Goal: Task Accomplishment & Management: Use online tool/utility

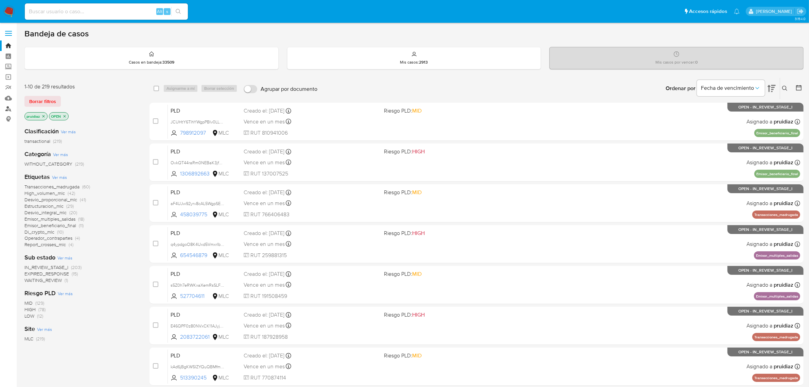
click at [7, 110] on link "Buscador de personas" at bounding box center [40, 108] width 81 height 11
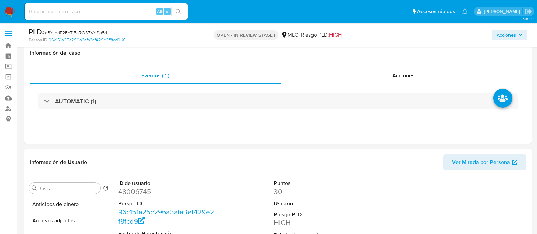
select select "10"
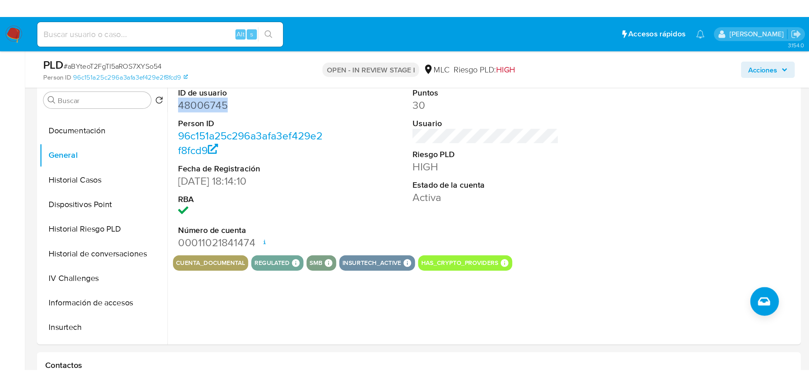
scroll to position [126, 0]
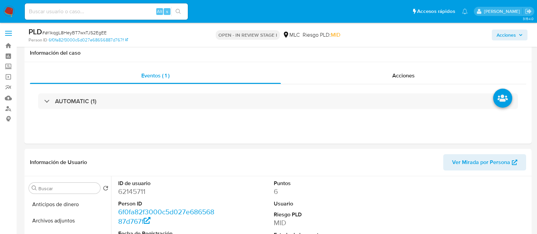
select select "10"
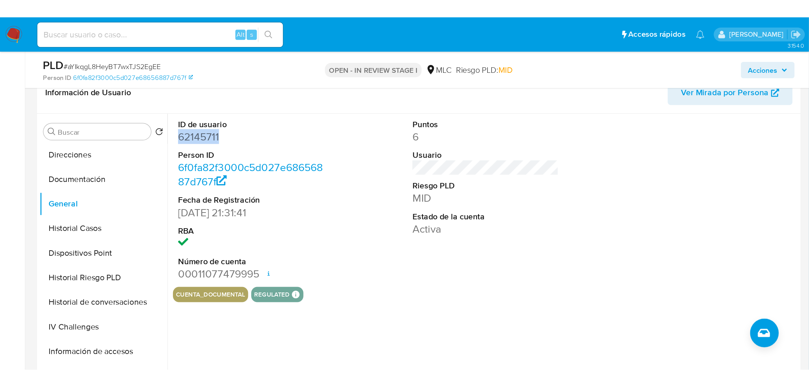
scroll to position [115, 0]
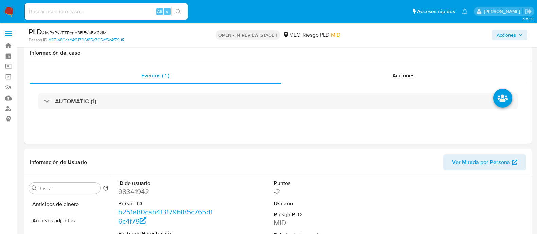
select select "10"
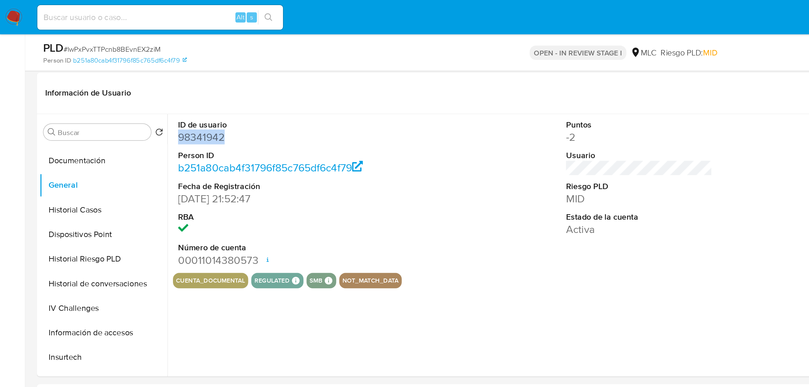
scroll to position [128, 0]
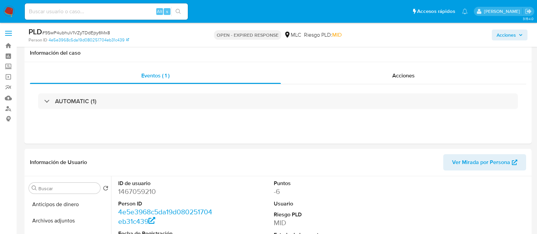
select select "10"
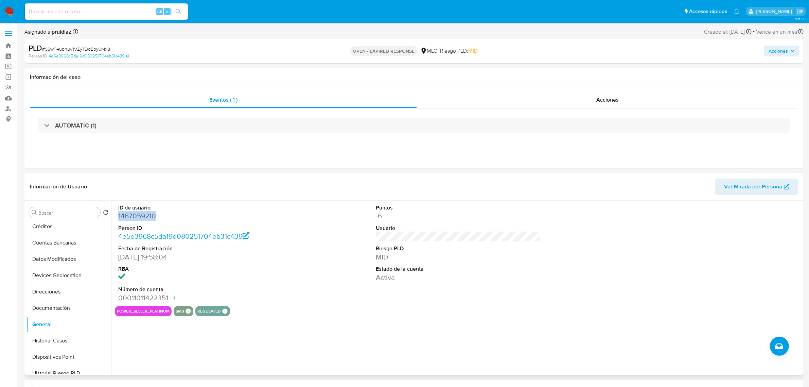
click at [145, 218] on dd "1467059210" at bounding box center [200, 216] width 165 height 10
click at [132, 217] on dd "1467059210" at bounding box center [200, 216] width 165 height 10
click at [77, 46] on span "# 9SwP4ubhuV1VZyTDdEpy6Mx8" at bounding box center [76, 49] width 68 height 7
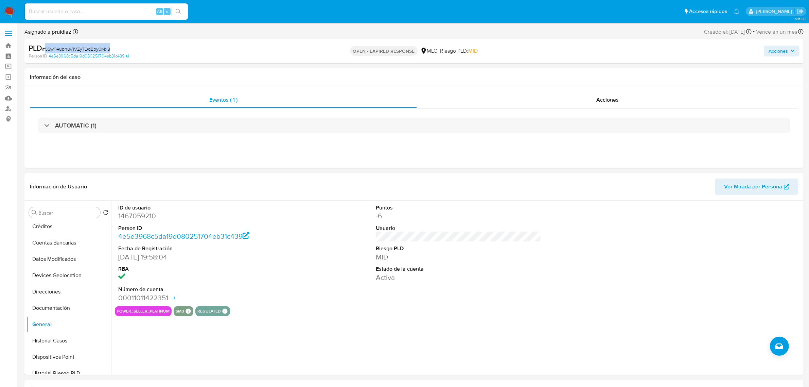
click at [77, 46] on span "# 9SwP4ubhuV1VZyTDdEpy6Mx8" at bounding box center [76, 49] width 68 height 7
copy span "9SwP4ubhuV1VZyTDdEpy6Mx8"
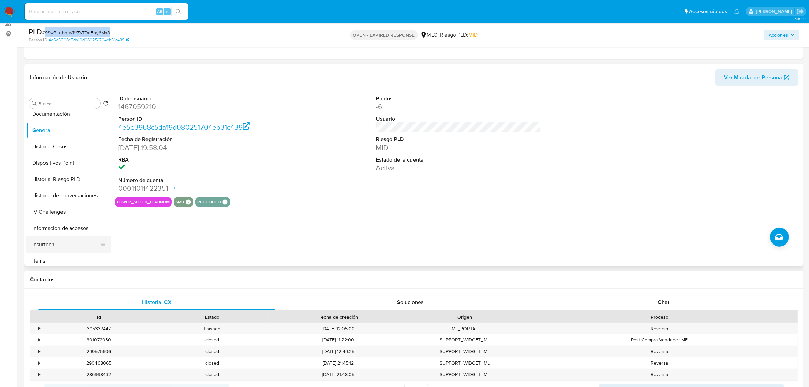
scroll to position [221, 0]
click at [50, 198] on button "KYC" at bounding box center [65, 192] width 79 height 16
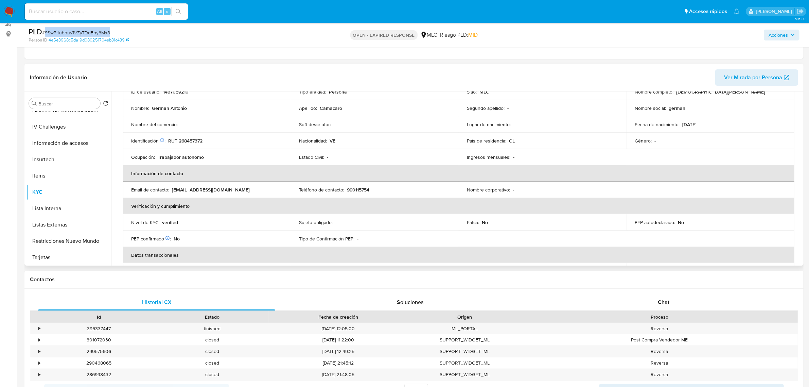
scroll to position [0, 0]
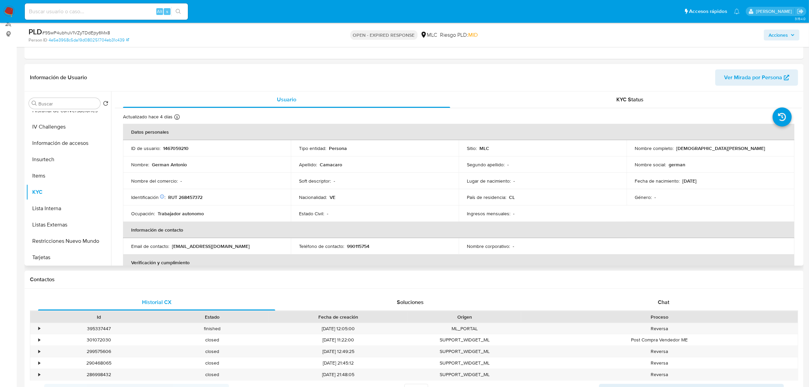
click at [187, 197] on p "RUT 268457372" at bounding box center [185, 197] width 34 height 6
copy p "268457372"
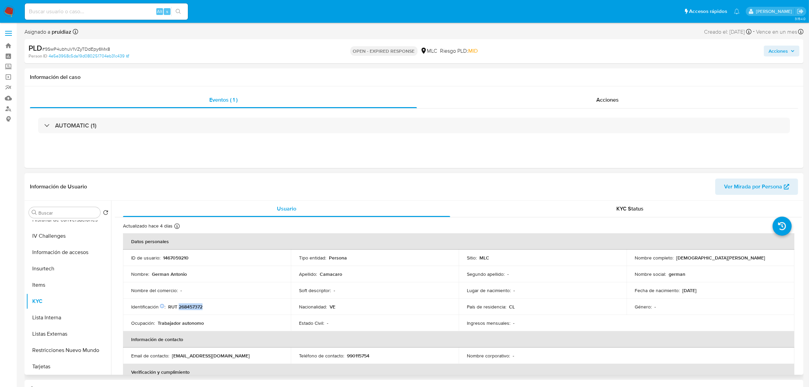
click at [198, 234] on p "RUT 268457372" at bounding box center [185, 306] width 34 height 6
copy p "268457372"
click at [70, 234] on button "Cruces y Relaciones" at bounding box center [65, 261] width 79 height 16
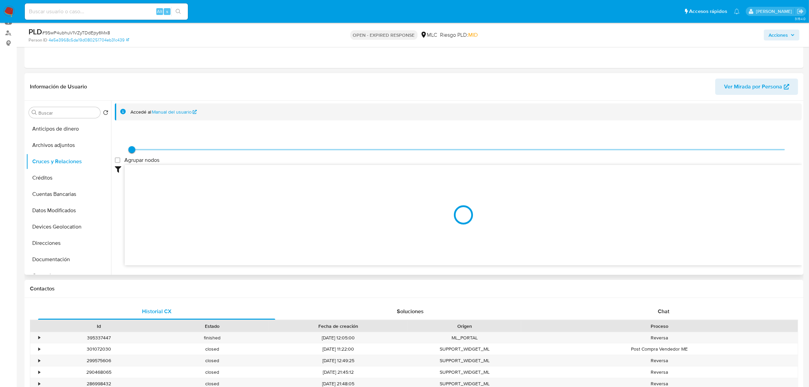
scroll to position [85, 0]
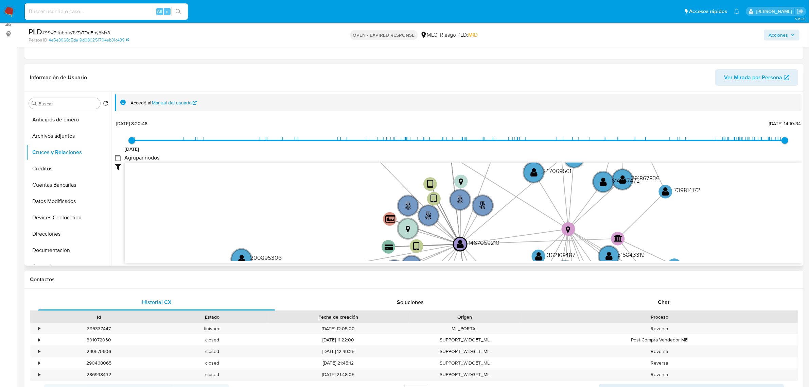
click at [117, 159] on group_nodes "Agrupar nodos" at bounding box center [117, 157] width 5 height 5
checkbox group_nodes "true"
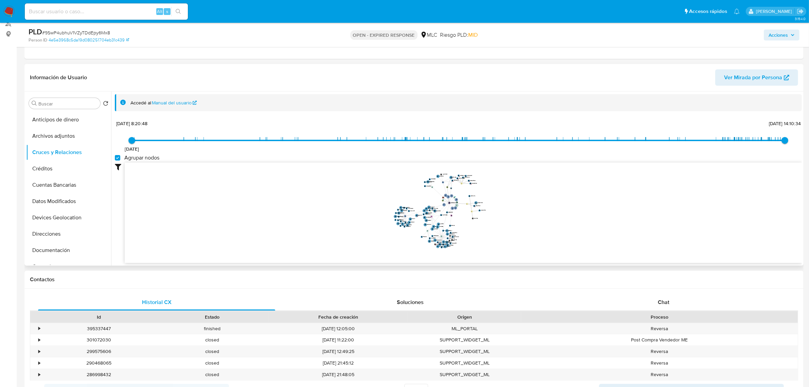
drag, startPoint x: 498, startPoint y: 194, endPoint x: 483, endPoint y: 218, distance: 27.8
click at [483, 218] on icon "phone-05874d7260ed95700b7cff2b0c177780  user-1467059210  1467059210 phone-613…" at bounding box center [463, 211] width 677 height 99
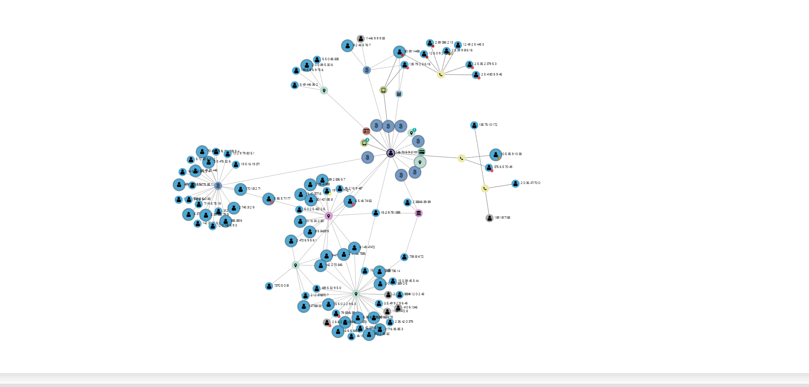
drag, startPoint x: 483, startPoint y: 210, endPoint x: 463, endPoint y: 214, distance: 20.5
click at [463, 214] on icon "phone-05874d7260ed95700b7cff2b0c177780  user-1467059210  1467059210 phone-613…" at bounding box center [463, 211] width 677 height 99
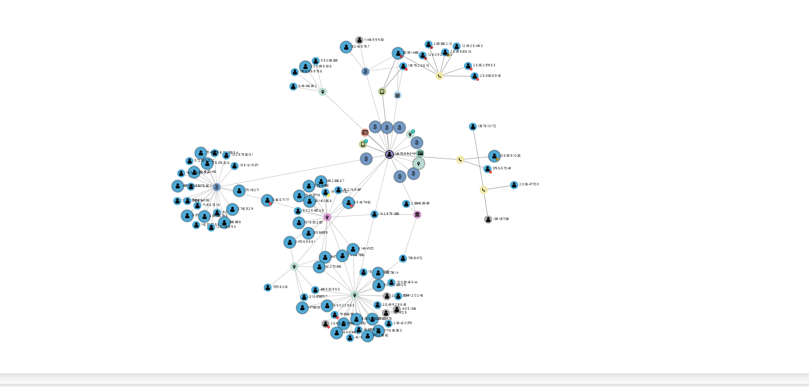
scroll to position [0, 0]
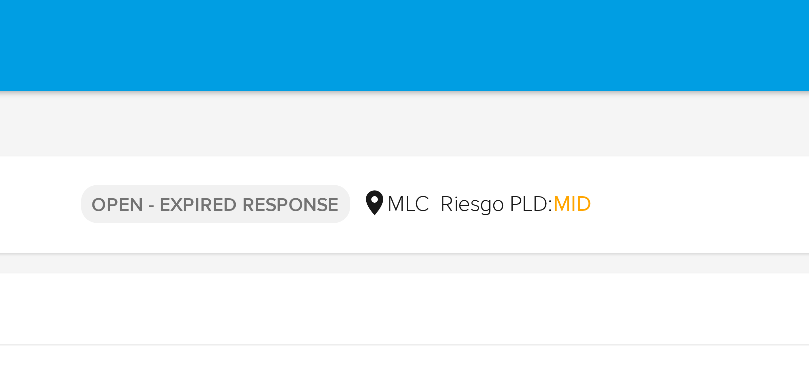
drag, startPoint x: 533, startPoint y: 154, endPoint x: 533, endPoint y: 7, distance: 146.1
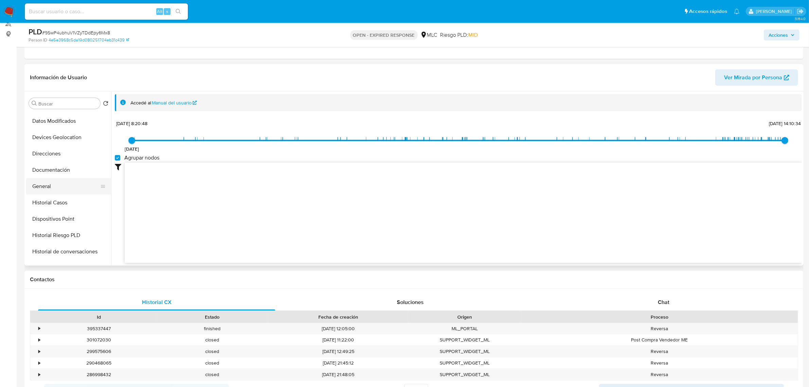
scroll to position [85, 0]
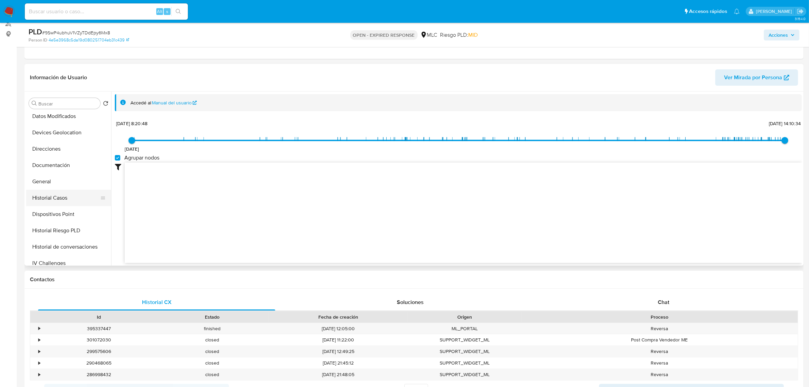
click at [54, 196] on button "Historial Casos" at bounding box center [65, 198] width 79 height 16
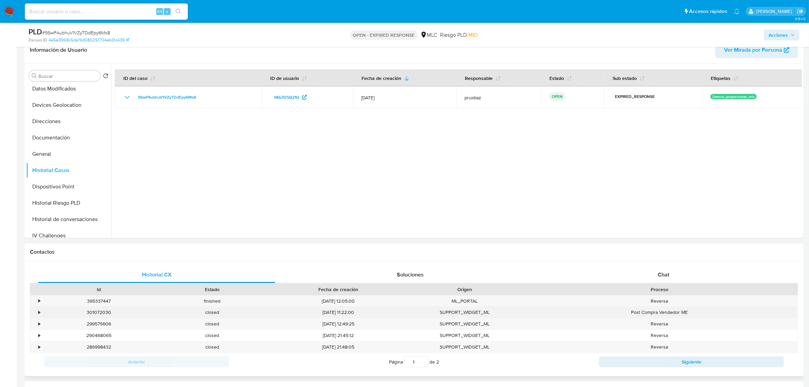
scroll to position [127, 0]
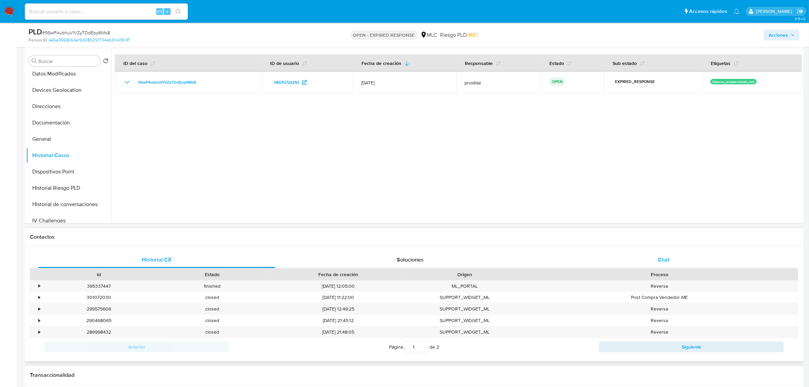
click at [537, 234] on div "Chat" at bounding box center [663, 259] width 237 height 16
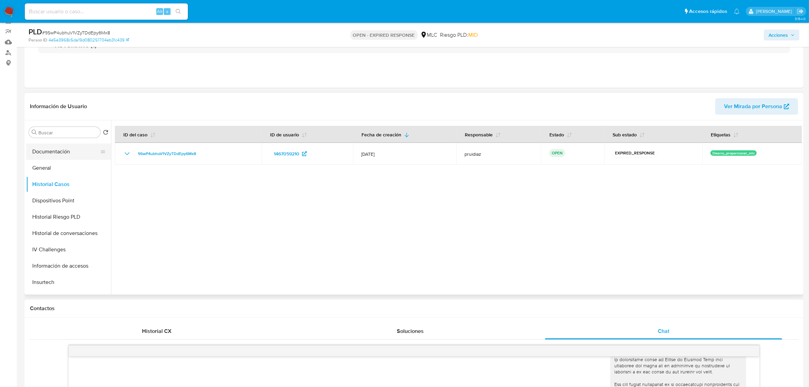
click at [47, 146] on button "Documentación" at bounding box center [65, 151] width 79 height 16
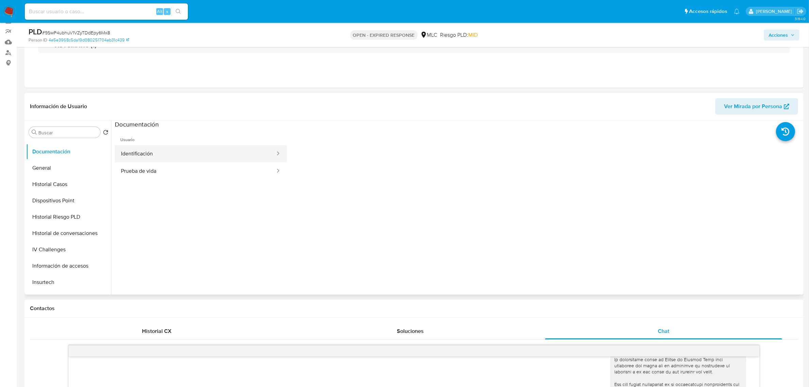
click at [175, 153] on button "Identificación" at bounding box center [195, 153] width 161 height 17
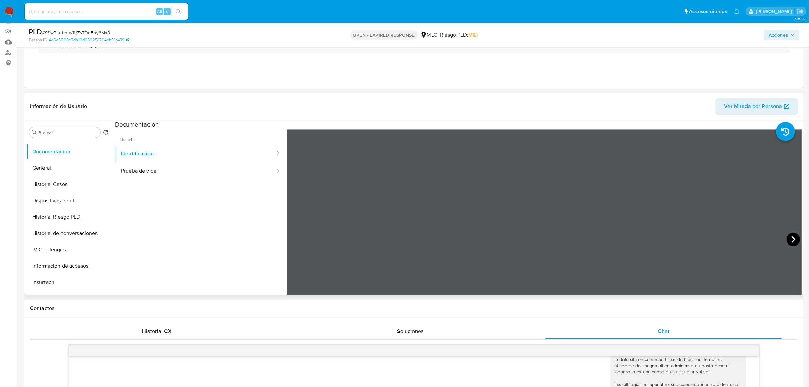
click at [537, 234] on icon at bounding box center [793, 239] width 4 height 7
click at [189, 168] on button "Prueba de vida" at bounding box center [195, 170] width 161 height 17
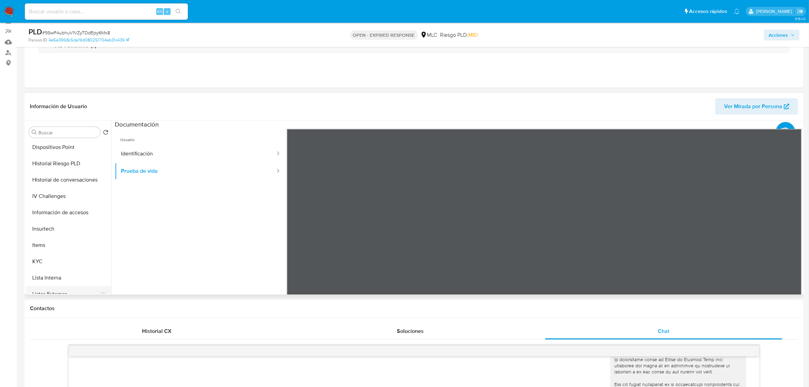
scroll to position [255, 0]
click at [42, 190] on button "KYC" at bounding box center [65, 187] width 79 height 16
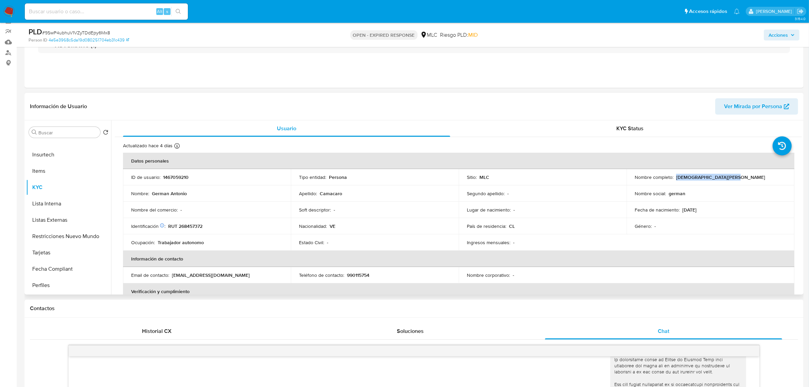
drag, startPoint x: 732, startPoint y: 179, endPoint x: 675, endPoint y: 177, distance: 57.5
click at [537, 177] on div "Nombre completo : German Antonio Camacaro" at bounding box center [710, 177] width 151 height 6
copy p "German Antonio Camacaro"
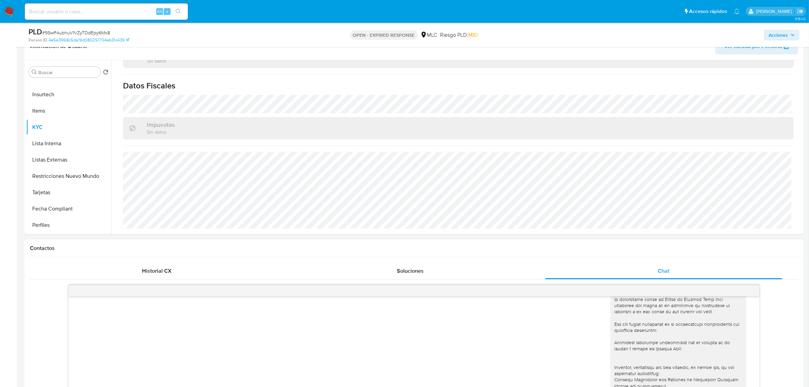
scroll to position [226, 0]
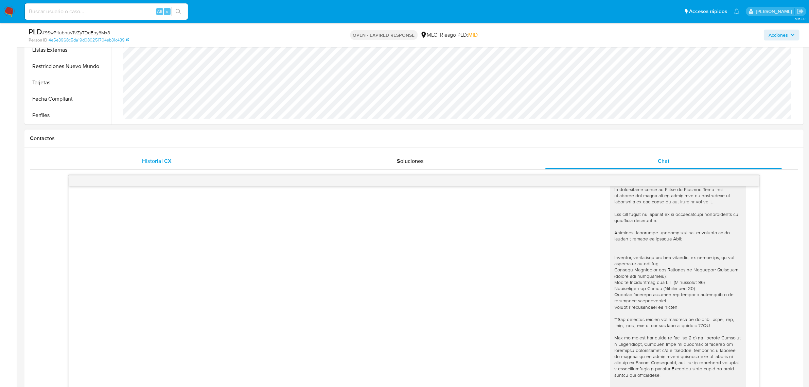
click at [155, 159] on span "Historial CX" at bounding box center [157, 161] width 30 height 8
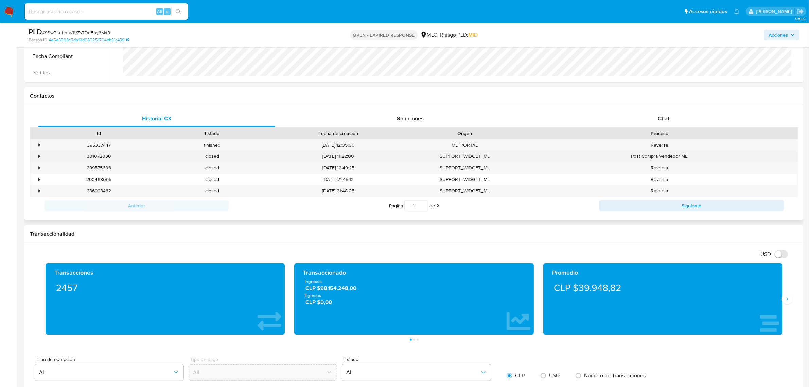
scroll to position [311, 0]
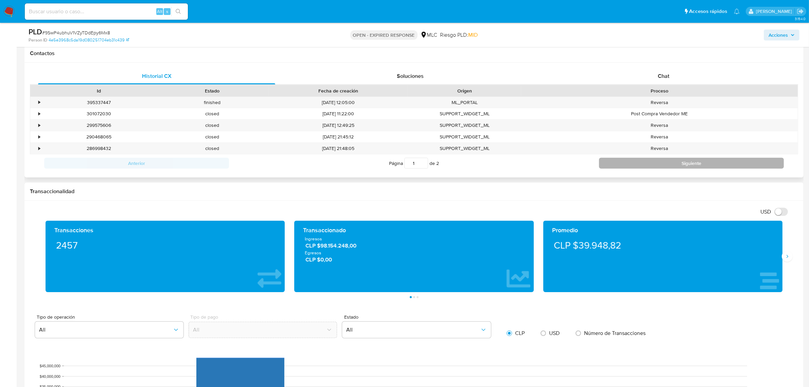
click at [537, 165] on button "Siguiente" at bounding box center [691, 163] width 185 height 11
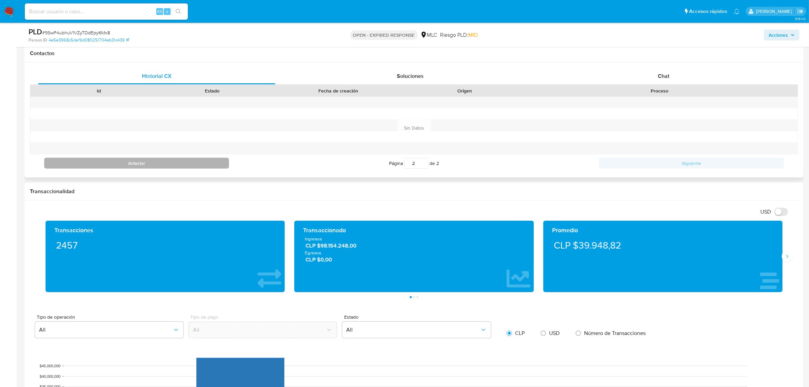
click at [152, 160] on button "Anterior" at bounding box center [136, 163] width 185 height 11
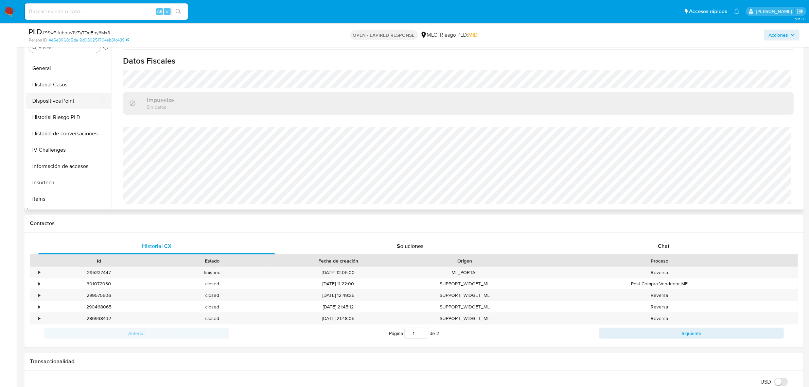
scroll to position [127, 0]
click at [57, 85] on button "General" at bounding box center [65, 83] width 79 height 16
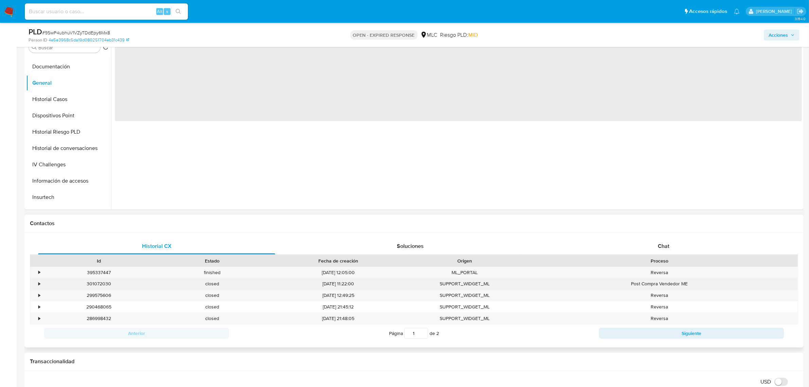
scroll to position [14, 0]
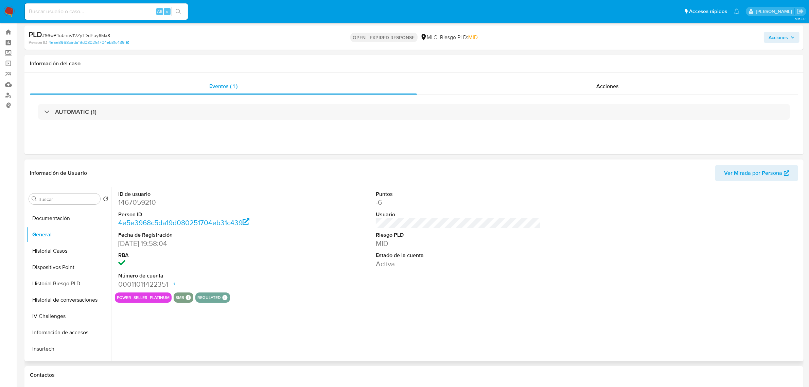
click at [142, 199] on dd "1467059210" at bounding box center [200, 202] width 165 height 10
copy dd "1467059210"
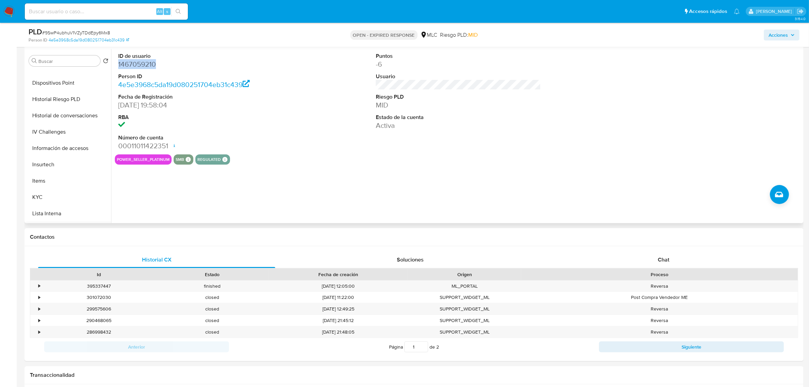
scroll to position [255, 0]
click at [45, 118] on button "KYC" at bounding box center [65, 116] width 79 height 16
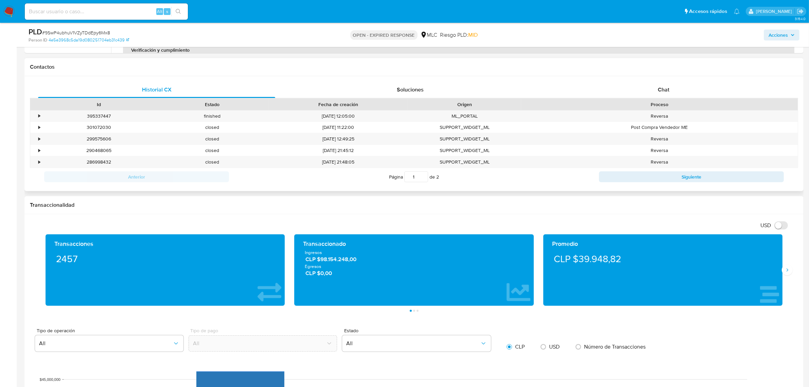
scroll to position [244, 0]
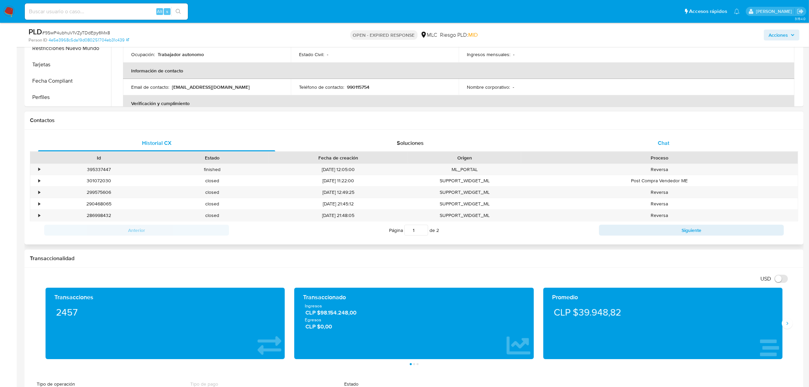
click at [537, 145] on span "Chat" at bounding box center [664, 143] width 12 height 8
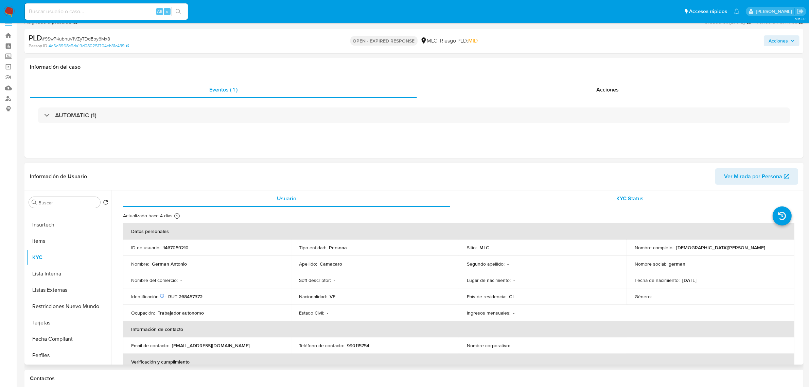
scroll to position [0, 0]
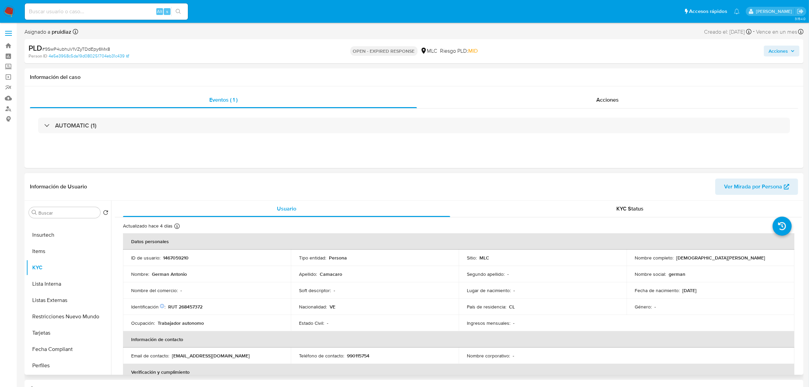
click at [537, 234] on p "German Antonio Camacaro" at bounding box center [720, 257] width 89 height 6
drag, startPoint x: 695, startPoint y: 256, endPoint x: 738, endPoint y: 262, distance: 42.8
click at [537, 234] on td "Nombre completo : German Antonio Camacaro" at bounding box center [710, 257] width 168 height 16
click at [537, 234] on p "German Antonio Camacaro" at bounding box center [720, 257] width 89 height 6
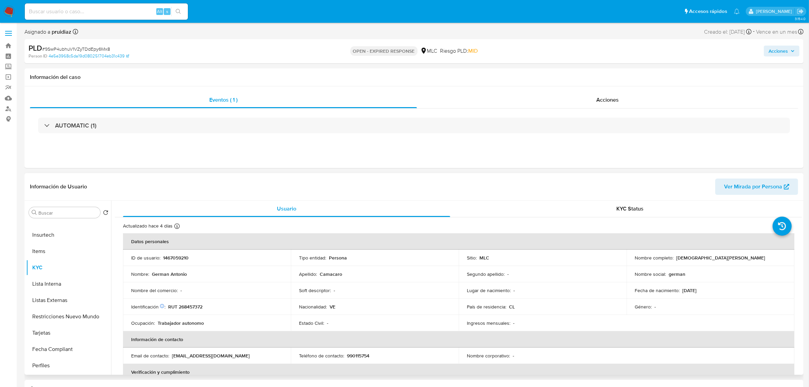
click at [537, 234] on div "Nombre completo : German Antonio Camacaro" at bounding box center [710, 257] width 151 height 6
drag, startPoint x: 709, startPoint y: 258, endPoint x: 654, endPoint y: 260, distance: 55.0
click at [537, 234] on div "Nombre completo : German Antonio Camacaro" at bounding box center [710, 257] width 151 height 6
click at [537, 234] on p "German Antonio Camacaro" at bounding box center [720, 257] width 89 height 6
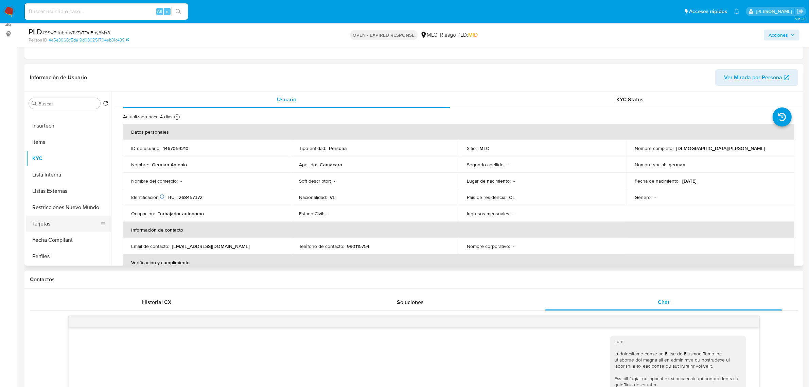
scroll to position [286, 0]
click at [80, 167] on button "Restricciones Nuevo Mundo" at bounding box center [65, 175] width 79 height 16
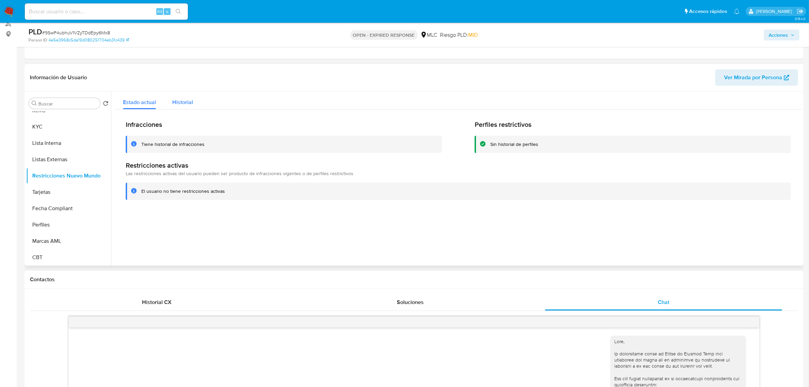
click at [178, 103] on span "Historial" at bounding box center [182, 102] width 21 height 8
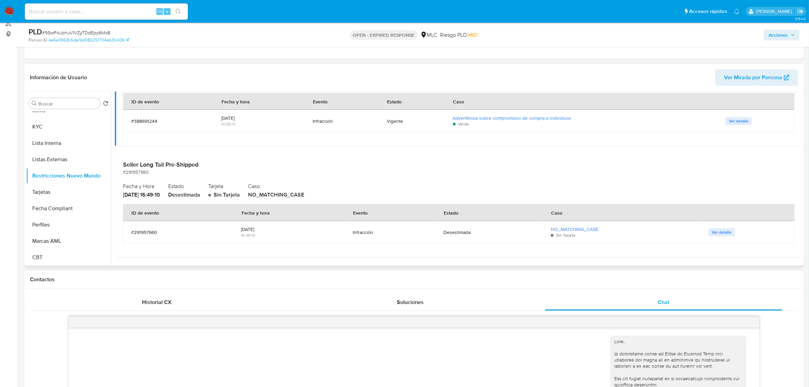
scroll to position [0, 0]
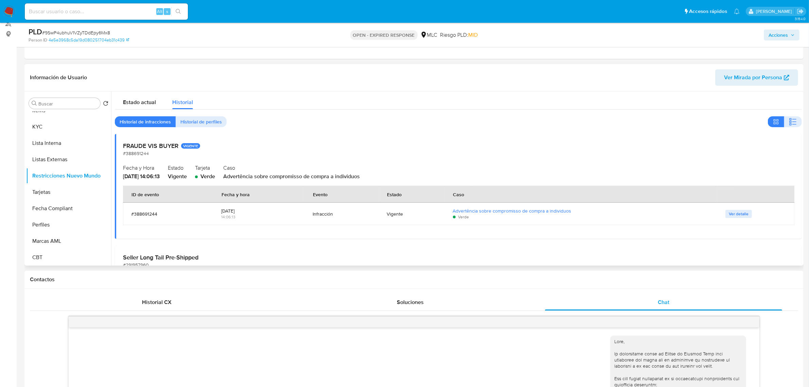
click at [537, 208] on td "Ver detalle" at bounding box center [755, 213] width 77 height 22
click at [537, 211] on span "Ver detalle" at bounding box center [739, 213] width 20 height 7
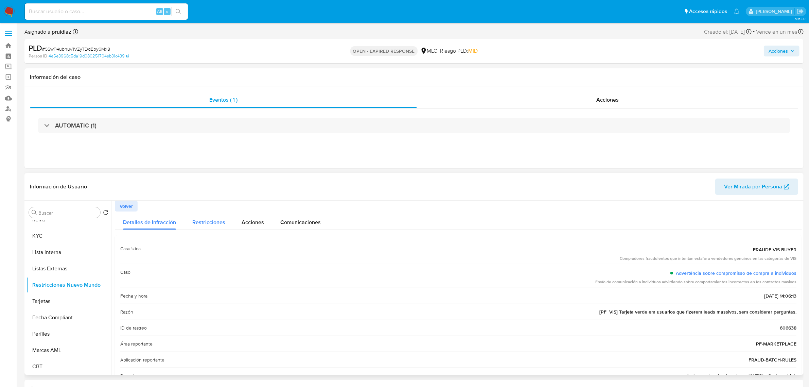
click at [211, 227] on div "Restricciones" at bounding box center [208, 220] width 33 height 18
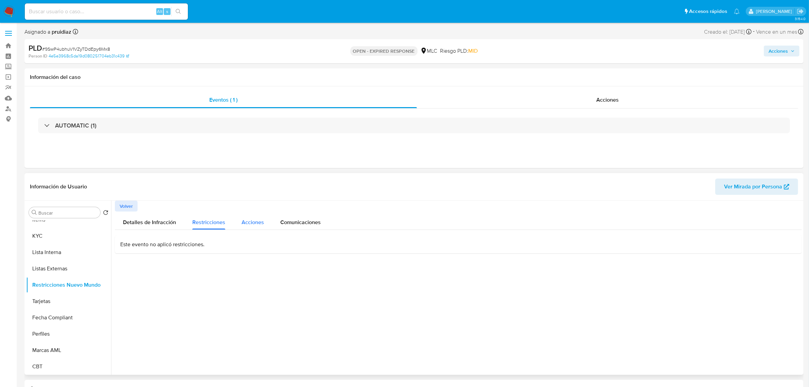
click at [249, 227] on div "Acciones" at bounding box center [253, 220] width 22 height 18
click at [306, 216] on div "Comunicaciones" at bounding box center [300, 220] width 40 height 18
click at [126, 206] on span "Volver" at bounding box center [126, 206] width 13 height 10
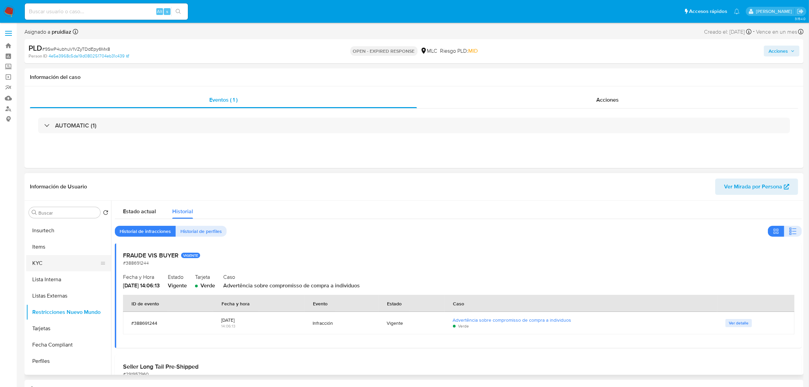
scroll to position [259, 0]
click at [40, 234] on button "KYC" at bounding box center [65, 263] width 79 height 16
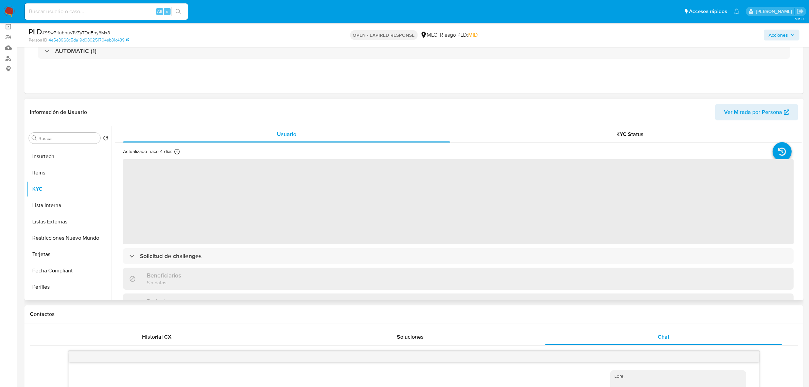
scroll to position [51, 0]
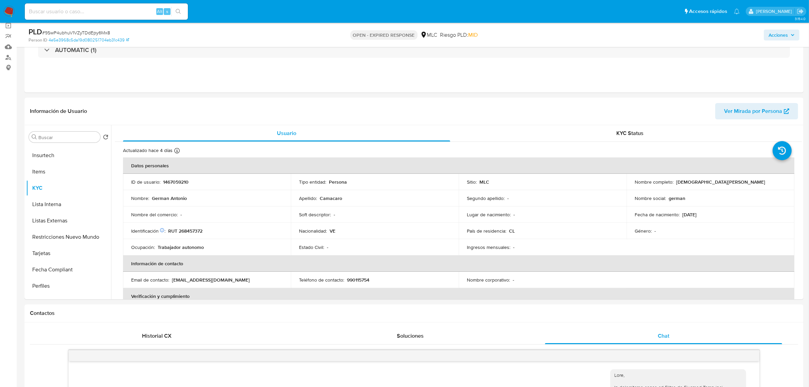
click at [192, 230] on p "RUT 268457372" at bounding box center [185, 231] width 34 height 6
copy p "268457372"
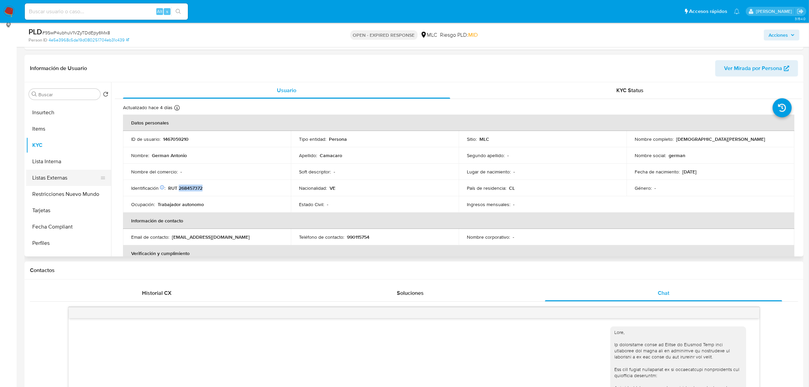
scroll to position [252, 0]
click at [42, 138] on button "Items" at bounding box center [65, 135] width 79 height 16
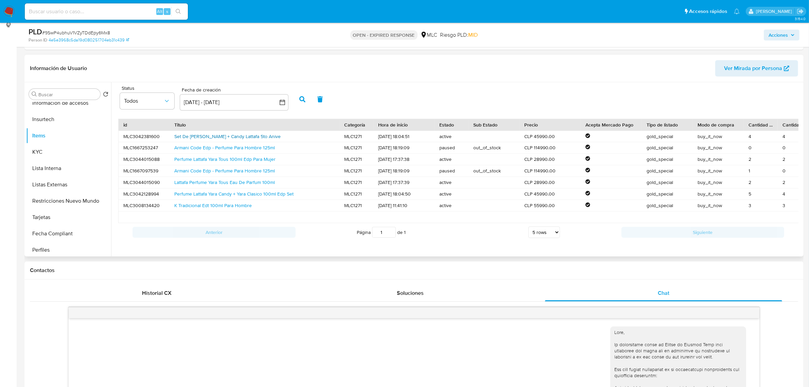
click at [204, 137] on link "Set De Yara Rosa + Candy Lattafa 5to Anive" at bounding box center [227, 136] width 106 height 7
click at [202, 194] on link "Perfume Lattafa Yara Candy + Yara Clasico 100ml Edp Set" at bounding box center [233, 193] width 119 height 7
click at [200, 207] on link "K Tradicional Edt 100ml Para Hombre" at bounding box center [212, 205] width 77 height 7
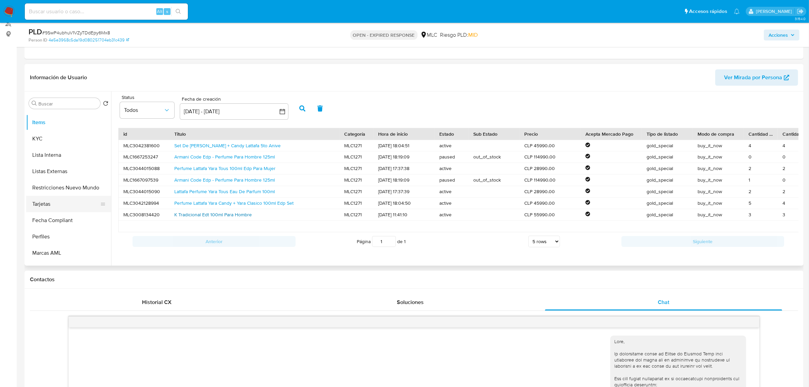
scroll to position [286, 0]
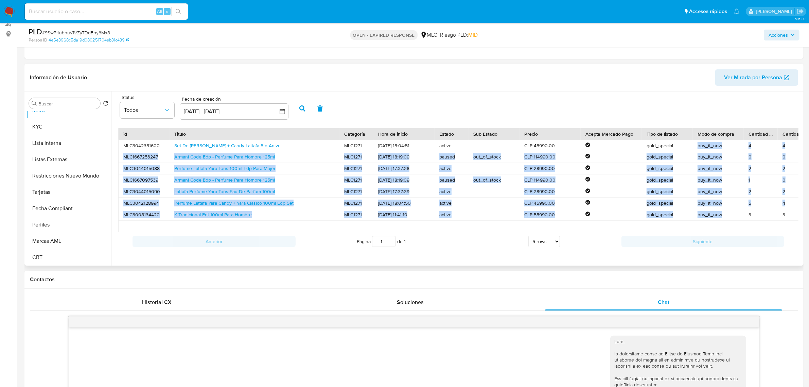
drag, startPoint x: 695, startPoint y: 143, endPoint x: 721, endPoint y: 217, distance: 77.7
click at [537, 218] on div "MLC3042381600 Set De Yara Rosa + Candy Lattafa 5to Anive MLC1271 13/08/2025 18:…" at bounding box center [482, 186] width 728 height 92
click at [537, 215] on div "buy_it_now" at bounding box center [718, 214] width 51 height 11
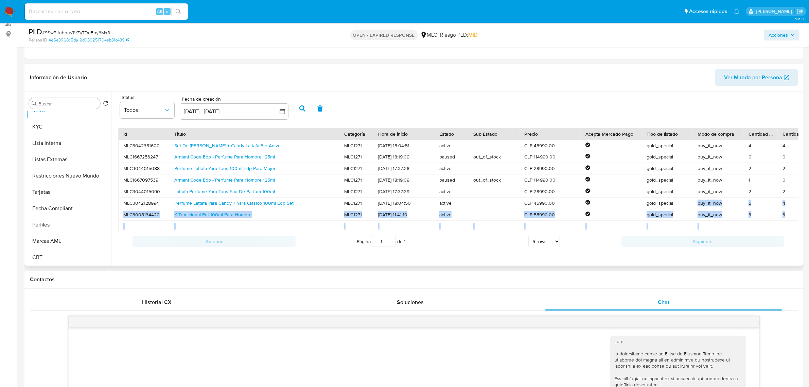
drag, startPoint x: 729, startPoint y: 224, endPoint x: 694, endPoint y: 197, distance: 44.0
click at [537, 198] on div "MLC3042381600 Set De Yara Rosa + Candy Lattafa 5to Anive MLC1271 13/08/2025 18:…" at bounding box center [482, 186] width 728 height 92
click at [398, 103] on div "Status Todos Fecha de creación Fecha de creación 16 jul 2025 - 15 ago 2025 16-0…" at bounding box center [458, 108] width 687 height 26
click at [73, 31] on span "# 9SwP4ubhuV1VZyTDdEpy6Mx8" at bounding box center [76, 32] width 68 height 7
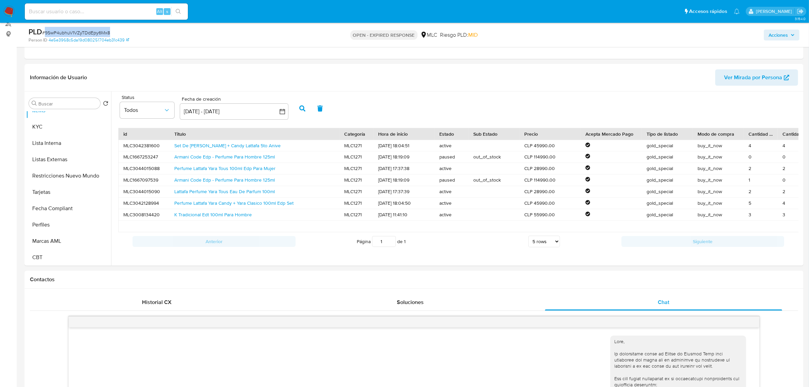
copy span "9SwP4ubhuV1VZyTDdEpy6Mx8"
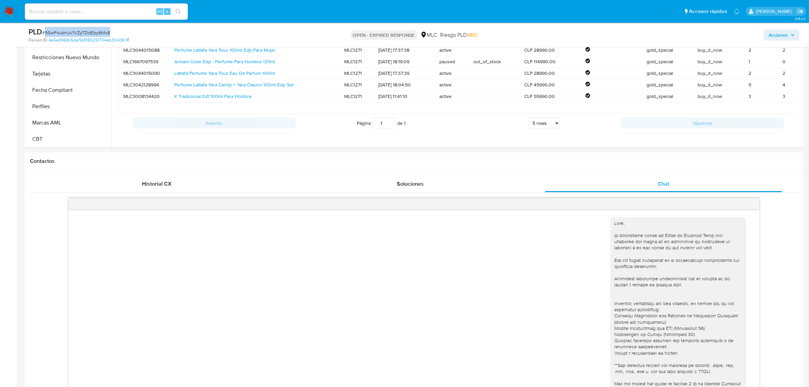
scroll to position [255, 0]
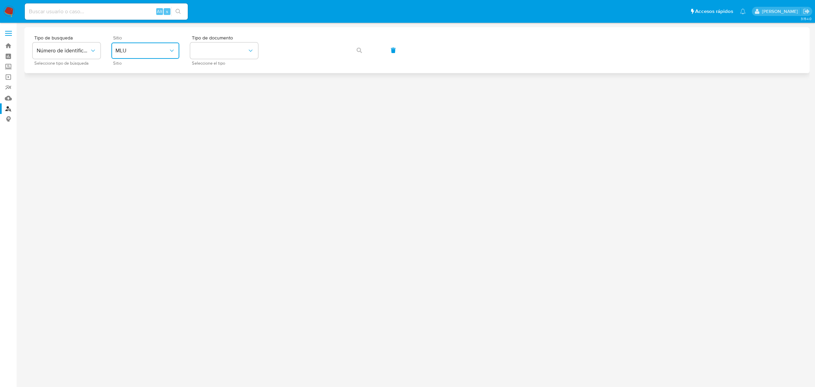
drag, startPoint x: 127, startPoint y: 47, endPoint x: 131, endPoint y: 56, distance: 9.8
click at [127, 47] on button "MLU" at bounding box center [145, 50] width 68 height 16
click at [124, 169] on span "MLC" at bounding box center [120, 166] width 11 height 7
click at [203, 47] on button "identificationType" at bounding box center [224, 50] width 68 height 16
click at [204, 66] on div "RUT RUT" at bounding box center [222, 72] width 56 height 23
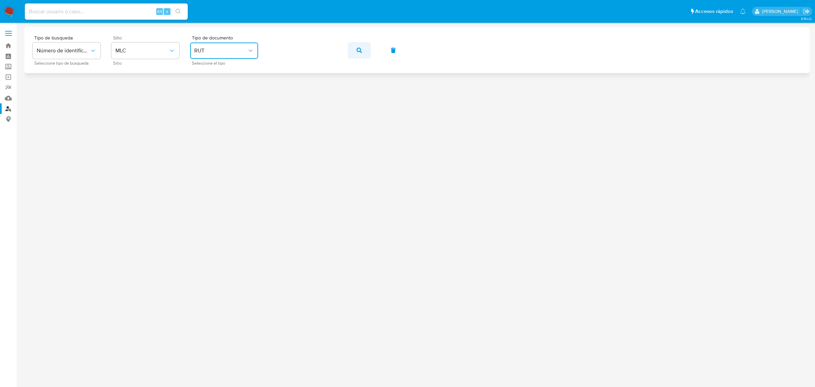
click at [354, 49] on button "button" at bounding box center [359, 50] width 23 height 16
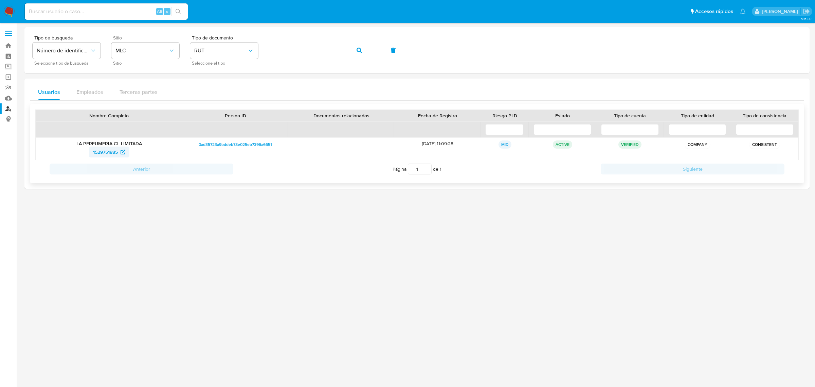
click at [106, 152] on span "1529751885" at bounding box center [105, 151] width 25 height 11
click at [96, 145] on p "LA PERFUMERIA CL LIMITADA" at bounding box center [108, 143] width 137 height 6
click at [363, 50] on button "button" at bounding box center [359, 50] width 23 height 16
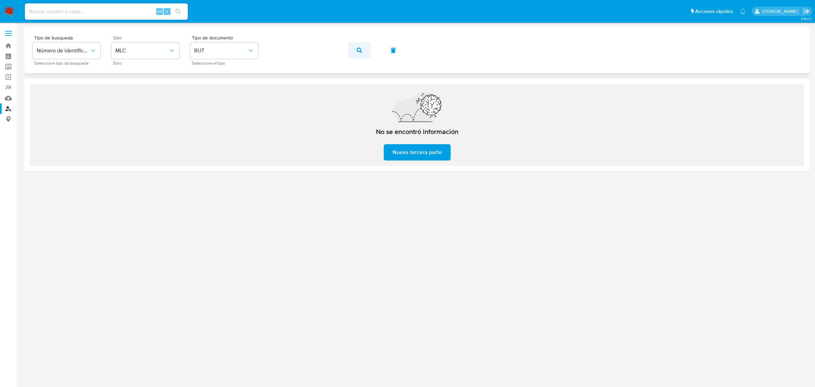
click at [357, 52] on icon "button" at bounding box center [359, 50] width 5 height 5
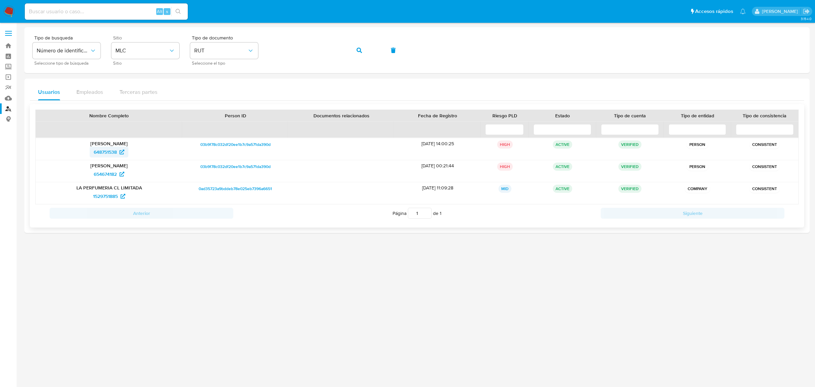
click at [104, 153] on span "648751538" at bounding box center [105, 151] width 23 height 11
click at [106, 175] on span "654674182" at bounding box center [105, 173] width 23 height 11
click at [96, 194] on span "1529751885" at bounding box center [105, 196] width 25 height 11
click at [362, 57] on span "button" at bounding box center [359, 50] width 5 height 15
click at [356, 49] on button "button" at bounding box center [359, 50] width 23 height 16
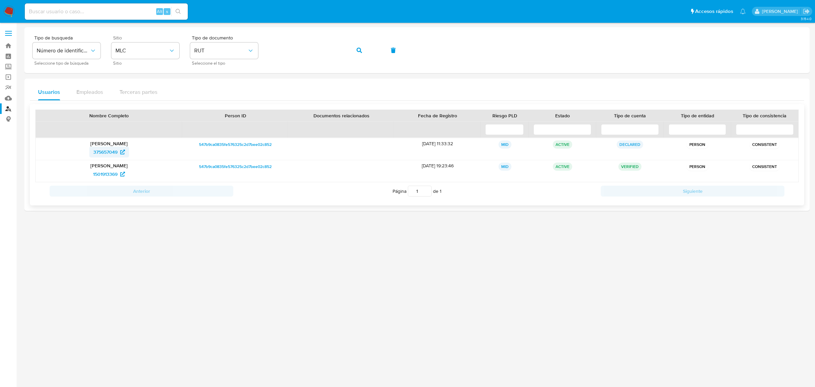
click at [105, 154] on span "375657049" at bounding box center [105, 151] width 24 height 11
click at [96, 173] on span "1501913369" at bounding box center [105, 173] width 24 height 11
click at [8, 9] on img at bounding box center [9, 12] width 12 height 12
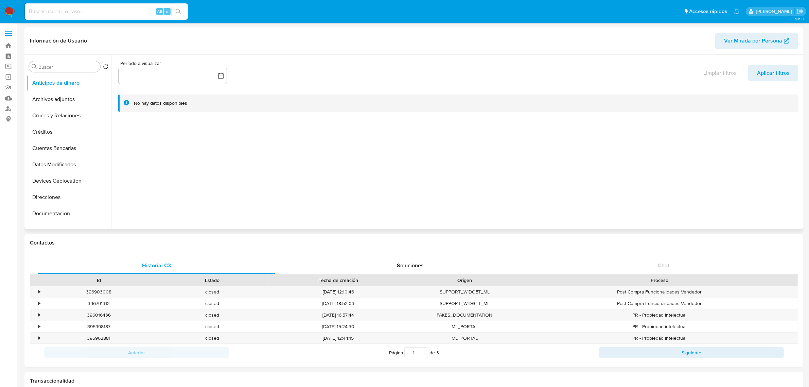
select select "10"
click at [58, 158] on button "Historial Casos" at bounding box center [65, 161] width 79 height 16
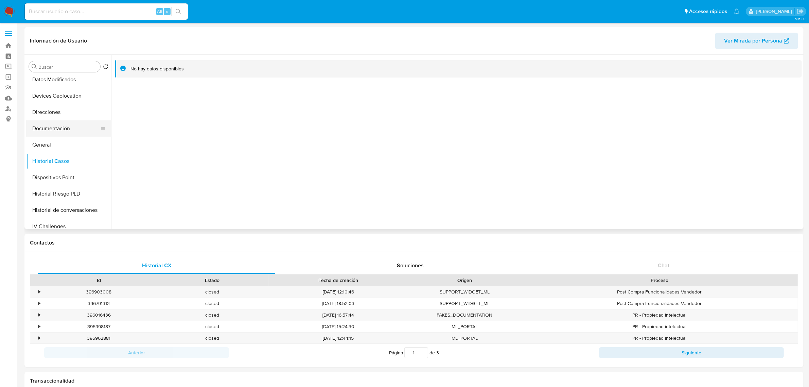
click at [67, 126] on button "Documentación" at bounding box center [65, 128] width 79 height 16
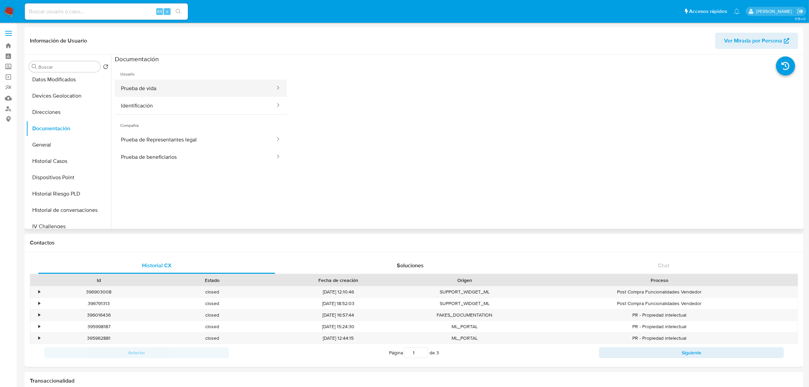
click at [171, 88] on button "Prueba de vida" at bounding box center [195, 87] width 161 height 17
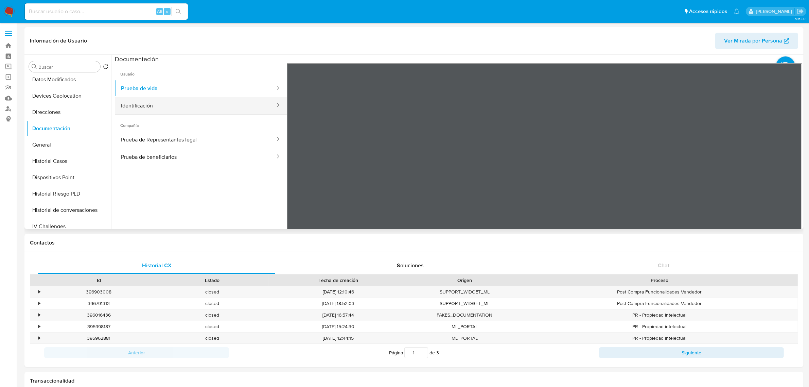
click at [213, 103] on button "Identificación" at bounding box center [195, 105] width 161 height 17
click at [792, 174] on icon at bounding box center [793, 173] width 4 height 7
click at [213, 141] on button "Prueba de Representantes legal" at bounding box center [195, 139] width 161 height 17
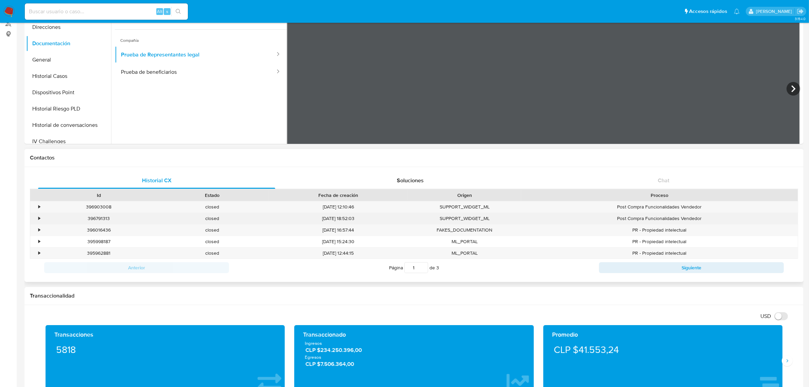
click at [39, 216] on div "•" at bounding box center [39, 218] width 2 height 6
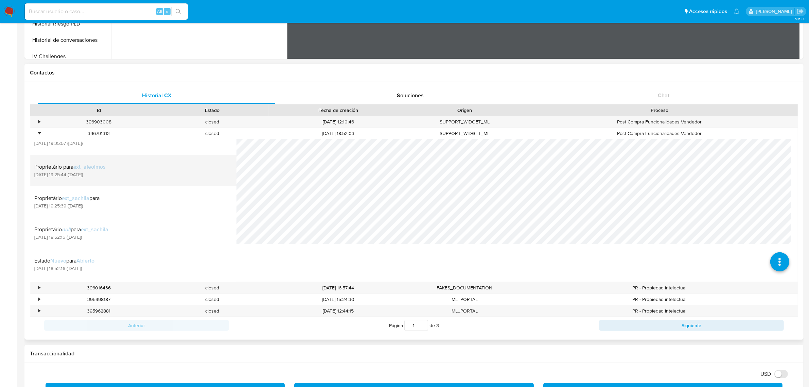
scroll to position [0, 0]
click at [76, 170] on div "Estado Abierto para Cerrado" at bounding box center [66, 167] width 64 height 7
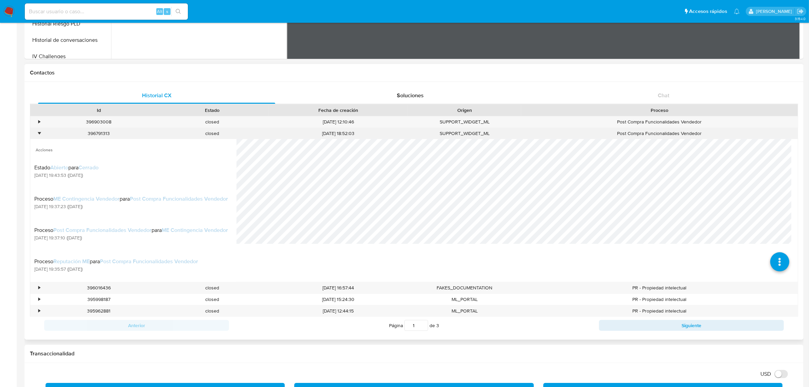
click at [43, 134] on div "396791313" at bounding box center [98, 133] width 113 height 11
click at [41, 133] on div "• 396791313 closed 23/07/2025 18:52:03 SUPPORT_WIDGET_ML Post Compra Funcionali…" at bounding box center [413, 133] width 767 height 11
click at [41, 133] on div "•" at bounding box center [36, 133] width 12 height 11
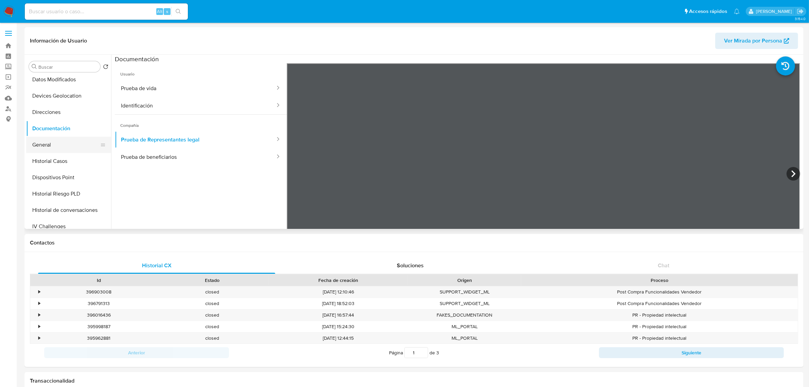
click at [48, 140] on button "General" at bounding box center [65, 145] width 79 height 16
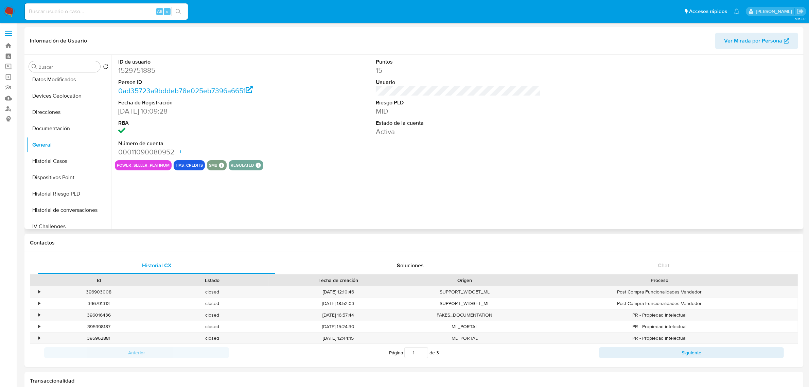
click at [132, 69] on dd "1529751885" at bounding box center [200, 71] width 165 height 10
copy dd "1529751885"
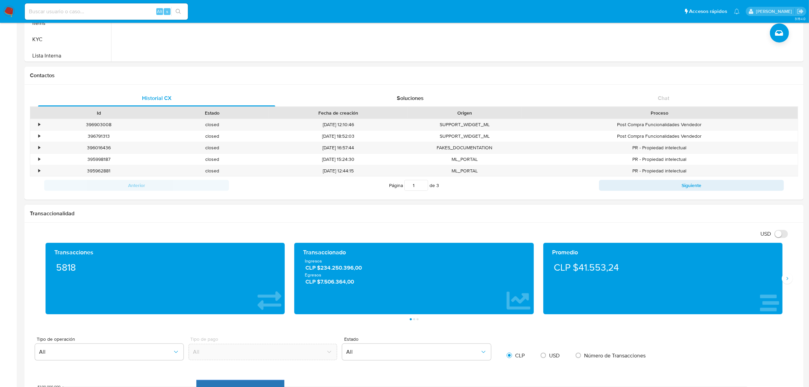
scroll to position [212, 0]
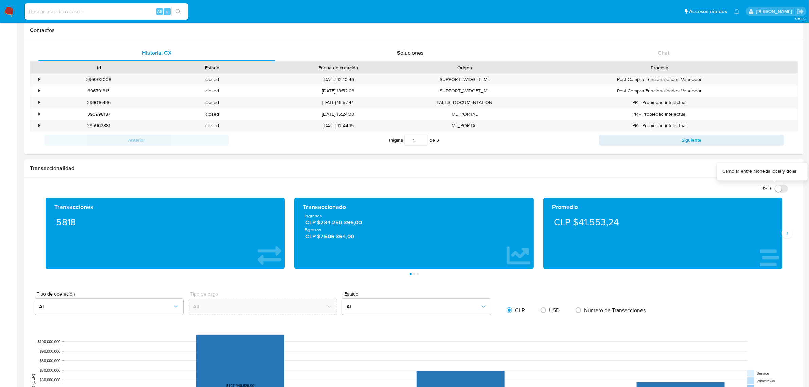
click at [778, 187] on input "USD" at bounding box center [781, 188] width 14 height 8
checkbox input "true"
click at [790, 235] on button "Siguiente" at bounding box center [787, 233] width 11 height 11
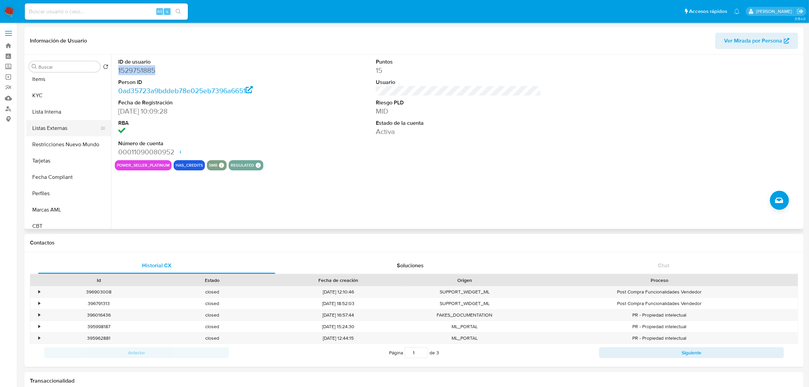
scroll to position [286, 0]
click at [48, 92] on button "KYC" at bounding box center [65, 90] width 79 height 16
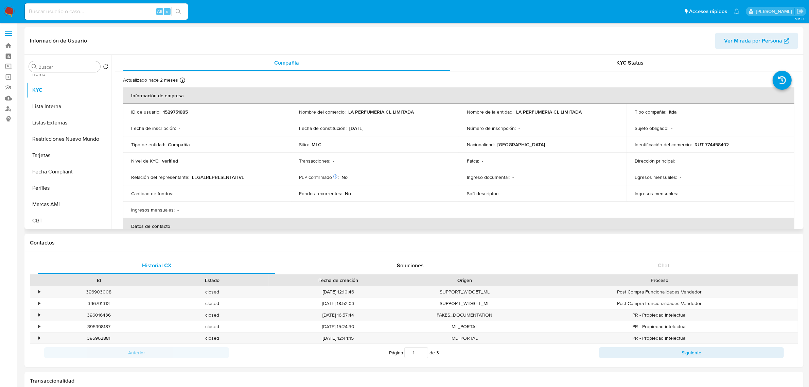
scroll to position [42, 0]
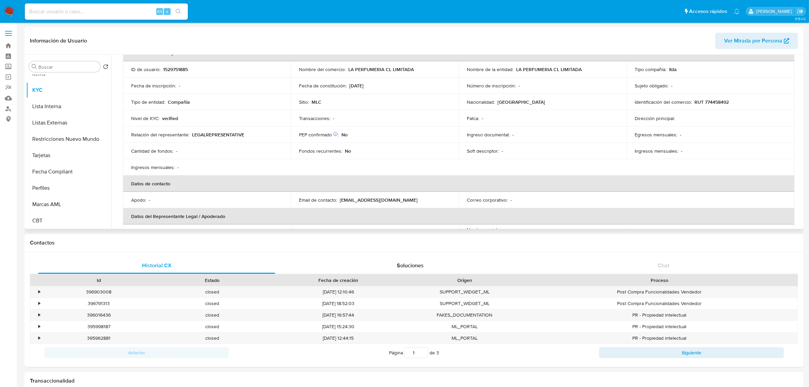
click at [724, 104] on p "RUT 774458492" at bounding box center [711, 102] width 34 height 6
copy p "774458492"
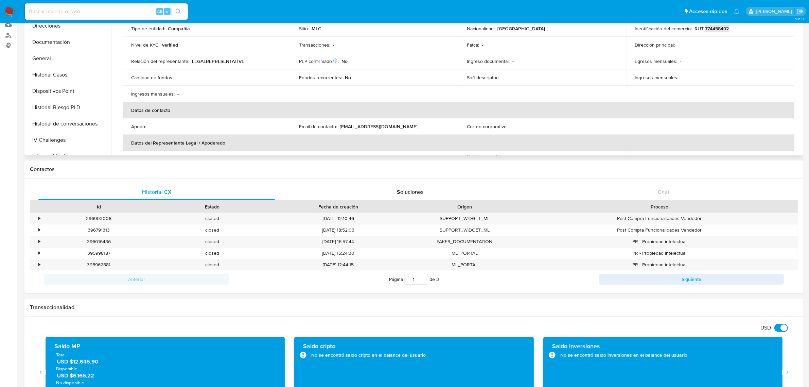
scroll to position [97, 0]
click at [47, 72] on button "Historial Casos" at bounding box center [65, 75] width 79 height 16
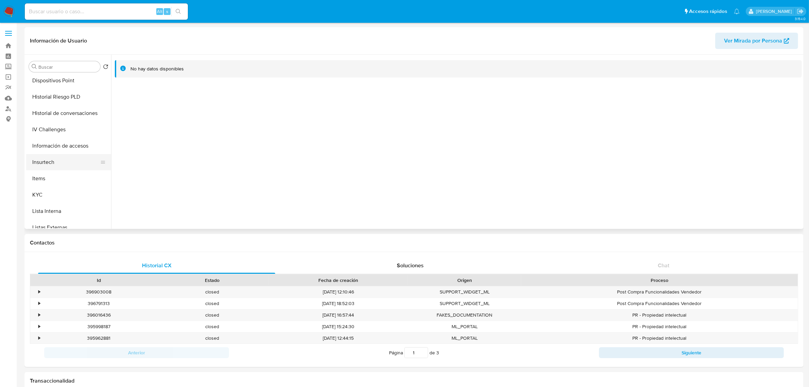
scroll to position [182, 0]
click at [47, 191] on button "KYC" at bounding box center [65, 194] width 79 height 16
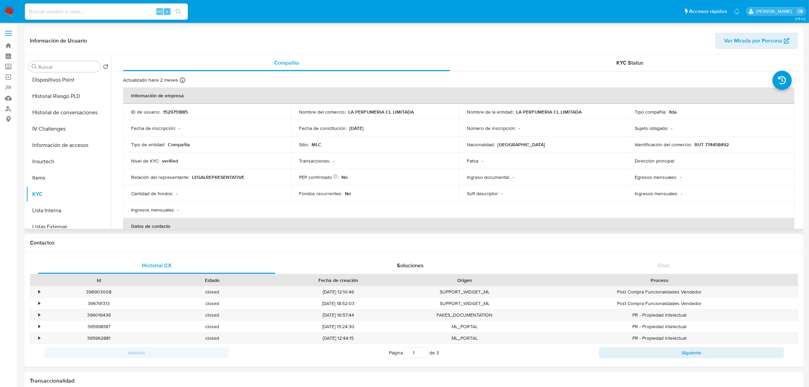
click at [715, 145] on p "RUT 774458492" at bounding box center [711, 144] width 34 height 6
copy p "774458492"
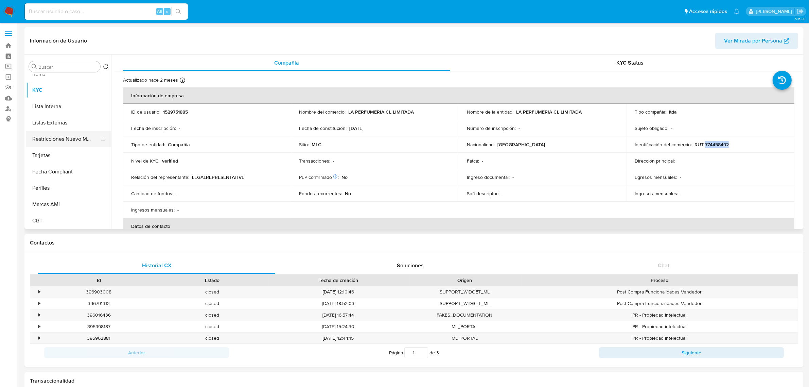
click at [59, 137] on button "Restricciones Nuevo Mundo" at bounding box center [65, 139] width 79 height 16
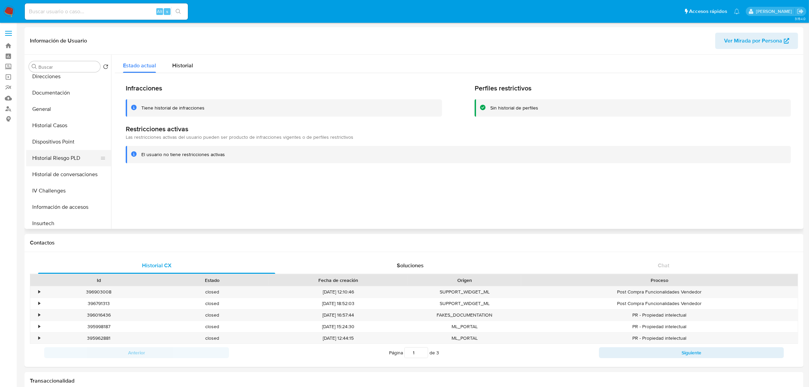
scroll to position [74, 0]
click at [48, 172] on button "Historial Casos" at bounding box center [65, 172] width 79 height 16
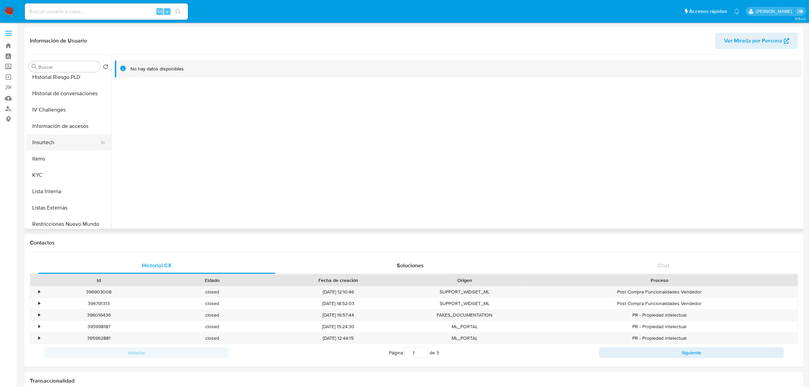
scroll to position [244, 0]
click at [49, 134] on button "KYC" at bounding box center [65, 132] width 79 height 16
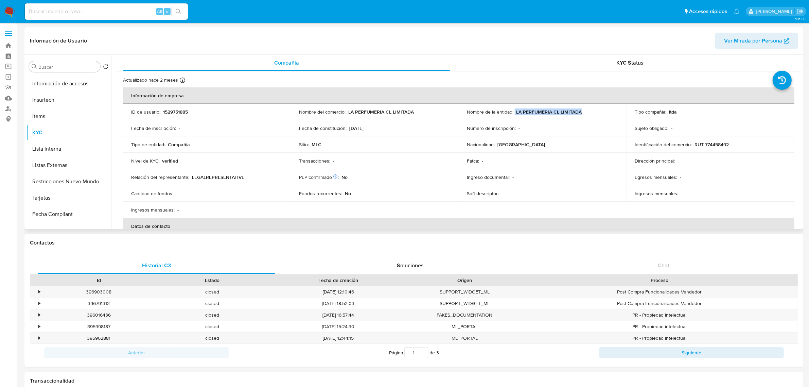
drag, startPoint x: 513, startPoint y: 111, endPoint x: 590, endPoint y: 111, distance: 76.8
click at [590, 111] on div "Nombre de la entidad : LA PERFUMERIA CL LIMITADA" at bounding box center [542, 112] width 151 height 6
click at [579, 113] on p "LA PERFUMERIA CL LIMITADA" at bounding box center [549, 112] width 66 height 6
drag, startPoint x: 586, startPoint y: 113, endPoint x: 514, endPoint y: 111, distance: 72.4
click at [514, 111] on div "Nombre de la entidad : LA PERFUMERIA CL LIMITADA" at bounding box center [542, 112] width 151 height 6
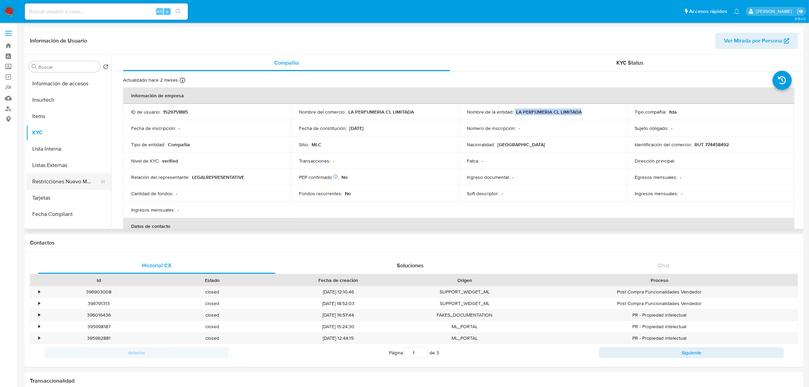
scroll to position [286, 0]
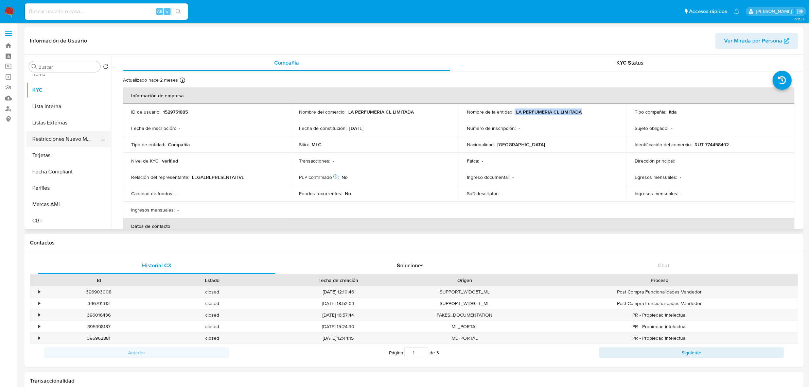
click at [70, 137] on button "Restricciones Nuevo Mundo" at bounding box center [65, 139] width 79 height 16
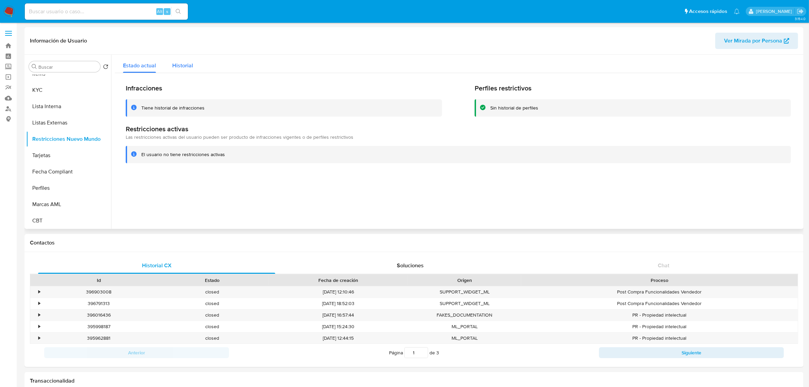
click at [182, 62] on span "Historial" at bounding box center [182, 65] width 21 height 8
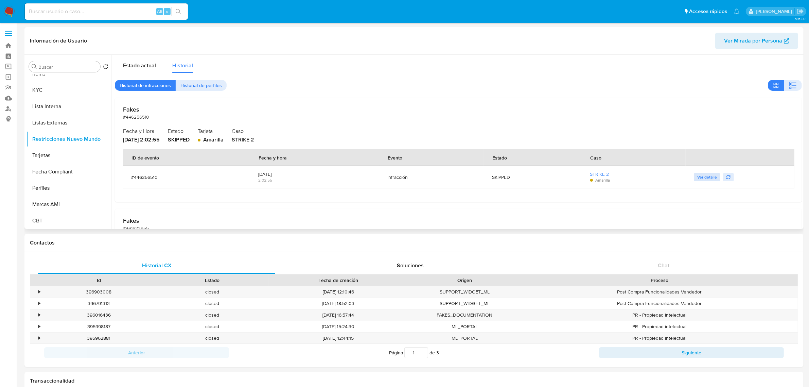
click at [703, 176] on span "Ver detalle" at bounding box center [707, 177] width 20 height 7
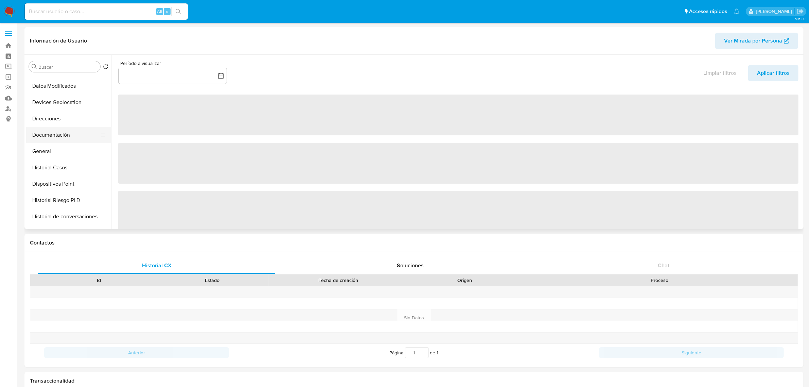
scroll to position [85, 0]
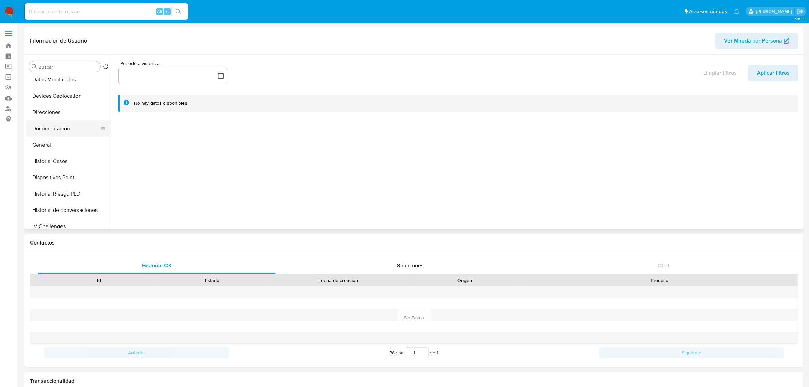
select select "10"
click at [74, 172] on button "Dispositivos Point" at bounding box center [65, 177] width 79 height 16
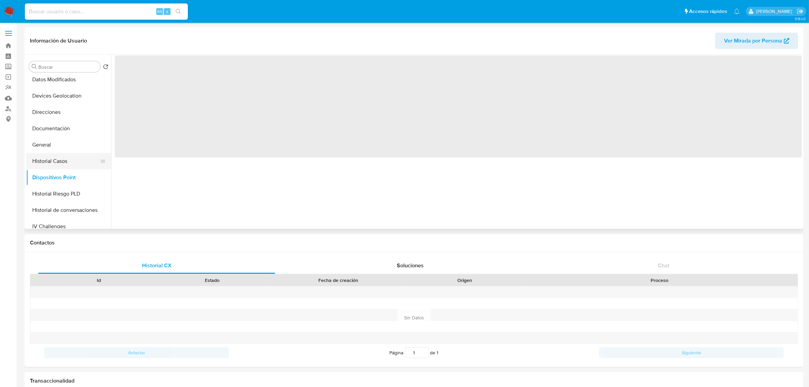
click at [69, 163] on button "Historial Casos" at bounding box center [65, 161] width 79 height 16
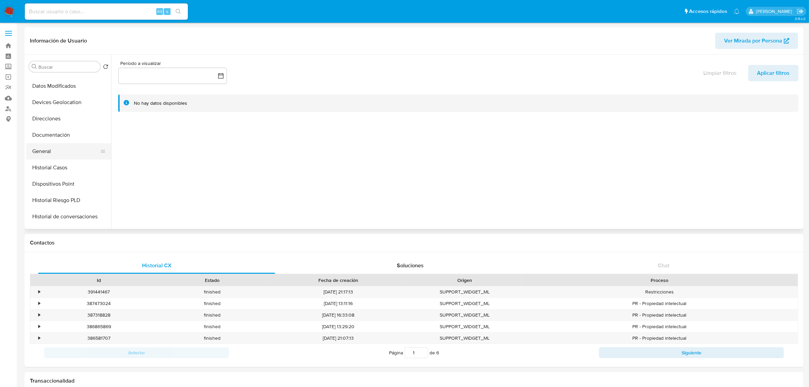
select select "10"
click at [50, 158] on button "Historial Casos" at bounding box center [65, 161] width 79 height 16
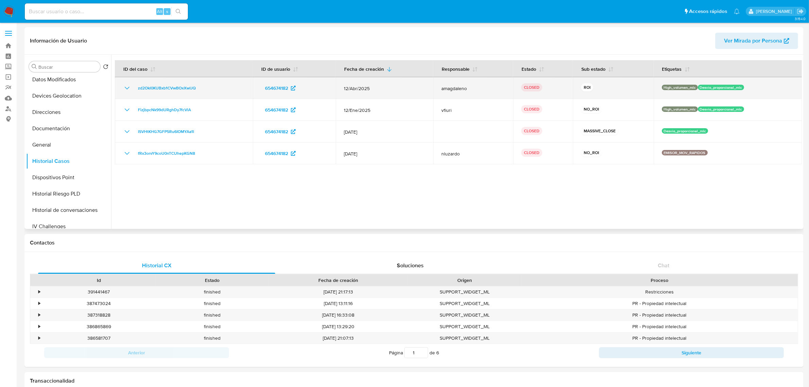
drag, startPoint x: 579, startPoint y: 85, endPoint x: 590, endPoint y: 81, distance: 11.6
click at [590, 81] on td "ROI" at bounding box center [613, 88] width 81 height 22
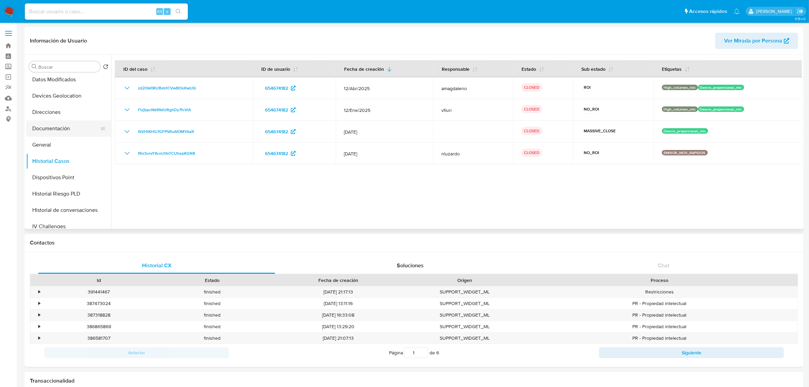
click at [70, 126] on button "Documentación" at bounding box center [65, 128] width 79 height 16
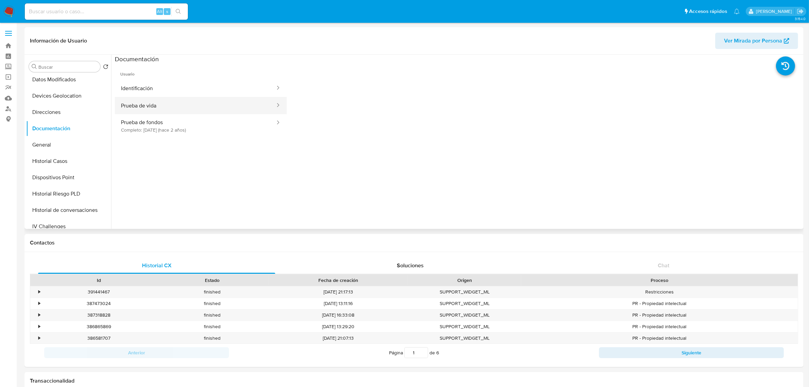
click at [172, 103] on button "Prueba de vida" at bounding box center [195, 105] width 161 height 17
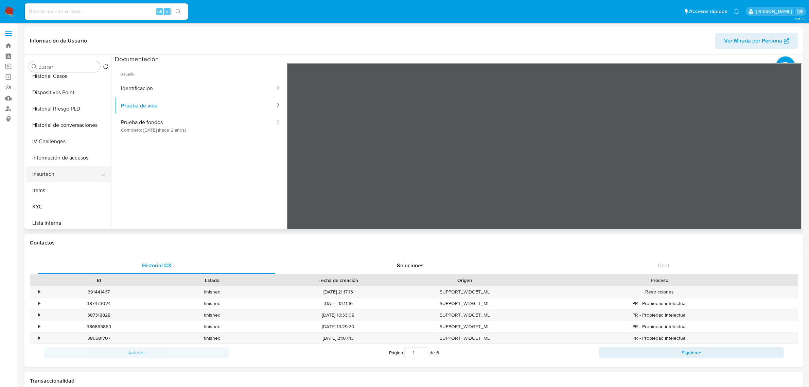
scroll to position [255, 0]
click at [50, 121] on button "KYC" at bounding box center [65, 121] width 79 height 16
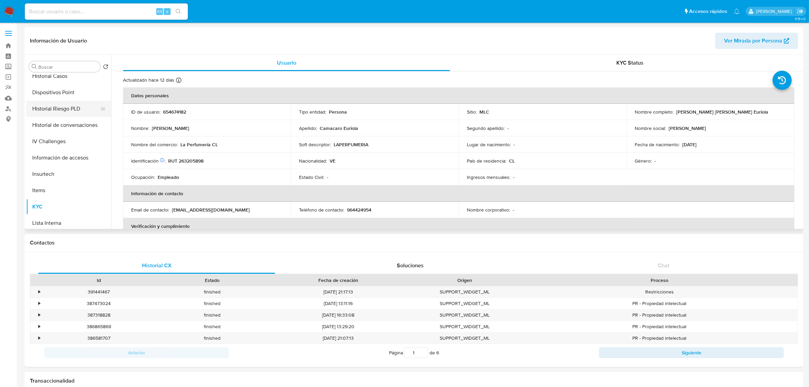
scroll to position [127, 0]
click at [56, 117] on button "Historial Casos" at bounding box center [65, 118] width 79 height 16
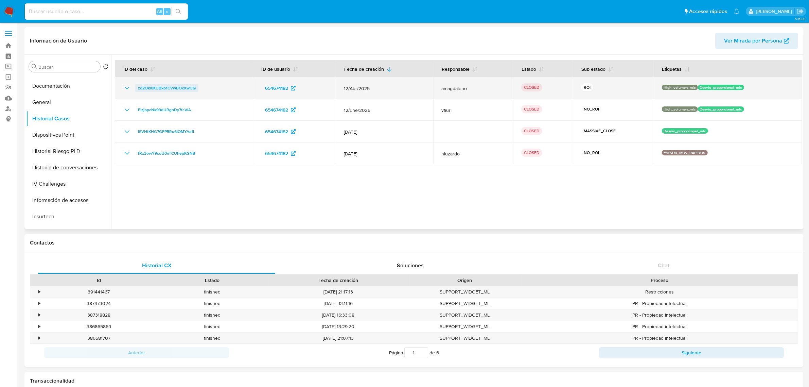
click at [165, 85] on span "zd2Okl0KUBxb1CVwBOxXwIJQ" at bounding box center [167, 88] width 58 height 8
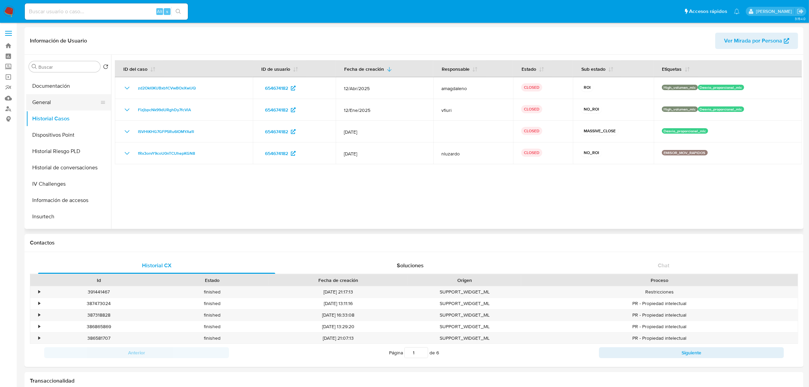
scroll to position [0, 0]
click at [47, 91] on button "Archivos adjuntos" at bounding box center [65, 99] width 79 height 16
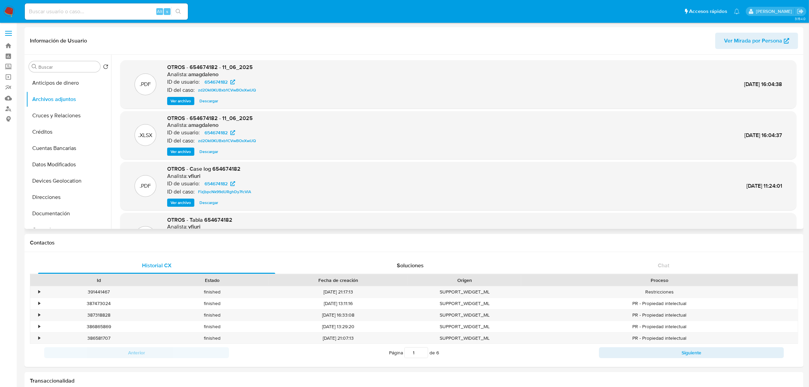
click at [181, 97] on span "Ver archivo" at bounding box center [181, 100] width 20 height 7
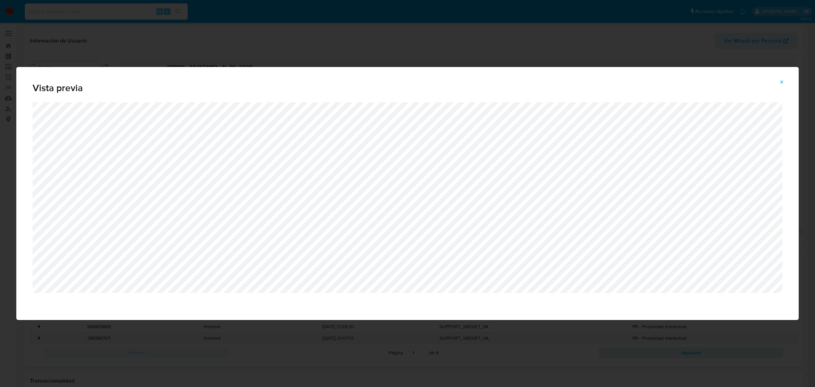
click at [781, 81] on icon "Attachment preview" at bounding box center [781, 81] width 5 height 5
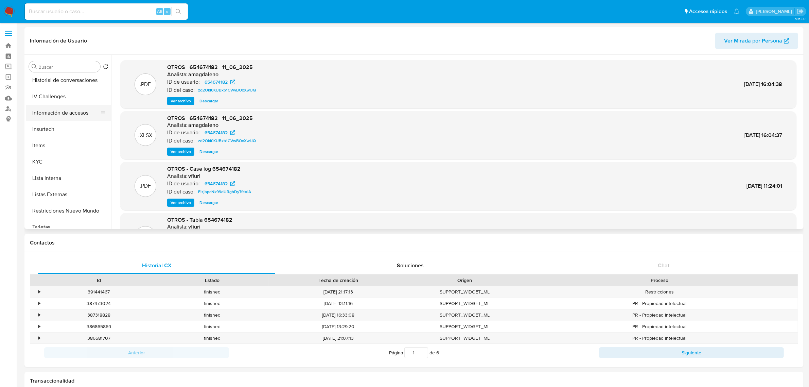
scroll to position [255, 0]
click at [65, 168] on button "Restricciones Nuevo Mundo" at bounding box center [65, 170] width 79 height 16
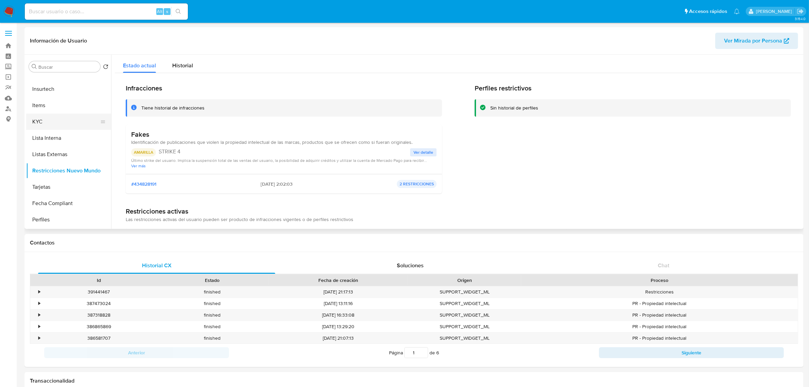
click at [41, 125] on button "KYC" at bounding box center [65, 121] width 79 height 16
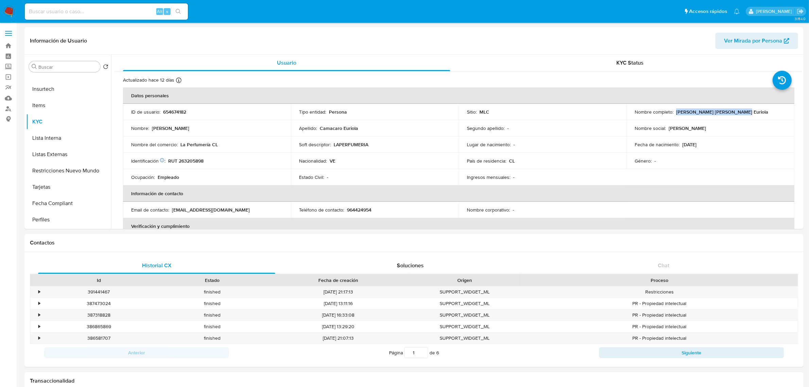
drag, startPoint x: 735, startPoint y: 113, endPoint x: 674, endPoint y: 111, distance: 61.8
click at [674, 111] on div "Nombre completo : Juan Diego Camacaro Euriola" at bounding box center [710, 112] width 151 height 6
copy p "Juan Diego Camacaro Euriola"
click at [185, 162] on p "RUT 263205898" at bounding box center [185, 161] width 35 height 6
click at [184, 162] on p "RUT 263205898" at bounding box center [185, 161] width 35 height 6
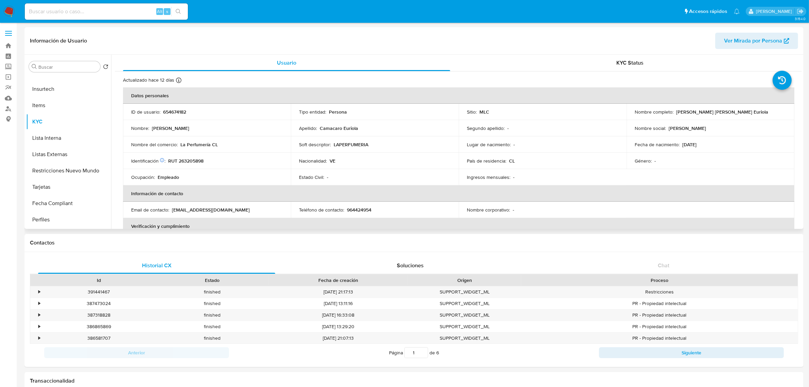
click at [184, 162] on p "RUT 263205898" at bounding box center [185, 161] width 35 height 6
copy p "263205898"
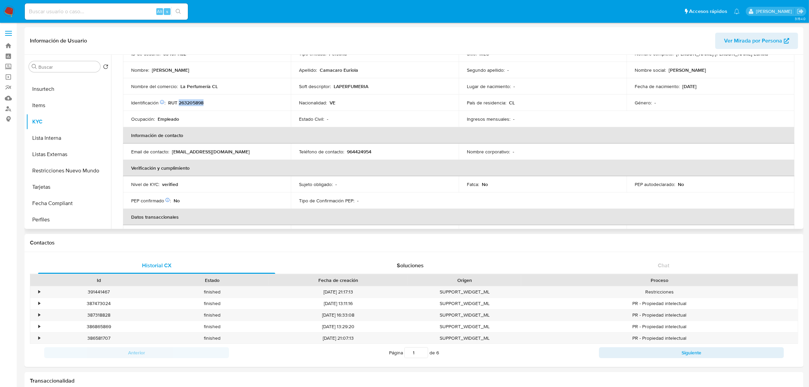
scroll to position [0, 0]
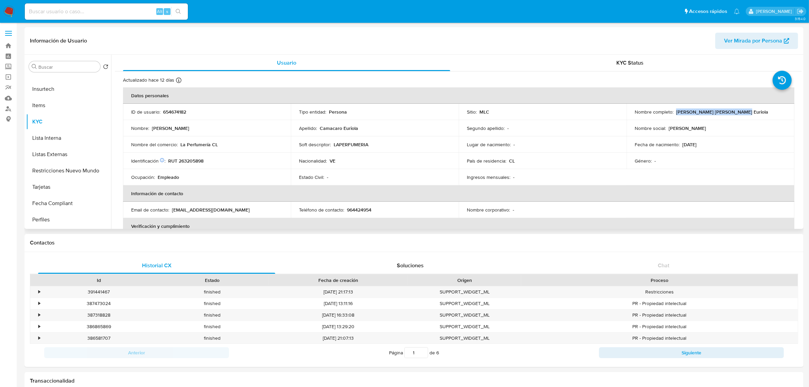
drag, startPoint x: 673, startPoint y: 113, endPoint x: 745, endPoint y: 109, distance: 71.5
click at [745, 109] on div "Nombre completo : Juan Diego Camacaro Euriola" at bounding box center [710, 112] width 151 height 6
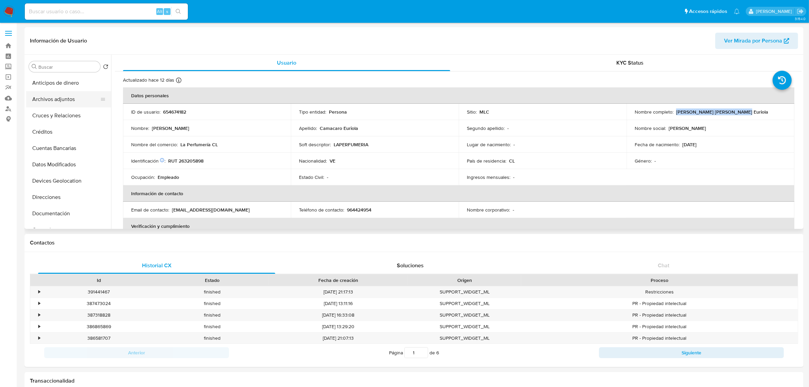
click at [77, 98] on button "Archivos adjuntos" at bounding box center [65, 99] width 79 height 16
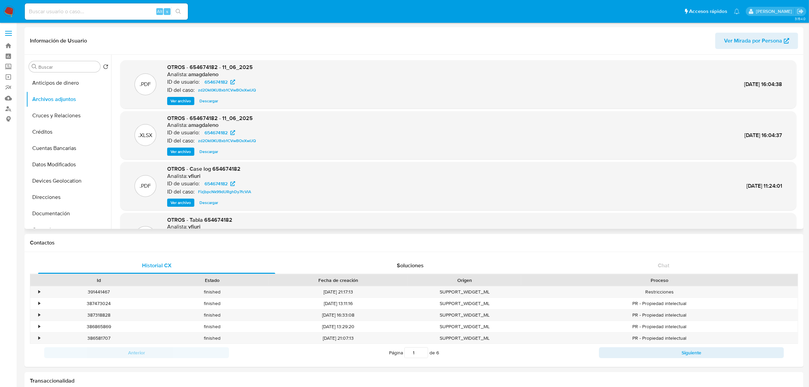
click at [174, 99] on span "Ver archivo" at bounding box center [181, 100] width 20 height 7
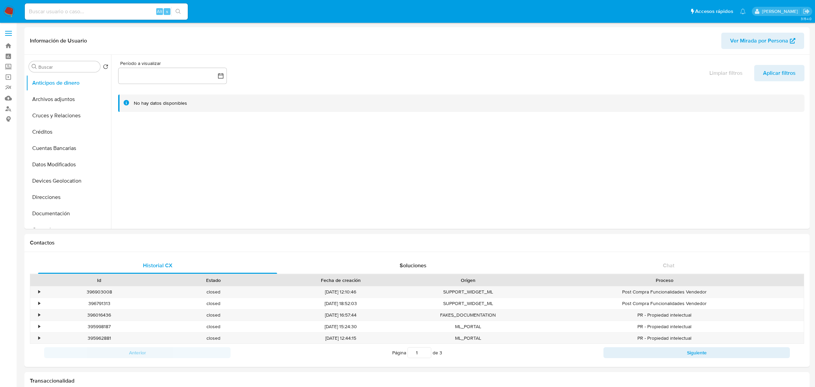
select select "10"
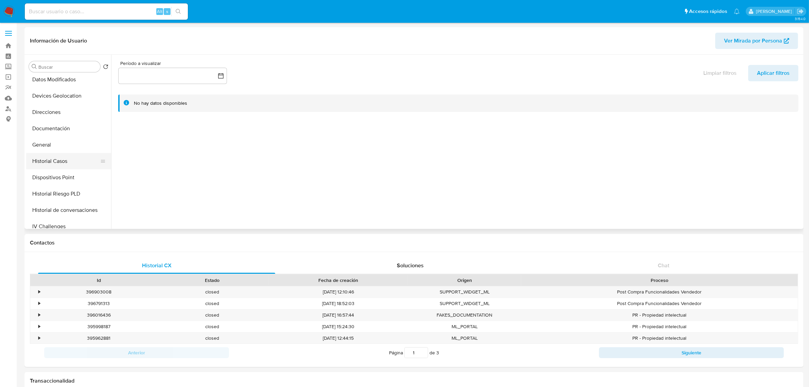
click at [67, 165] on button "Historial Casos" at bounding box center [65, 161] width 79 height 16
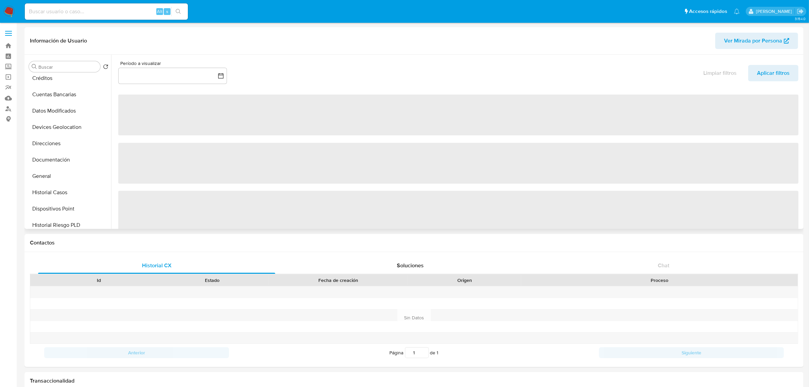
select select "10"
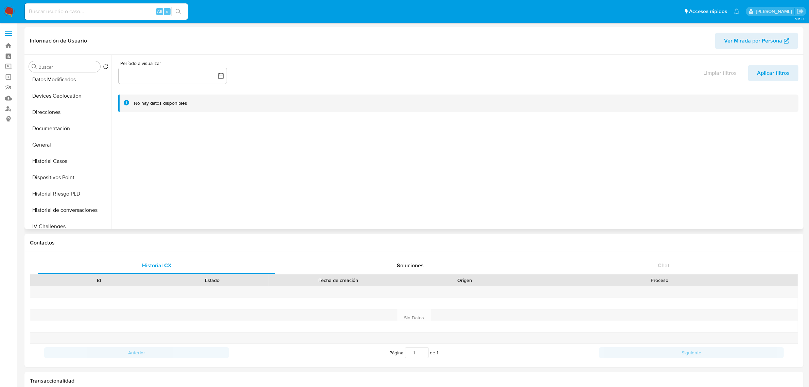
scroll to position [127, 0]
click at [58, 121] on button "Historial Casos" at bounding box center [65, 118] width 79 height 16
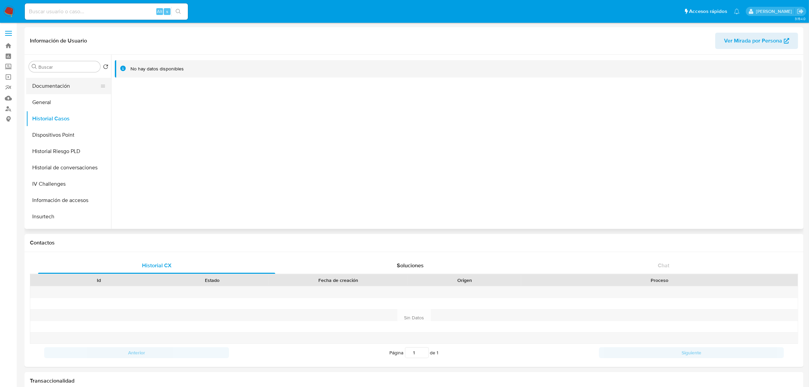
click at [56, 83] on button "Documentación" at bounding box center [65, 86] width 79 height 16
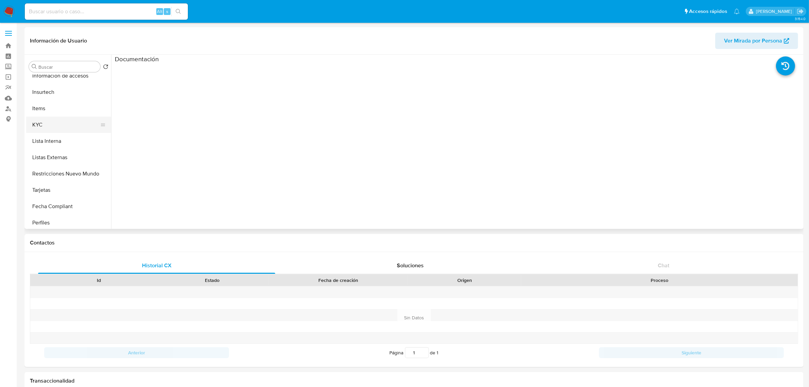
scroll to position [255, 0]
click at [38, 123] on button "KYC" at bounding box center [65, 121] width 79 height 16
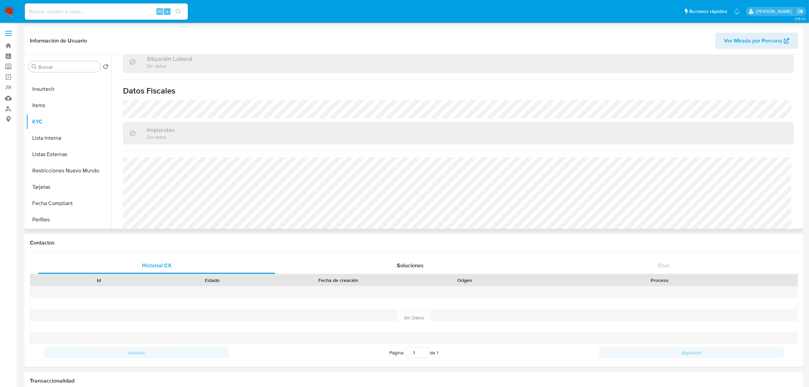
scroll to position [374, 0]
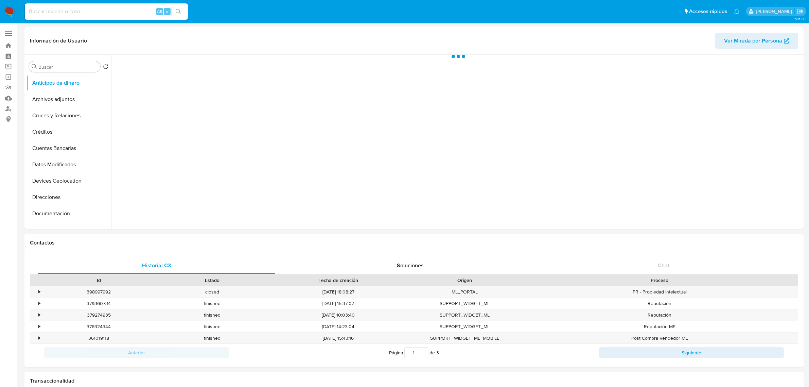
select select "10"
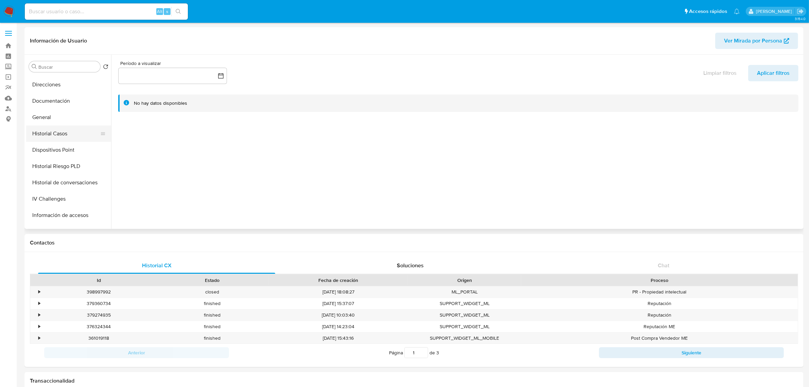
scroll to position [127, 0]
click at [51, 118] on button "Historial Casos" at bounding box center [65, 118] width 79 height 16
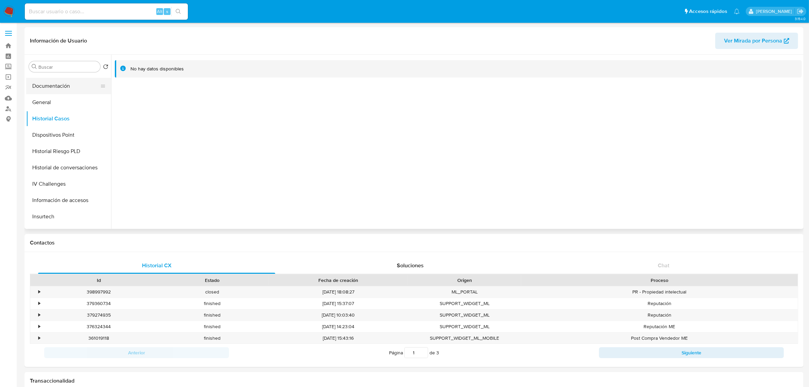
click at [54, 85] on button "Documentación" at bounding box center [65, 86] width 79 height 16
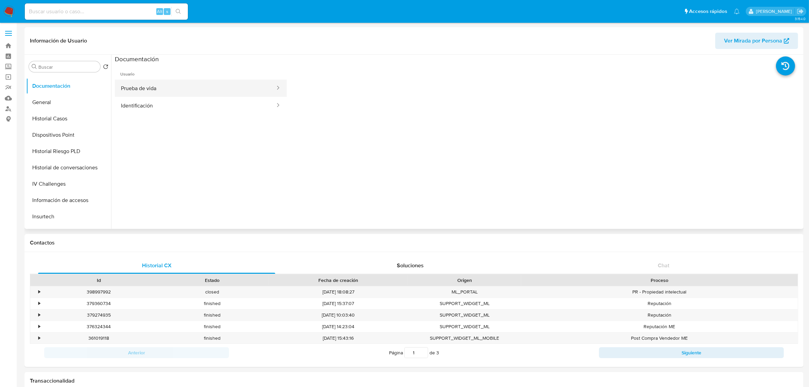
click at [142, 90] on button "Prueba de vida" at bounding box center [195, 87] width 161 height 17
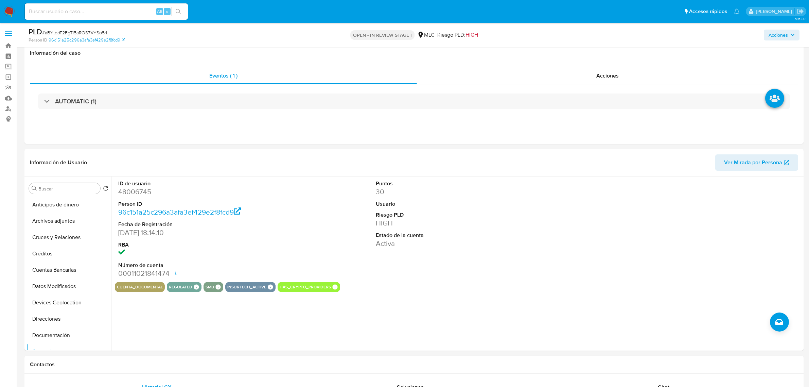
select select "10"
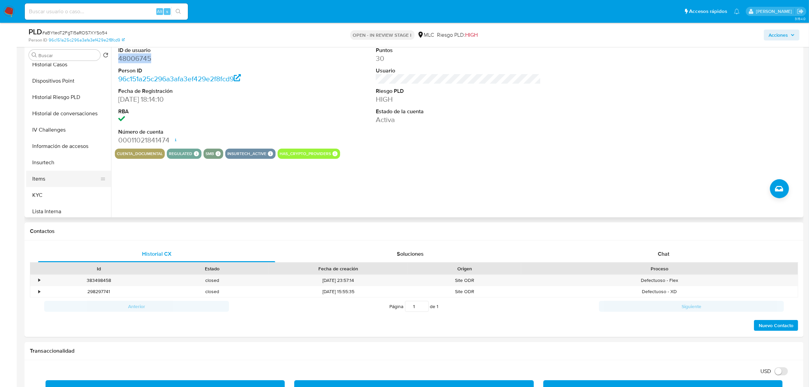
scroll to position [211, 0]
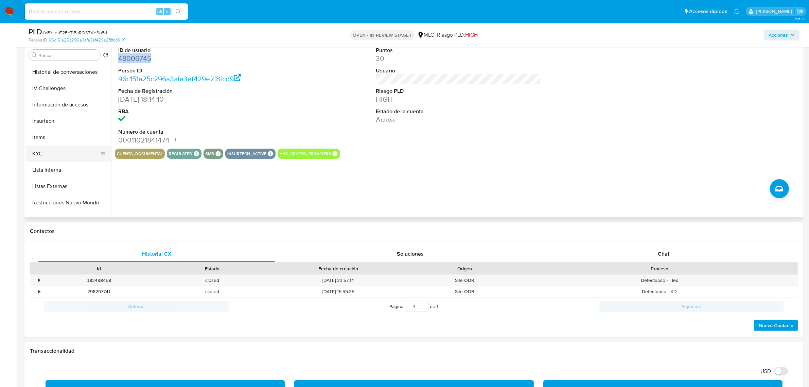
click at [40, 152] on button "KYC" at bounding box center [65, 153] width 79 height 16
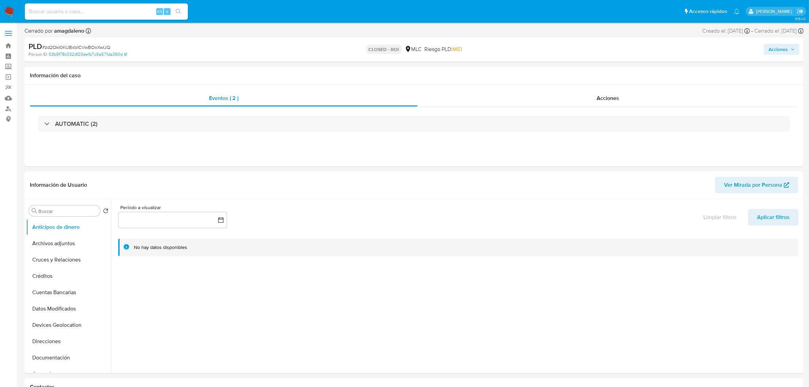
select select "10"
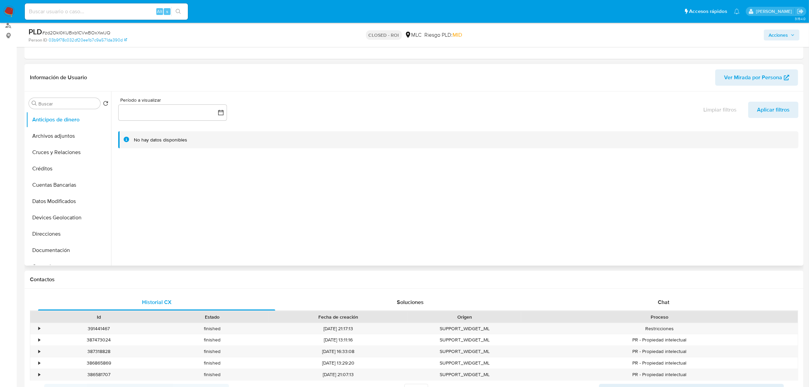
scroll to position [85, 0]
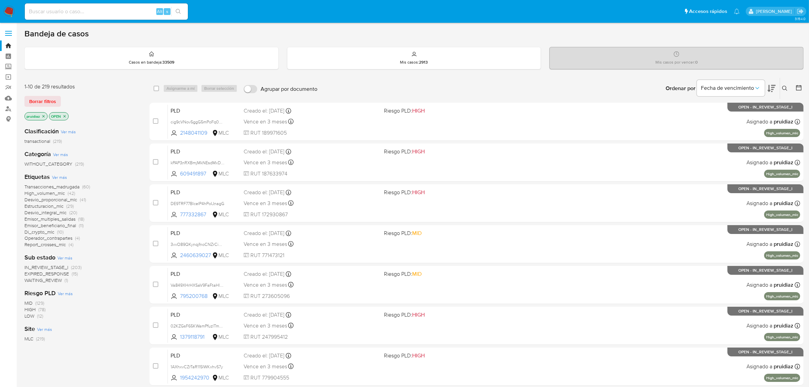
click at [770, 89] on icon at bounding box center [771, 88] width 8 height 8
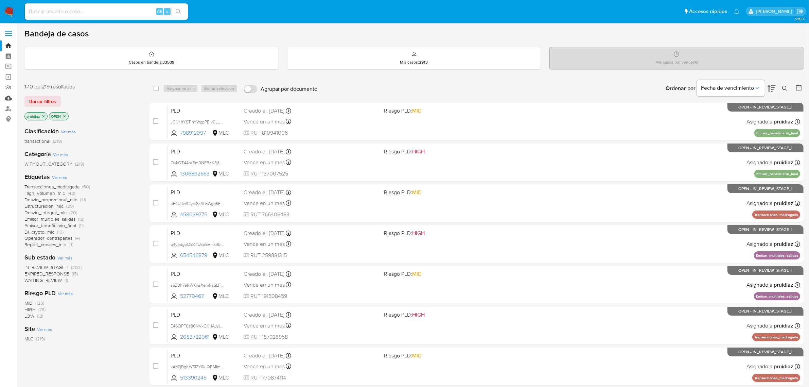
click at [11, 97] on link "Mulan" at bounding box center [40, 98] width 81 height 11
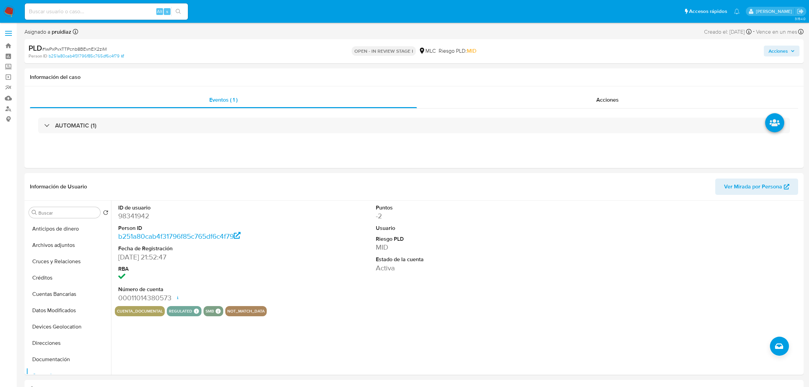
select select "10"
click at [126, 217] on dd "98341942" at bounding box center [200, 216] width 165 height 10
click at [138, 218] on dd "98341942" at bounding box center [200, 216] width 165 height 10
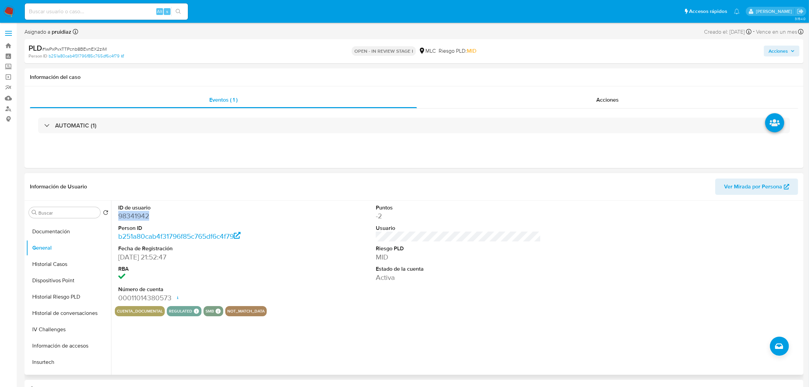
click at [138, 218] on dd "98341942" at bounding box center [200, 216] width 165 height 10
click at [133, 215] on dd "98341942" at bounding box center [200, 216] width 165 height 10
click at [132, 216] on dd "98341942" at bounding box center [200, 216] width 165 height 10
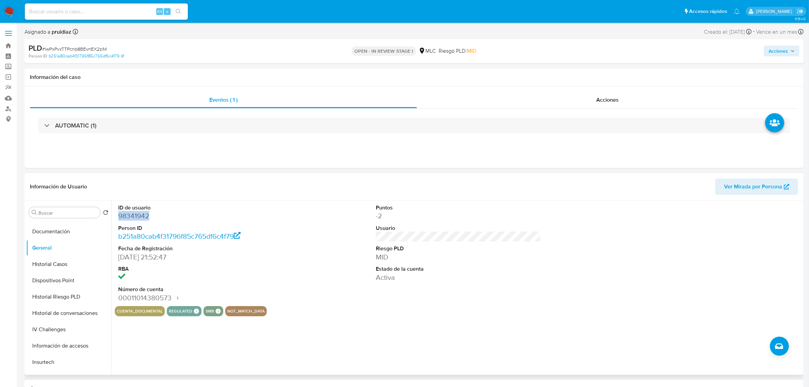
click at [132, 216] on dd "98341942" at bounding box center [200, 216] width 165 height 10
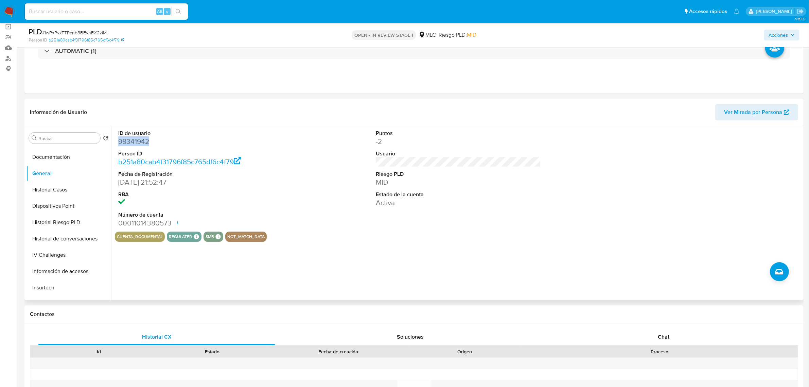
scroll to position [42, 0]
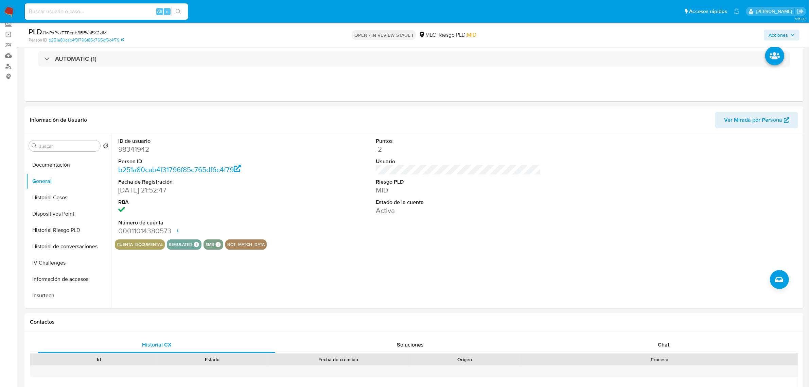
click at [71, 31] on span "# lwPxPvxTTPcnb8BEvnEX2ziM" at bounding box center [74, 32] width 65 height 7
copy span "lwPxPvxTTPcnb8BEvnEX2ziM"
click at [144, 155] on dl "ID de usuario 98341942 Person ID b251a80cab4f31796f85c765df6c4f79 Fecha de Regi…" at bounding box center [200, 186] width 165 height 99
click at [143, 151] on dd "98341942" at bounding box center [200, 149] width 165 height 10
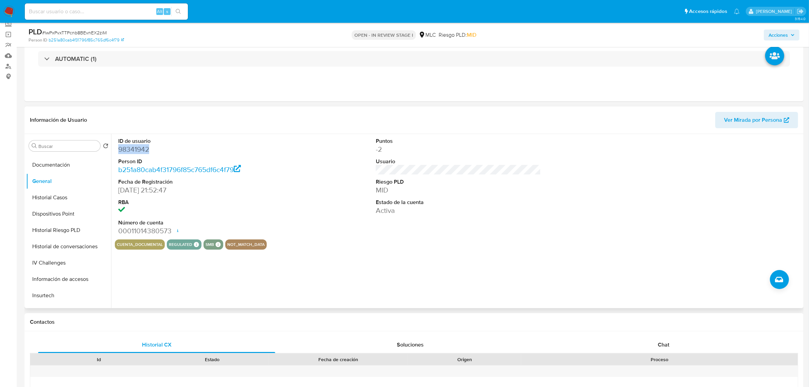
click at [143, 151] on dd "98341942" at bounding box center [200, 149] width 165 height 10
copy dd "98341942"
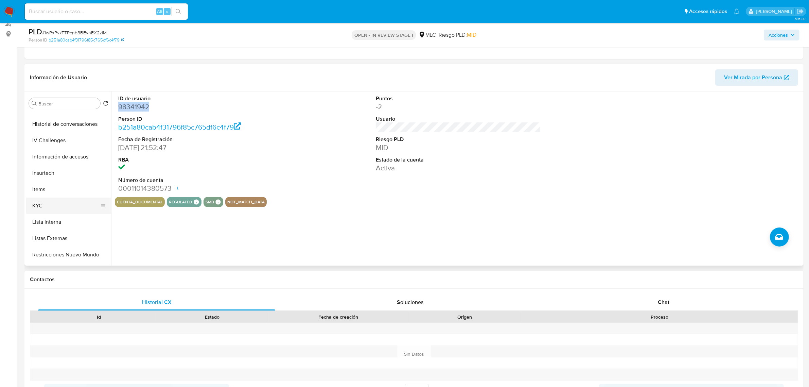
scroll to position [213, 0]
click at [51, 191] on button "Items" at bounding box center [65, 184] width 79 height 16
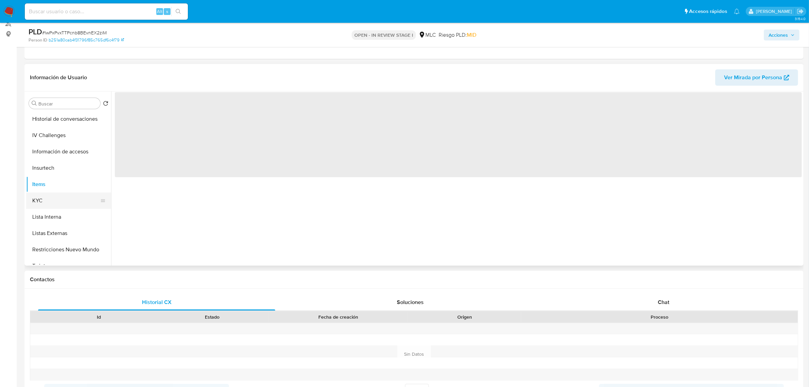
click at [51, 193] on button "KYC" at bounding box center [65, 200] width 79 height 16
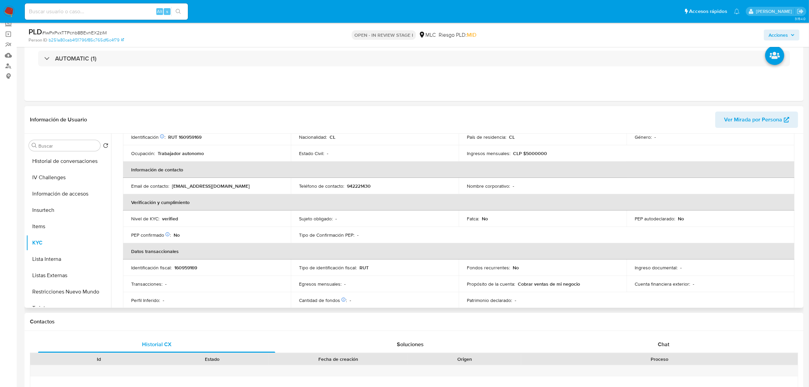
scroll to position [36, 0]
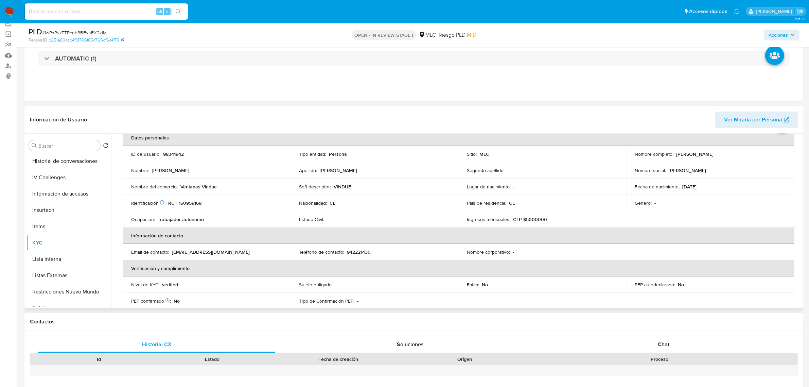
click at [199, 203] on p "RUT 160959169" at bounding box center [184, 203] width 33 height 6
copy p "160959169"
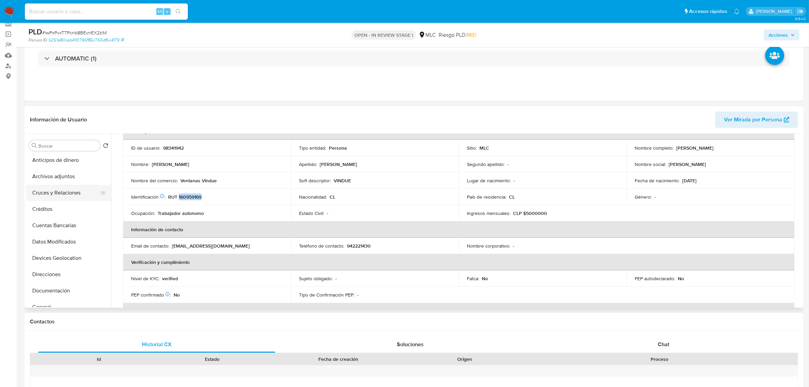
scroll to position [0, 0]
click at [60, 191] on button "Cruces y Relaciones" at bounding box center [65, 194] width 79 height 16
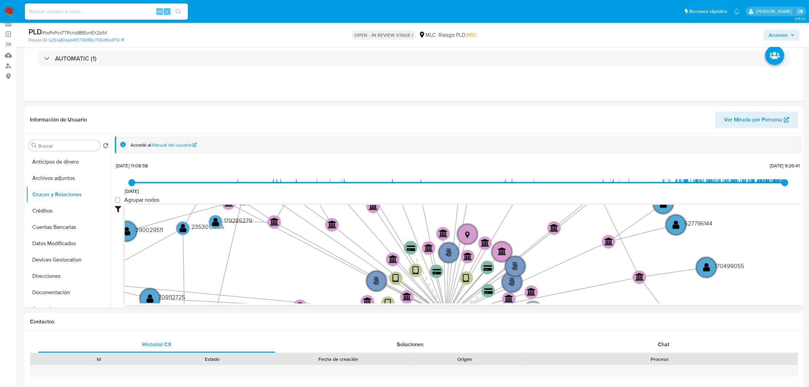
click at [630, 43] on div "PLD # lwPxPvxTTPcnb8BEvnEX2ziM Person ID b251a80cab4f31796f85c765df6c4f79 OPEN …" at bounding box center [413, 35] width 779 height 24
click at [120, 200] on group_nodes "Agrupar nodos" at bounding box center [117, 199] width 5 height 5
checkbox group_nodes "true"
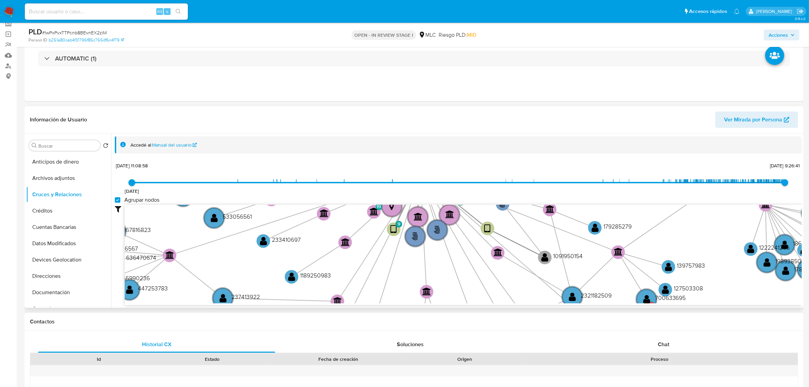
scroll to position [0, 0]
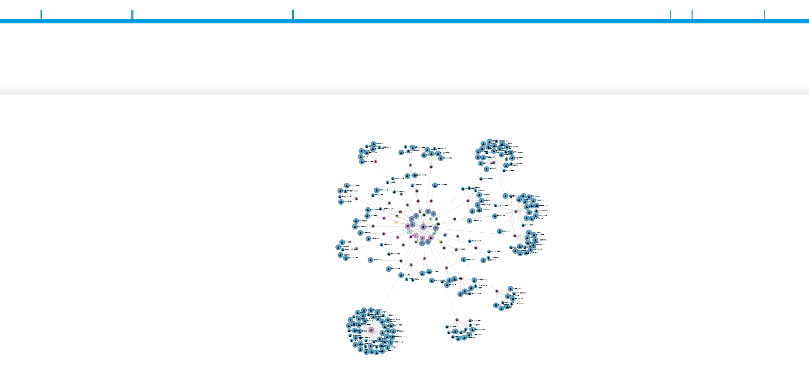
drag, startPoint x: 484, startPoint y: 237, endPoint x: 479, endPoint y: 235, distance: 5.3
click at [479, 235] on icon "phone-fca0fc09e54cfb87abb8e62466b1138c  user-98341942  98341942 person-b251a8…" at bounding box center [463, 253] width 677 height 99
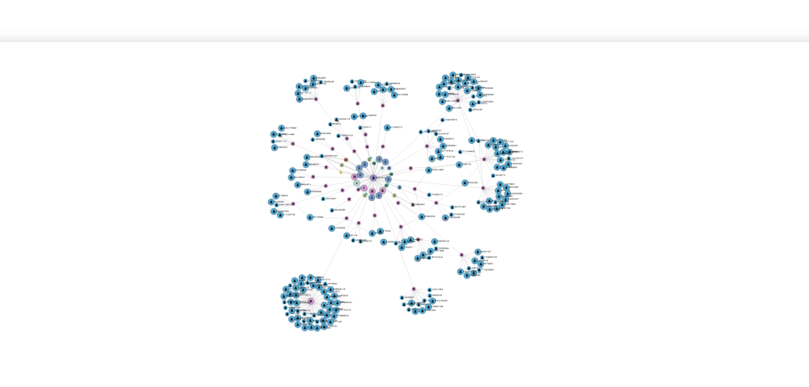
drag, startPoint x: 479, startPoint y: 226, endPoint x: 466, endPoint y: 220, distance: 14.0
click at [466, 220] on icon "phone-fca0fc09e54cfb87abb8e62466b1138c  user-98341942  98341942 person-b251a8…" at bounding box center [463, 253] width 677 height 99
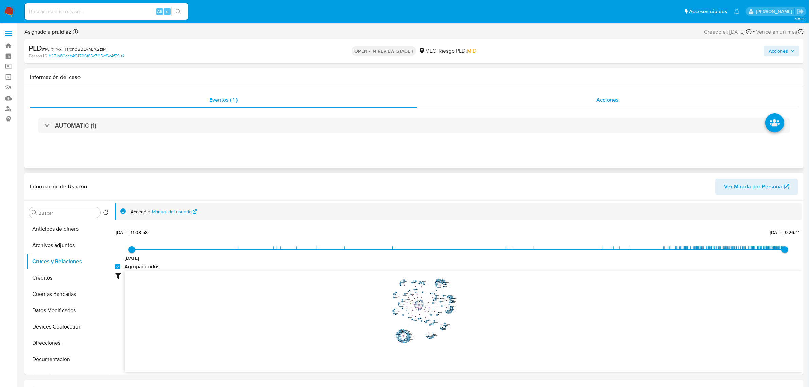
scroll to position [170, 0]
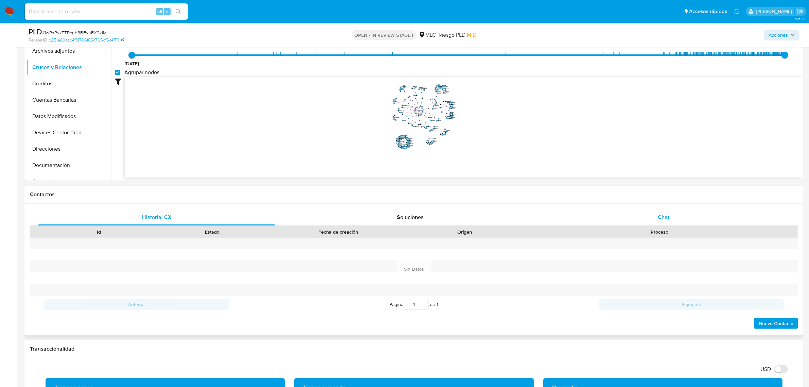
click at [667, 217] on span "Chat" at bounding box center [664, 217] width 12 height 8
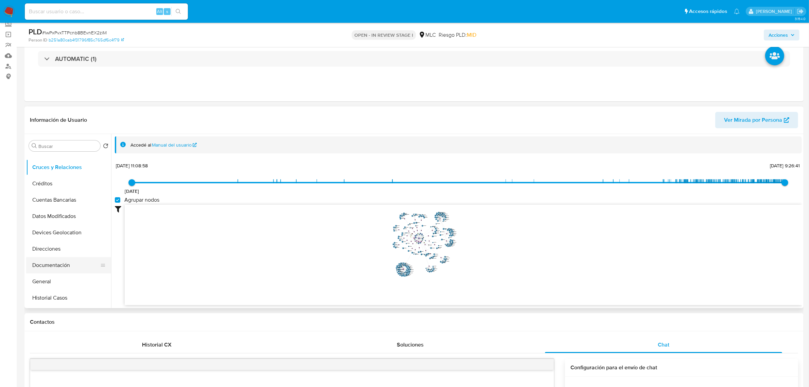
scroll to position [42, 0]
click at [53, 253] on button "Documentación" at bounding box center [65, 250] width 79 height 16
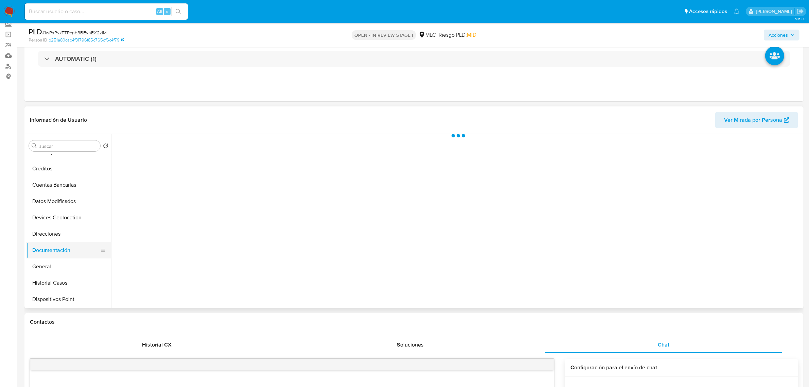
scroll to position [0, 0]
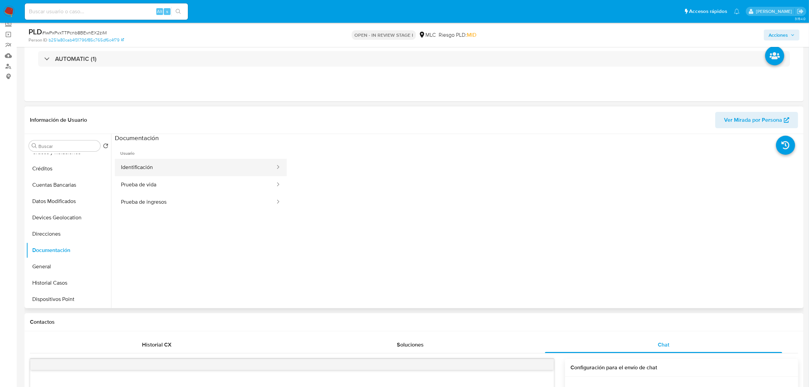
click at [159, 165] on button "Identificación" at bounding box center [195, 167] width 161 height 17
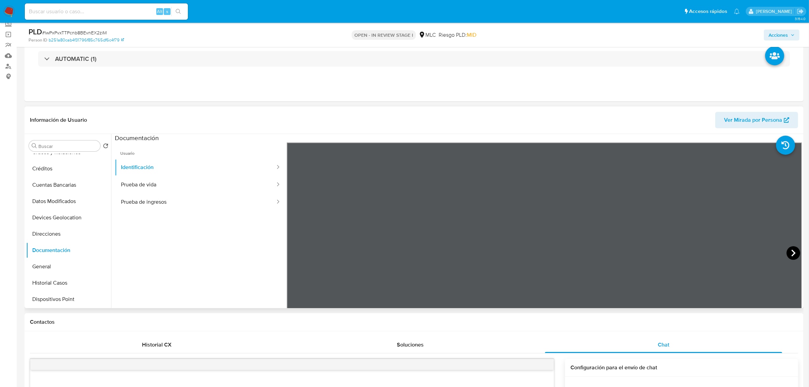
click at [792, 252] on icon at bounding box center [793, 253] width 14 height 14
click at [297, 251] on icon at bounding box center [295, 253] width 14 height 14
click at [793, 252] on icon at bounding box center [793, 253] width 14 height 14
click at [295, 253] on icon at bounding box center [295, 253] width 14 height 14
click at [184, 183] on button "Prueba de vida" at bounding box center [195, 184] width 161 height 17
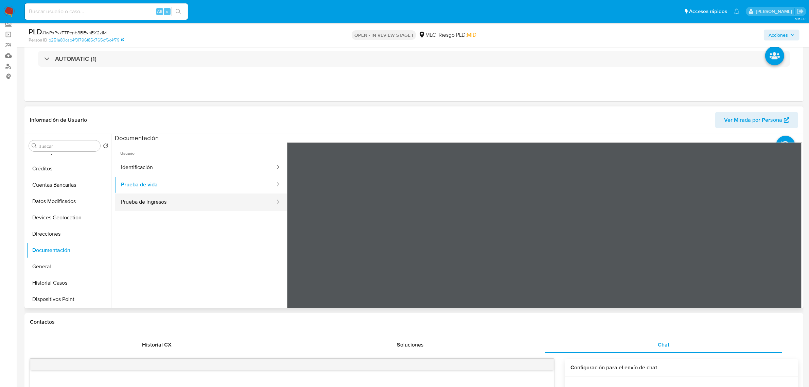
click at [177, 201] on button "Prueba de ingresos" at bounding box center [195, 201] width 161 height 17
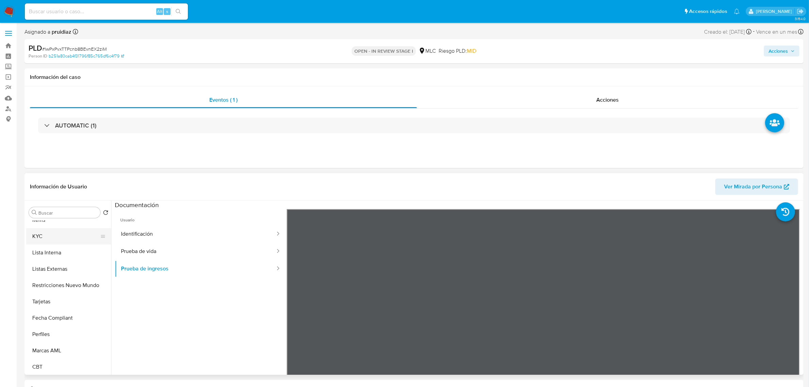
scroll to position [286, 0]
click at [52, 235] on button "KYC" at bounding box center [65, 236] width 79 height 16
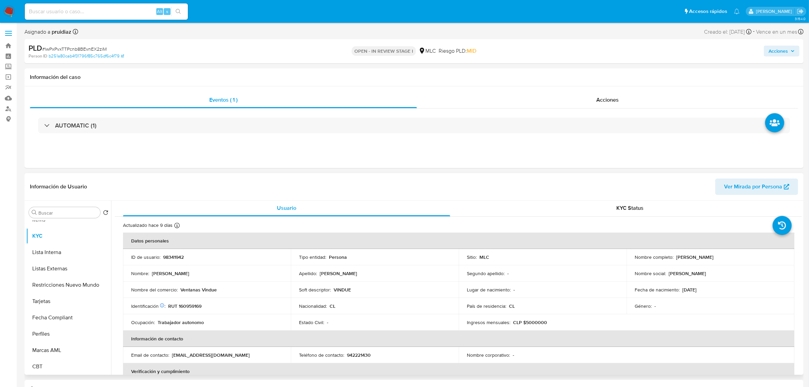
scroll to position [0, 0]
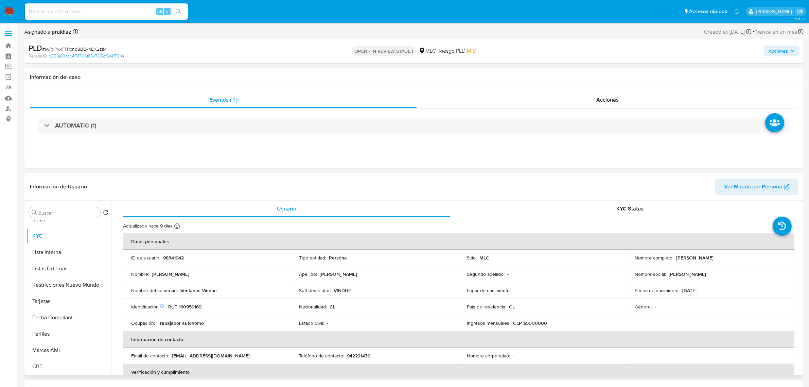
drag, startPoint x: 738, startPoint y: 261, endPoint x: 673, endPoint y: 259, distance: 65.2
click at [673, 259] on div "Nombre completo : Álvaro Orellana Hammervig" at bounding box center [710, 257] width 151 height 6
copy div "Álvaro Orellana Hammervig"
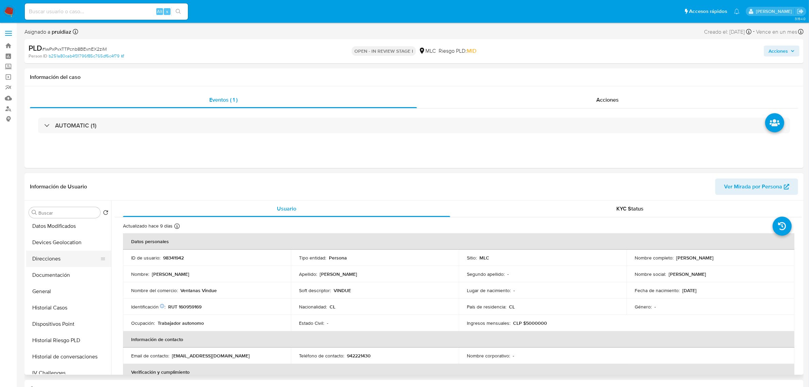
scroll to position [74, 0]
click at [65, 317] on button "Historial Casos" at bounding box center [65, 317] width 79 height 16
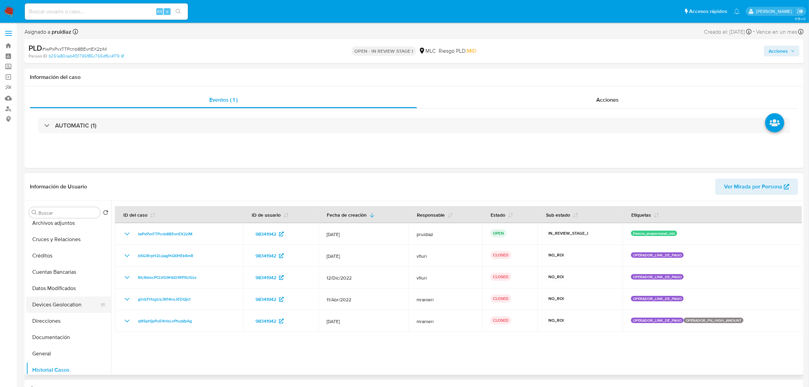
scroll to position [0, 0]
click at [53, 248] on button "Archivos adjuntos" at bounding box center [65, 245] width 79 height 16
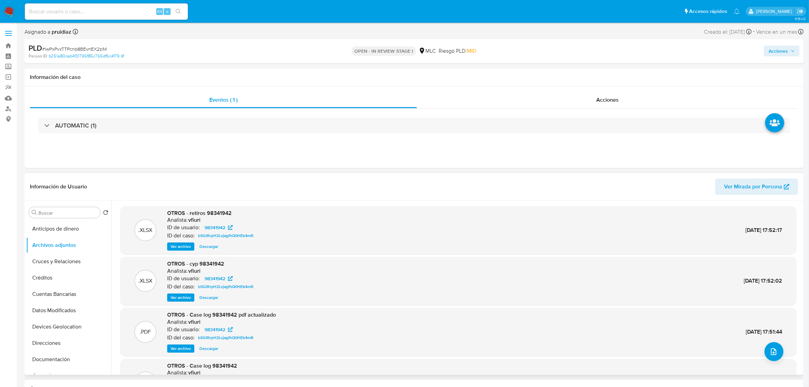
click at [178, 350] on span "Ver archivo" at bounding box center [181, 348] width 20 height 7
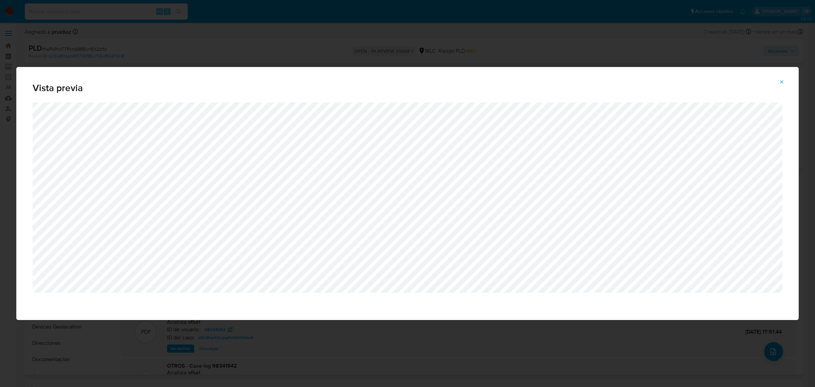
click at [786, 79] on button "Attachment preview" at bounding box center [781, 81] width 15 height 11
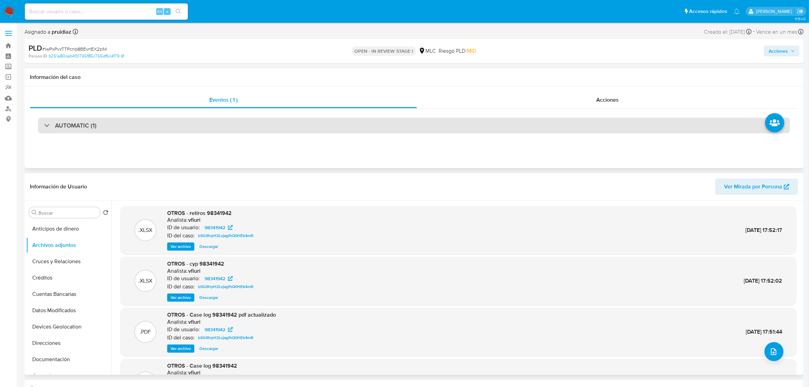
click at [99, 132] on div "AUTOMATIC (1)" at bounding box center [414, 126] width 752 height 16
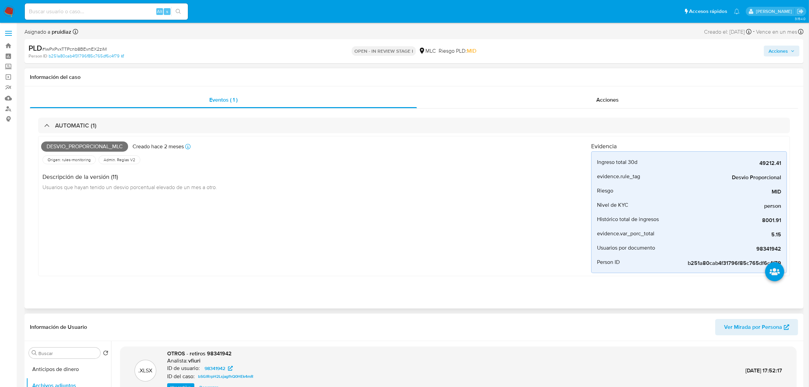
click at [81, 145] on span "Desvio_proporcional_mlc" at bounding box center [84, 146] width 87 height 10
copy span "Desvio_proporcional_mlc"
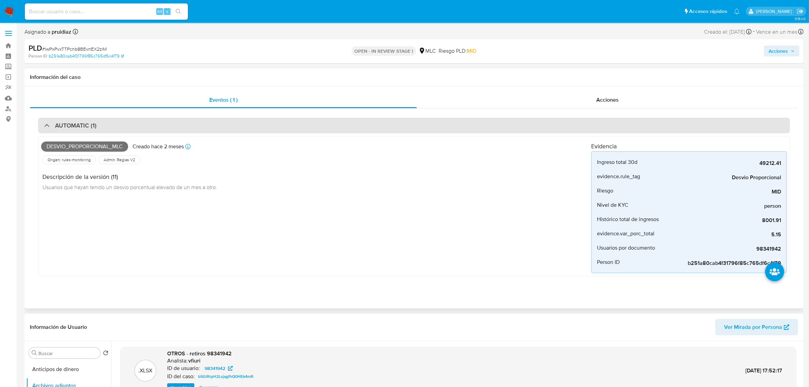
click at [99, 123] on div "AUTOMATIC (1)" at bounding box center [414, 126] width 752 height 16
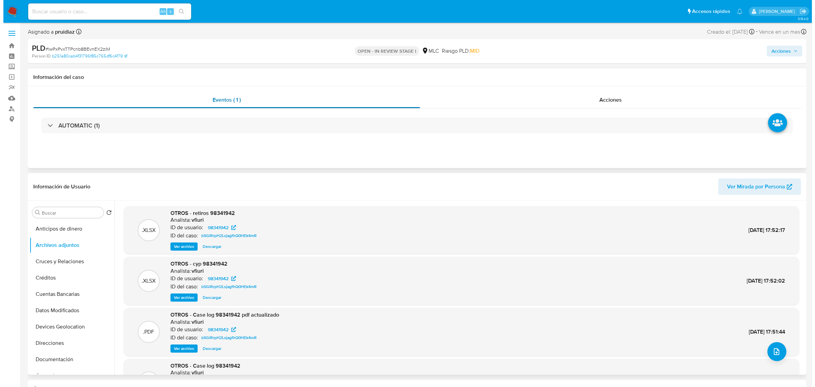
scroll to position [42, 0]
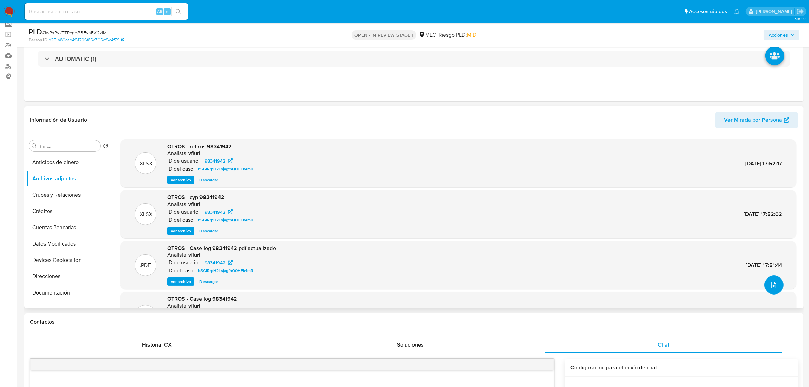
click at [775, 285] on icon "upload-file" at bounding box center [773, 285] width 8 height 8
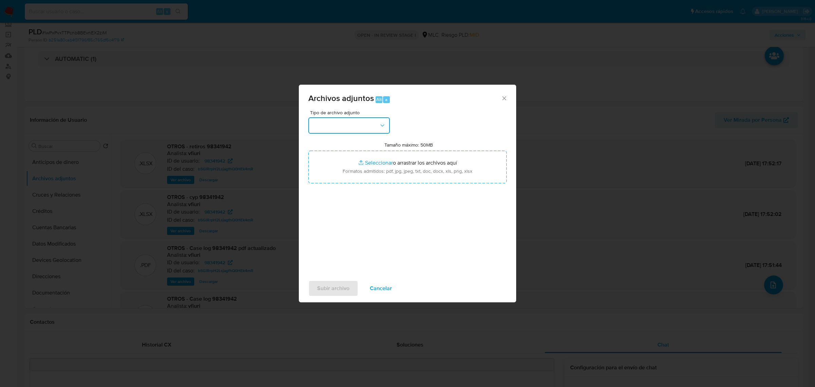
click at [354, 126] on button "button" at bounding box center [349, 125] width 82 height 16
click at [326, 179] on div "OTROS - DUE DILIGENCE" at bounding box center [346, 171] width 69 height 16
click at [342, 127] on span "OTROS - DUE DILIGENCE" at bounding box center [345, 125] width 67 height 7
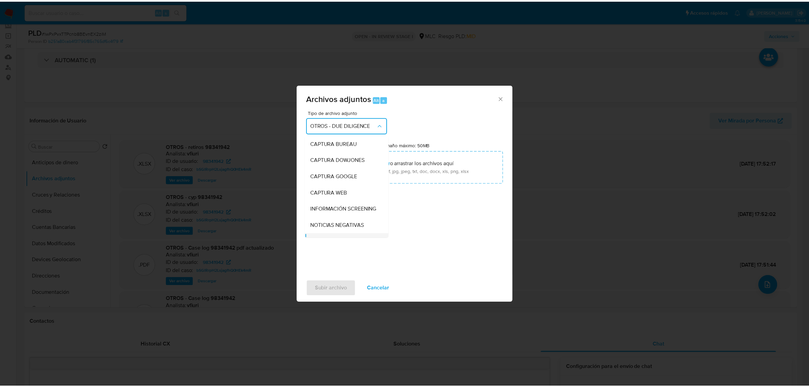
scroll to position [61, 0]
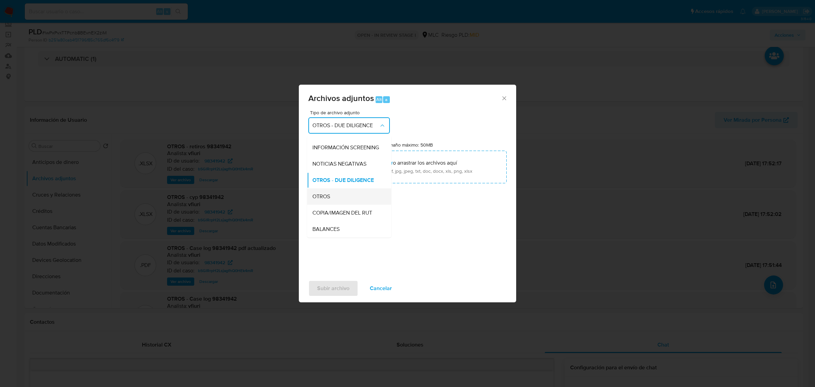
click at [333, 202] on div "OTROS" at bounding box center [346, 196] width 69 height 16
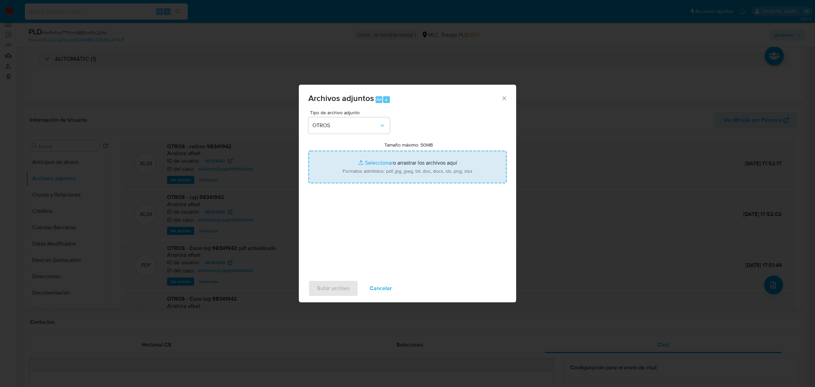
click at [402, 166] on input "Tamaño máximo: 50MB Seleccionar archivos" at bounding box center [407, 166] width 198 height 33
type input "C:\fakepath\98341942 - 15_08_2025.xlsx"
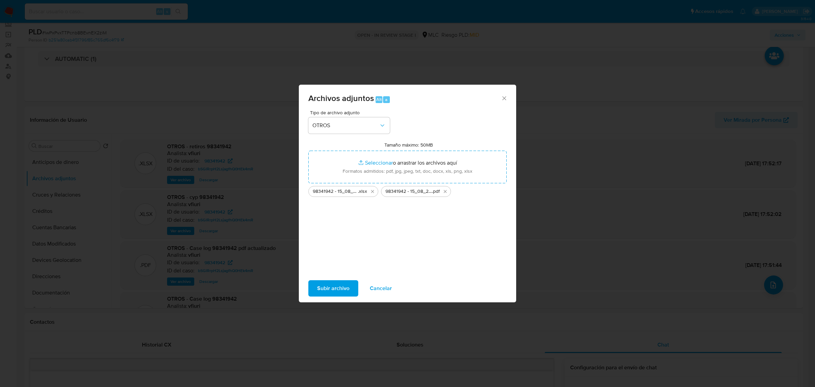
click at [333, 286] on span "Subir archivo" at bounding box center [333, 288] width 32 height 15
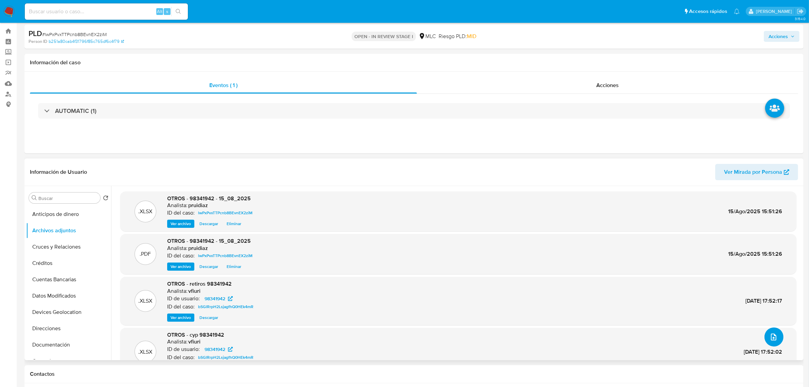
scroll to position [0, 0]
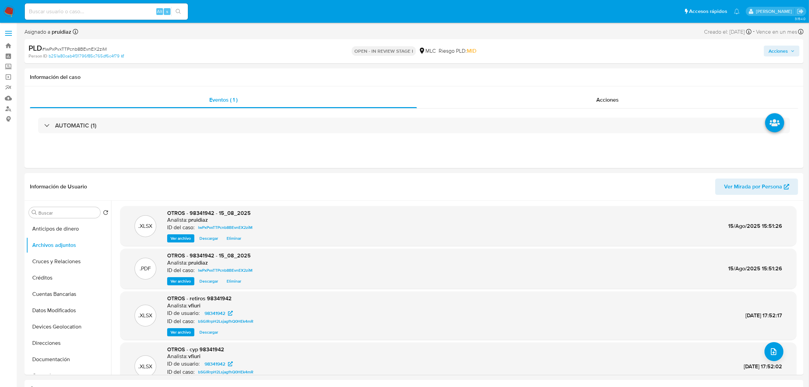
click at [782, 56] on span "Acciones" at bounding box center [777, 51] width 19 height 11
click at [615, 70] on span "Alt" at bounding box center [617, 73] width 5 height 6
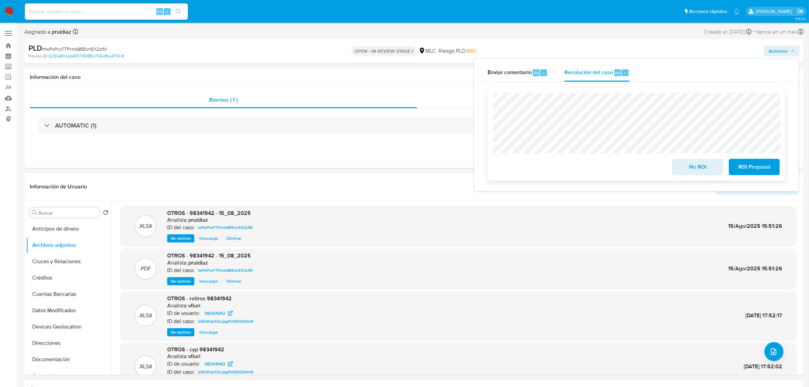
click at [693, 167] on span "No ROI" at bounding box center [697, 166] width 33 height 15
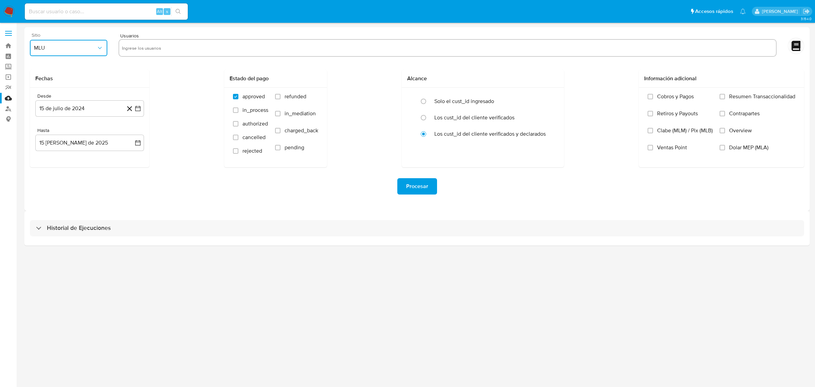
click at [85, 49] on span "MLU" at bounding box center [65, 47] width 62 height 7
click at [46, 166] on div "MLC" at bounding box center [66, 164] width 65 height 16
drag, startPoint x: 177, startPoint y: 44, endPoint x: 175, endPoint y: 40, distance: 5.2
click at [176, 41] on div at bounding box center [448, 48] width 658 height 18
type input "98341942"
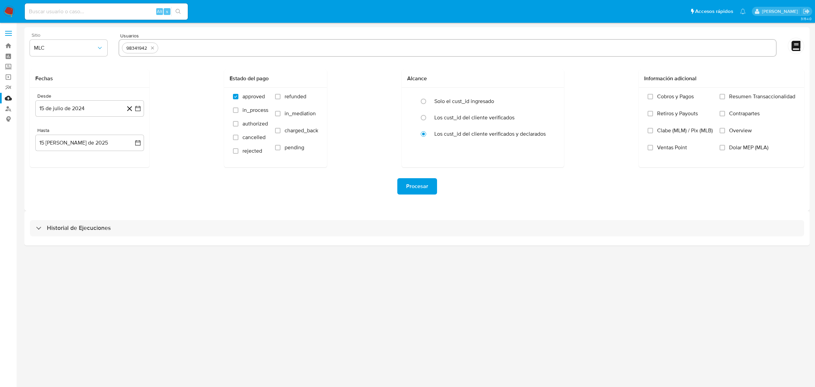
paste input "62145711"
type input "62145711"
paste input "48006745"
type input "48006745"
click at [135, 106] on icon "button" at bounding box center [138, 108] width 7 height 7
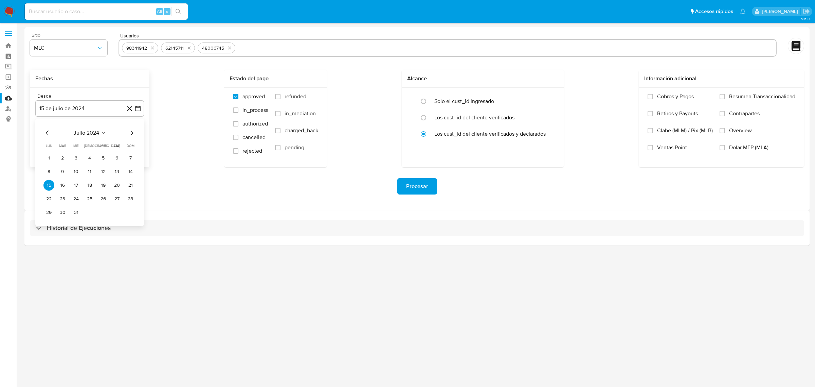
click at [129, 132] on icon "Mes siguiente" at bounding box center [132, 133] width 8 height 8
click at [78, 182] on button "14" at bounding box center [76, 185] width 11 height 11
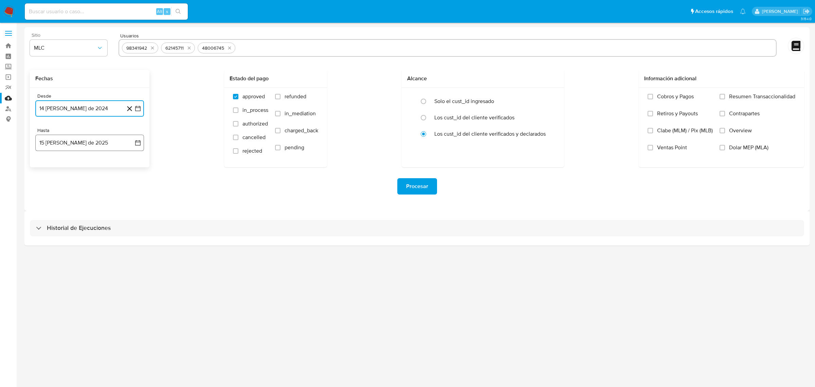
click at [138, 143] on icon "button" at bounding box center [138, 142] width 7 height 7
click at [77, 217] on button "13" at bounding box center [76, 219] width 11 height 11
click at [136, 202] on div "Procesar" at bounding box center [417, 186] width 774 height 38
click at [419, 186] on span "Procesar" at bounding box center [417, 186] width 22 height 15
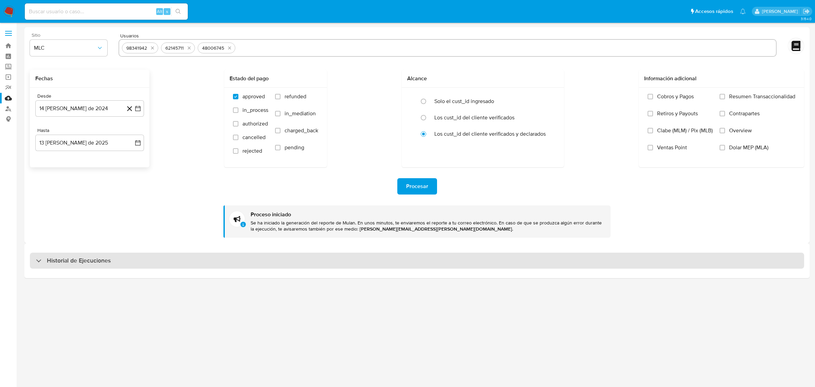
click at [90, 263] on h3 "Historial de Ejecuciones" at bounding box center [79, 260] width 64 height 8
select select "10"
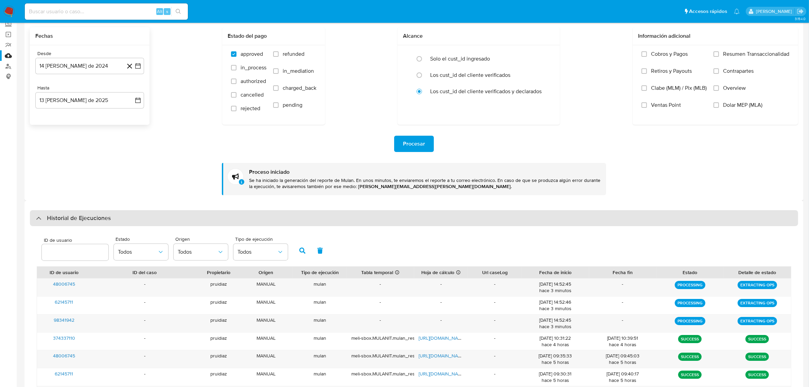
scroll to position [85, 0]
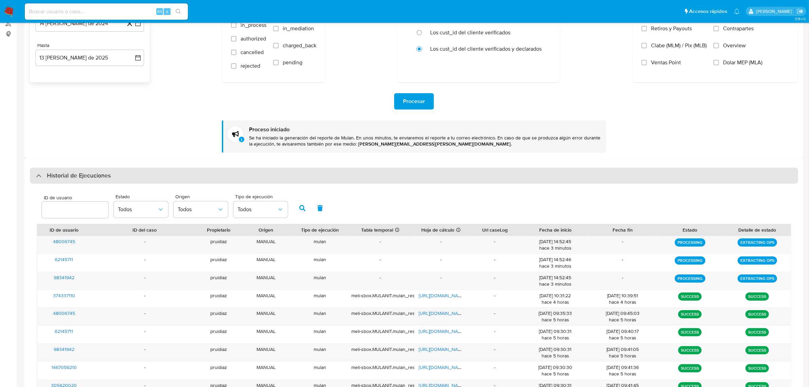
click at [139, 169] on div "Historial de Ejecuciones" at bounding box center [414, 175] width 768 height 16
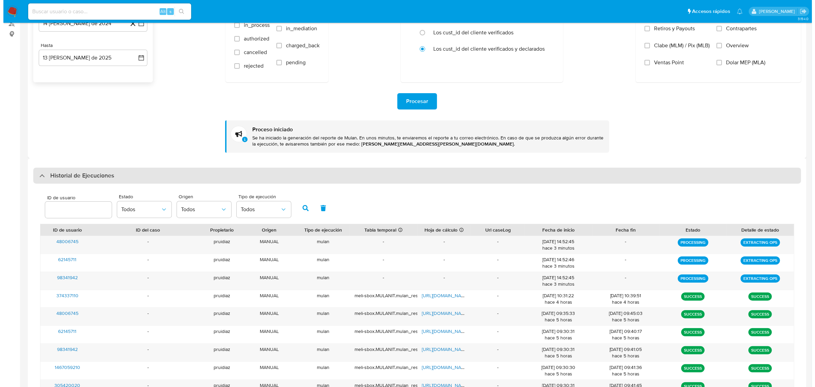
scroll to position [0, 0]
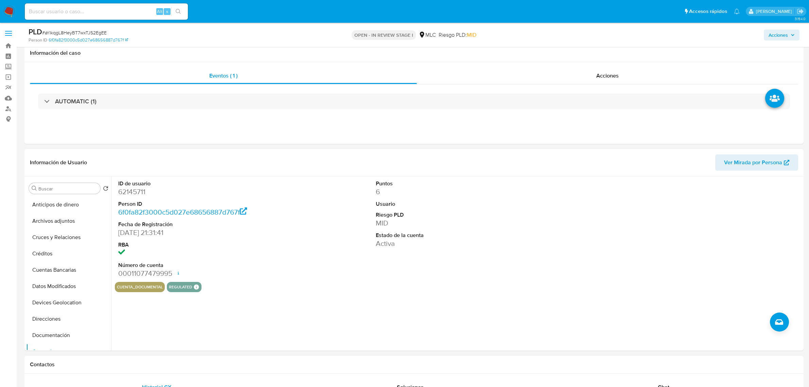
select select "10"
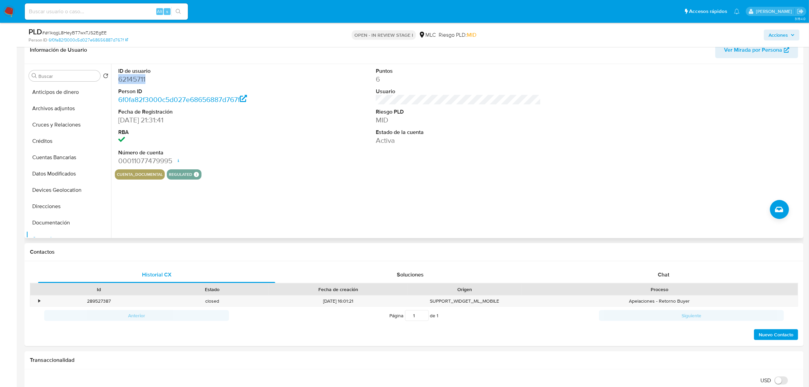
scroll to position [115, 0]
click at [128, 80] on dd "62145711" at bounding box center [200, 79] width 165 height 10
click at [140, 77] on dd "62145711" at bounding box center [200, 79] width 165 height 10
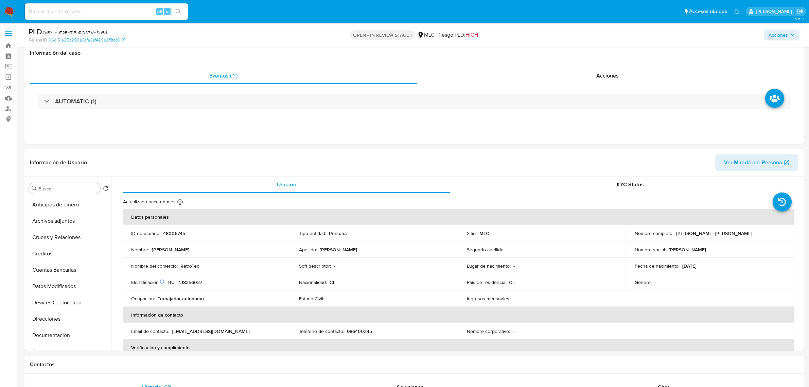
select select "10"
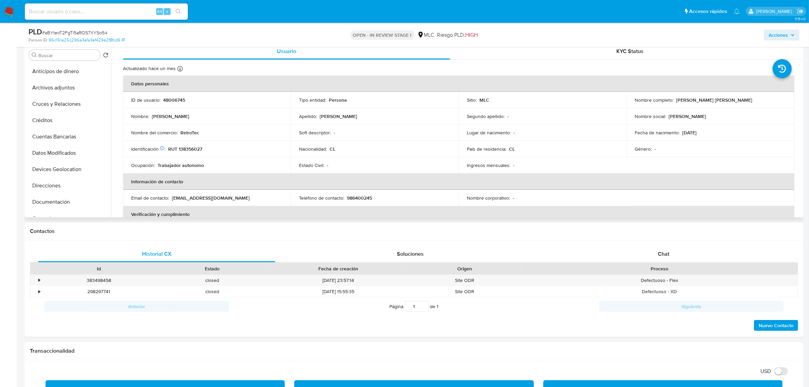
scroll to position [211, 0]
click at [165, 94] on td "ID de usuario : 48006745" at bounding box center [207, 100] width 168 height 16
copy p "48006745"
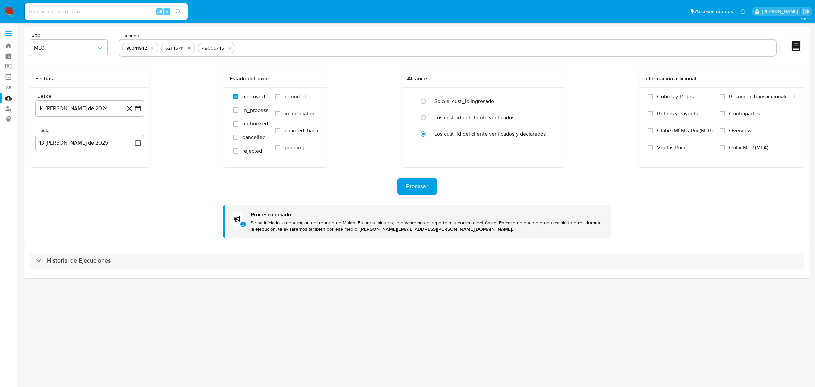
click at [11, 12] on img at bounding box center [9, 12] width 12 height 12
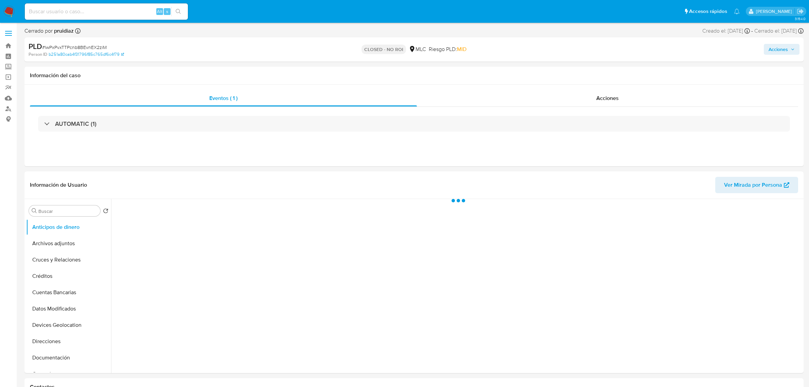
select select "10"
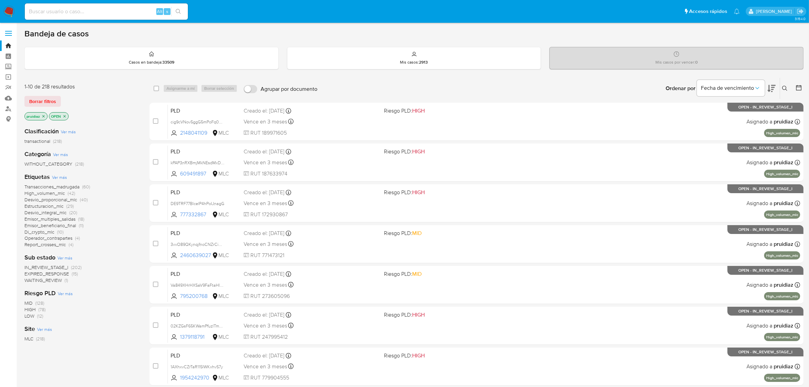
click at [774, 90] on icon at bounding box center [771, 88] width 8 height 8
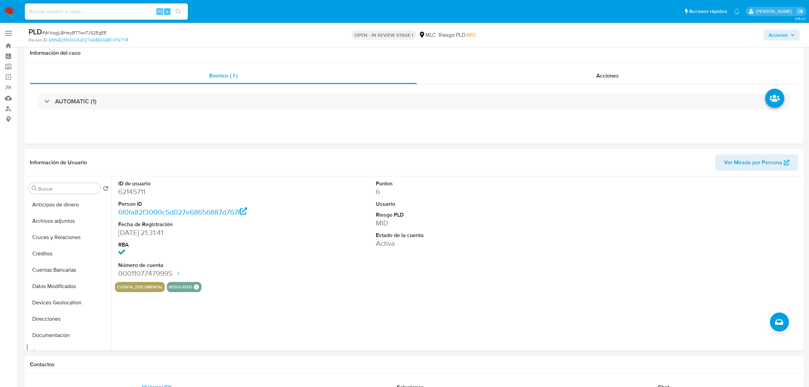
select select "10"
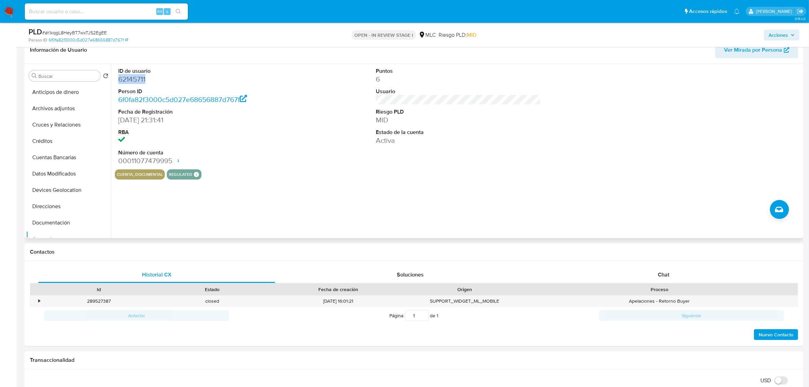
scroll to position [115, 0]
click at [127, 80] on dd "62145711" at bounding box center [200, 79] width 165 height 10
click at [129, 80] on dd "62145711" at bounding box center [200, 79] width 165 height 10
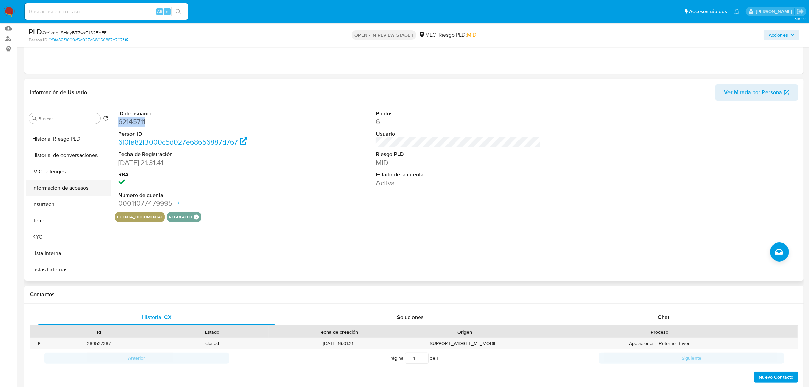
scroll to position [200, 0]
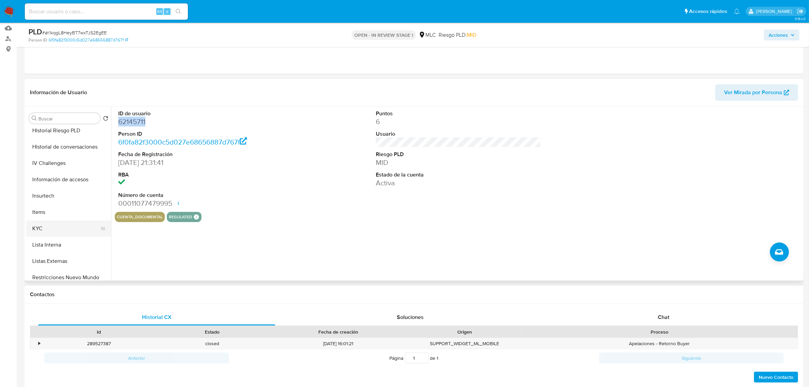
click at [39, 232] on button "KYC" at bounding box center [65, 228] width 79 height 16
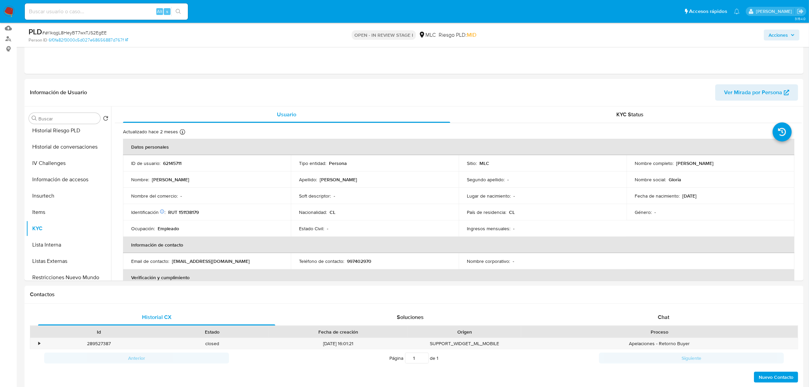
click at [89, 33] on span "# aYIkqgL8HeyBT7wxTJS2EgEE" at bounding box center [74, 32] width 65 height 7
copy span "aYIkqgL8HeyBT7wxTJS2EgEE"
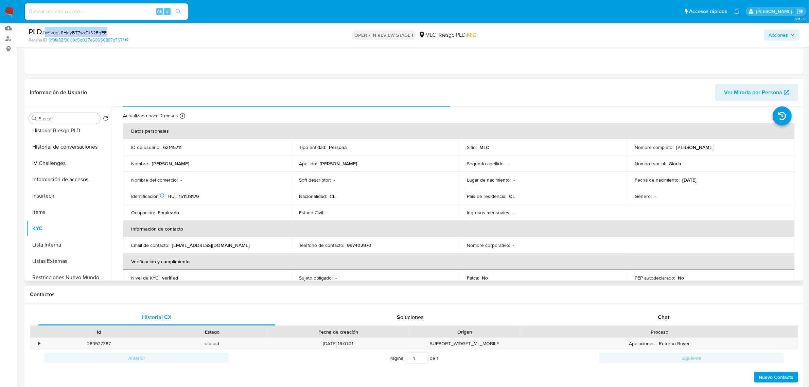
scroll to position [0, 0]
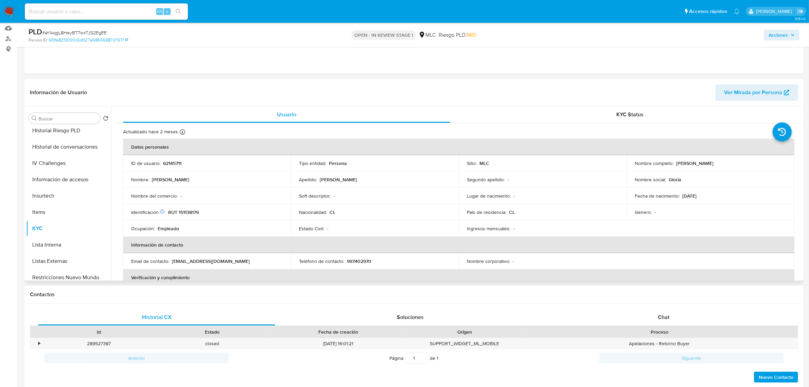
click at [188, 208] on td "Identificación Nº de serie: 528857916 : RUT 151138179" at bounding box center [207, 212] width 168 height 16
click at [189, 212] on p "RUT 151138179" at bounding box center [183, 212] width 31 height 6
drag, startPoint x: 189, startPoint y: 212, endPoint x: 183, endPoint y: 211, distance: 5.1
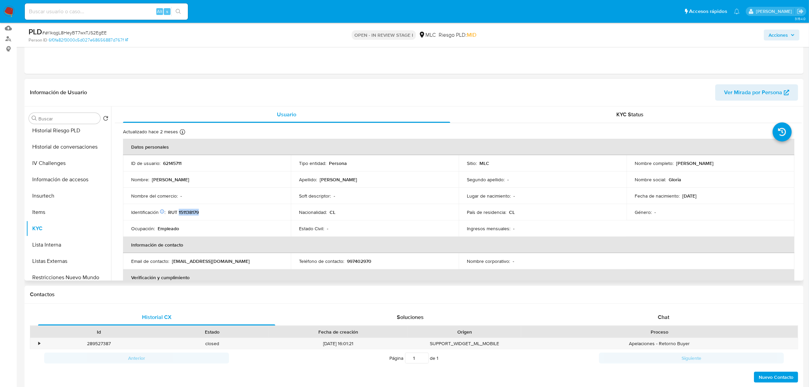
click at [183, 211] on p "RUT 151138179" at bounding box center [183, 212] width 31 height 6
click at [187, 210] on p "RUT 151138179" at bounding box center [183, 212] width 31 height 6
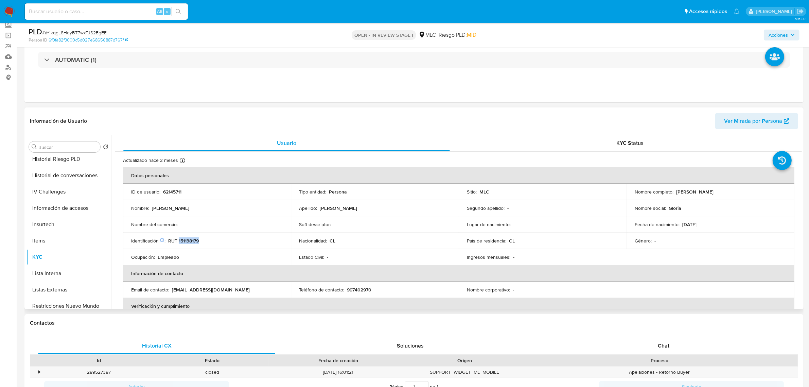
scroll to position [28, 0]
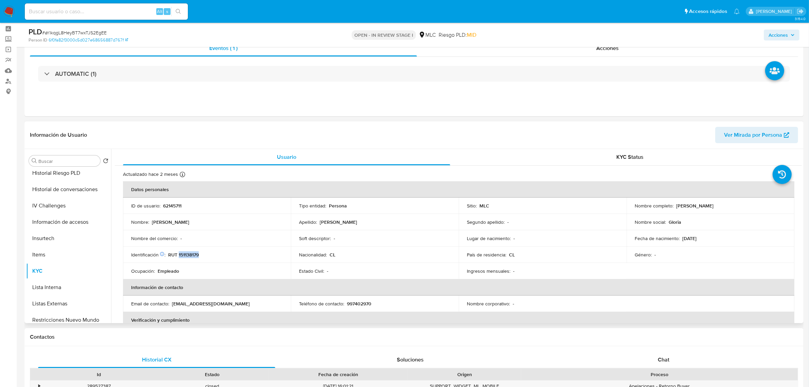
click at [194, 255] on p "RUT 151138179" at bounding box center [183, 254] width 31 height 6
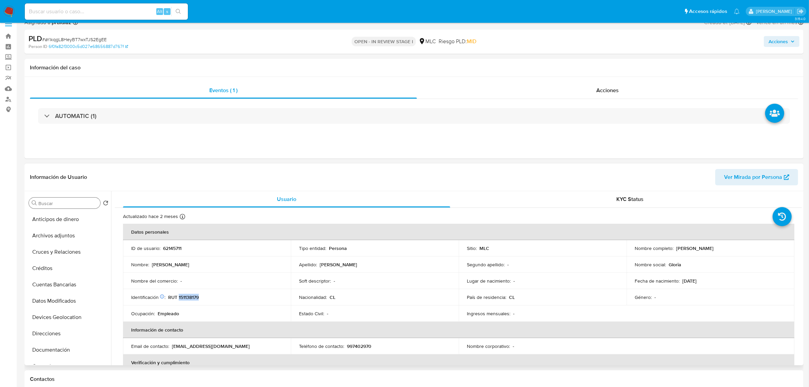
scroll to position [0, 0]
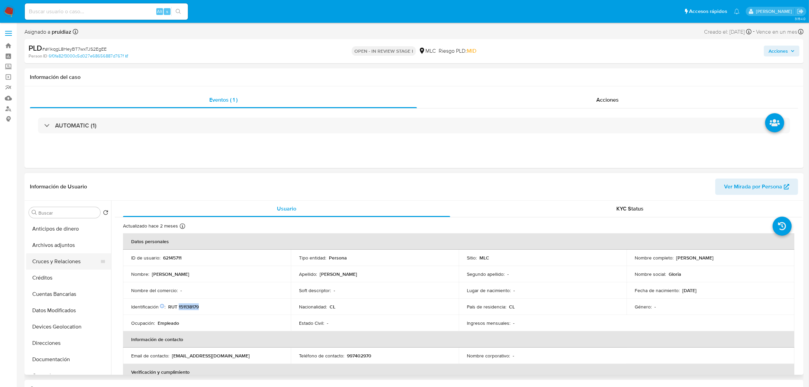
click at [53, 263] on button "Cruces y Relaciones" at bounding box center [65, 261] width 79 height 16
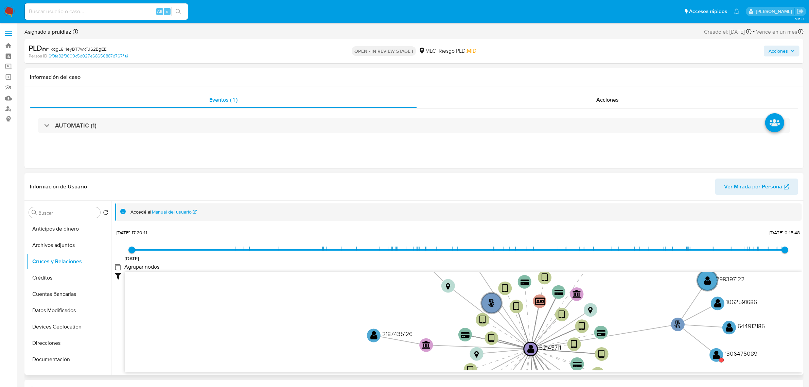
click at [118, 268] on group_nodes "Agrupar nodos" at bounding box center [117, 266] width 5 height 5
checkbox group_nodes "true"
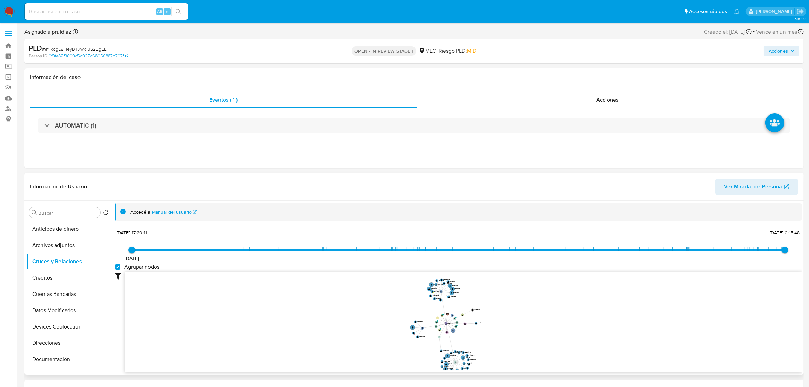
drag, startPoint x: 502, startPoint y: 283, endPoint x: 503, endPoint y: 327, distance: 43.8
click at [503, 327] on icon "user-62145711  62145711 phone-cdf47e12ce552500b62107e3f5e30c4c  person-6f0fa8…" at bounding box center [463, 320] width 677 height 99
drag, startPoint x: 518, startPoint y: 329, endPoint x: 507, endPoint y: 322, distance: 13.3
click at [507, 322] on icon "user-62145711  62145711 phone-cdf47e12ce552500b62107e3f5e30c4c  person-6f0fa8…" at bounding box center [463, 320] width 677 height 99
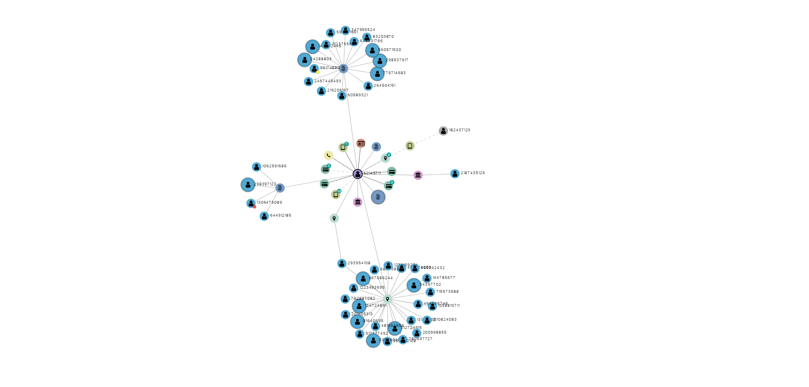
drag, startPoint x: 485, startPoint y: 302, endPoint x: 473, endPoint y: 297, distance: 13.2
click at [473, 297] on icon "user-62145711  62145711 phone-cdf47e12ce552500b62107e3f5e30c4c  person-6f0fa8…" at bounding box center [463, 320] width 677 height 99
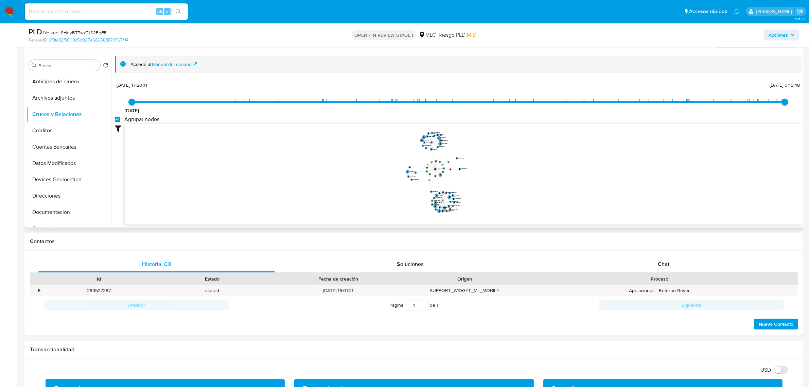
scroll to position [127, 0]
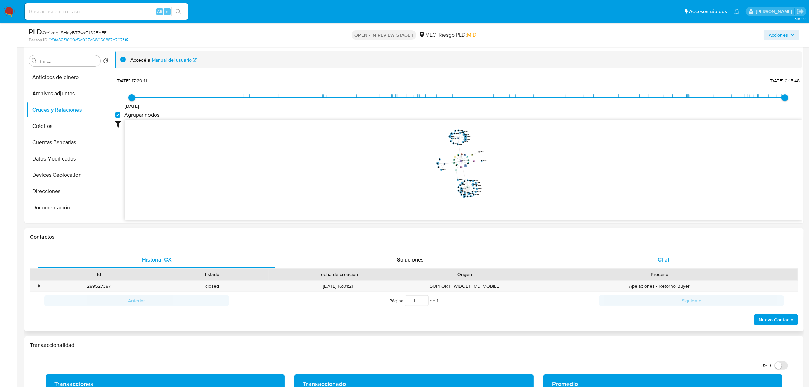
click at [662, 263] on span "Chat" at bounding box center [664, 259] width 12 height 8
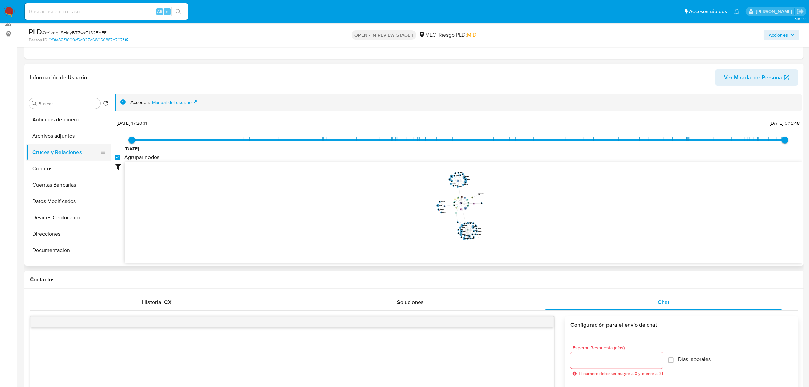
scroll to position [42, 0]
click at [53, 201] on button "Documentación" at bounding box center [65, 207] width 79 height 16
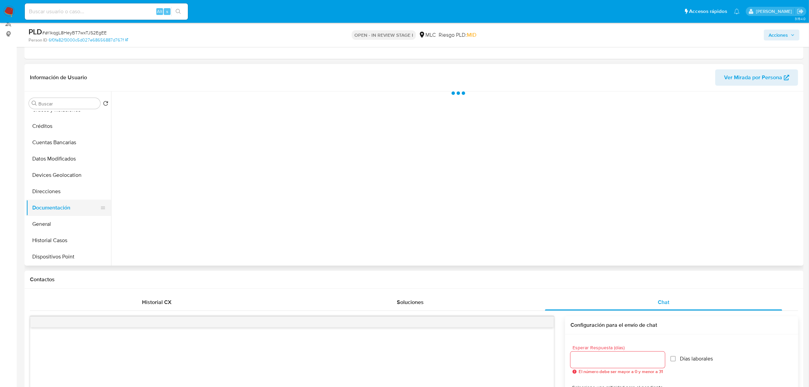
scroll to position [0, 0]
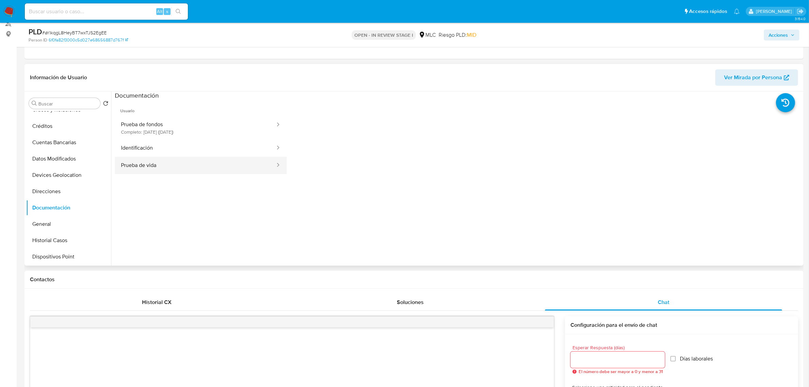
click at [174, 165] on button "Prueba de vida" at bounding box center [195, 165] width 161 height 17
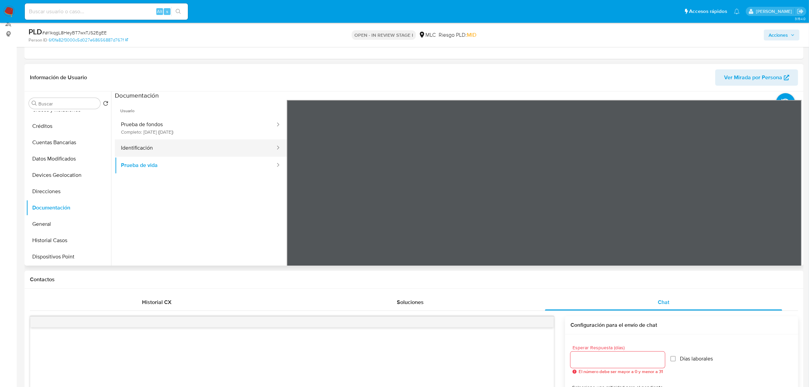
click at [191, 147] on button "Identificación" at bounding box center [195, 147] width 161 height 17
click at [794, 208] on icon at bounding box center [793, 210] width 14 height 14
click at [293, 214] on icon at bounding box center [295, 210] width 14 height 14
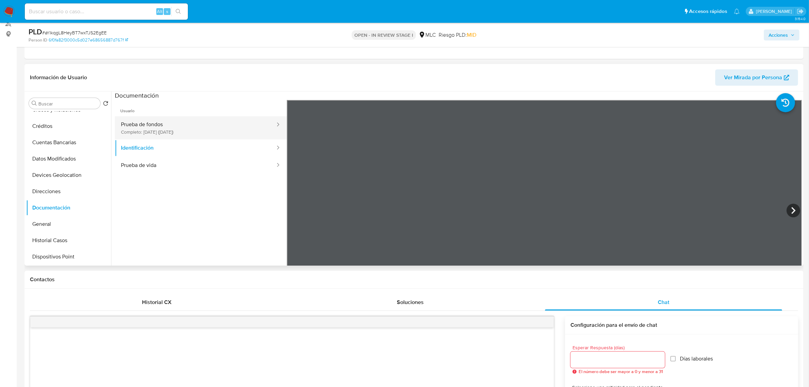
click at [154, 119] on button "Prueba de fondos Completo: 14/05/2025 (hace 3 meses)" at bounding box center [195, 127] width 161 height 23
click at [529, 99] on section at bounding box center [458, 204] width 687 height 226
click at [460, 87] on div "Información de Usuario Ver Mirada por Persona Buscar Volver al orden por defect…" at bounding box center [413, 164] width 779 height 201
click at [500, 76] on div "Información de Usuario Ver Mirada por Persona Buscar Volver al orden por defect…" at bounding box center [413, 164] width 779 height 201
click at [498, 92] on section at bounding box center [458, 204] width 687 height 226
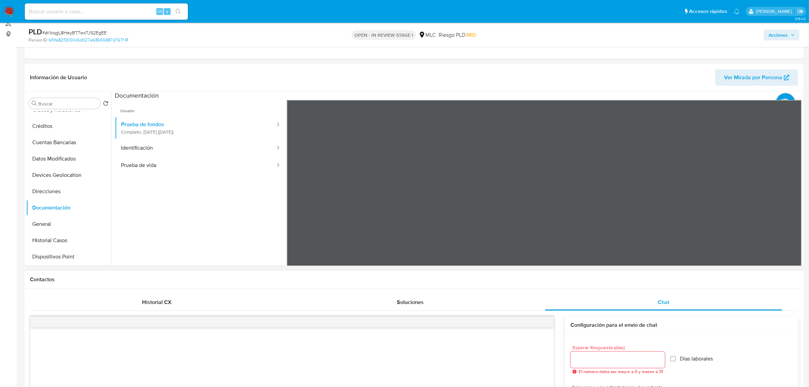
click at [550, 67] on div "Información de Usuario Ver Mirada por Persona Buscar Volver al orden por defect…" at bounding box center [413, 164] width 779 height 201
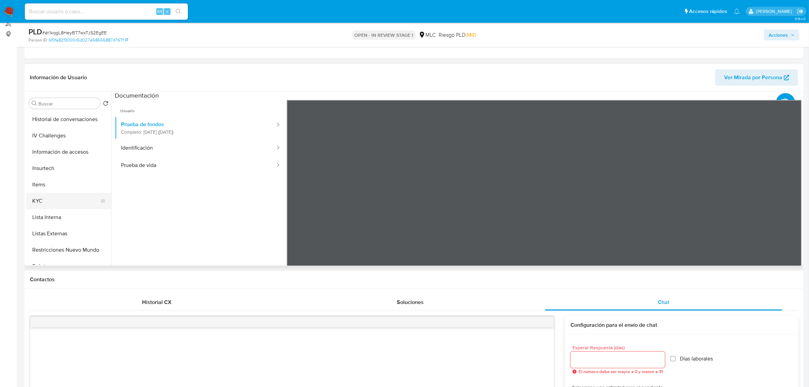
click at [50, 193] on button "KYC" at bounding box center [65, 201] width 79 height 16
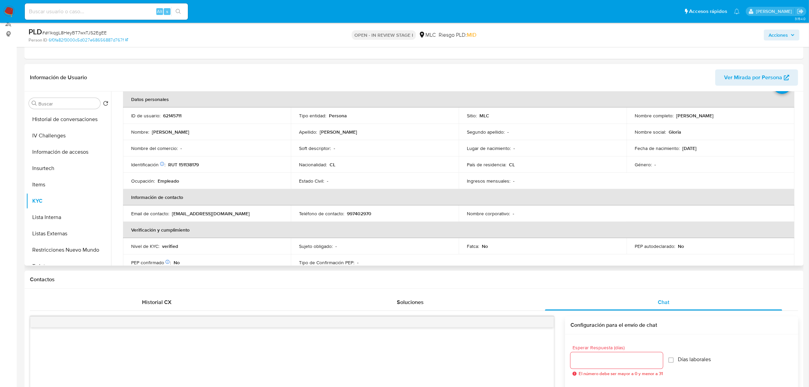
scroll to position [33, 0]
drag, startPoint x: 735, startPoint y: 117, endPoint x: 673, endPoint y: 117, distance: 62.5
click at [673, 117] on div "Nombre completo : Gloria Lorena Moya Gaete" at bounding box center [710, 115] width 151 height 6
copy div "Gloria Lorena Moya Gaete"
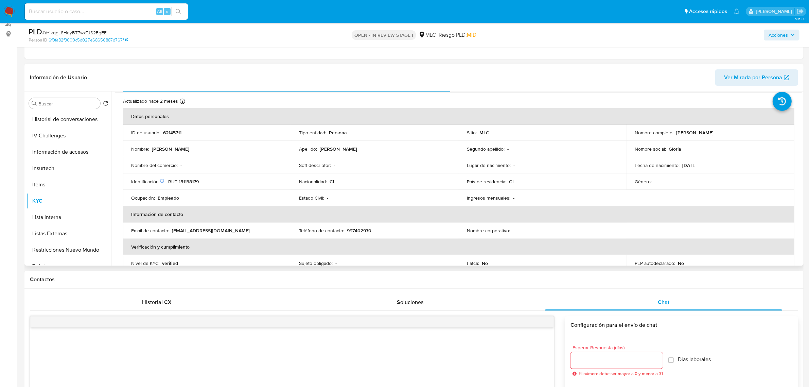
scroll to position [0, 0]
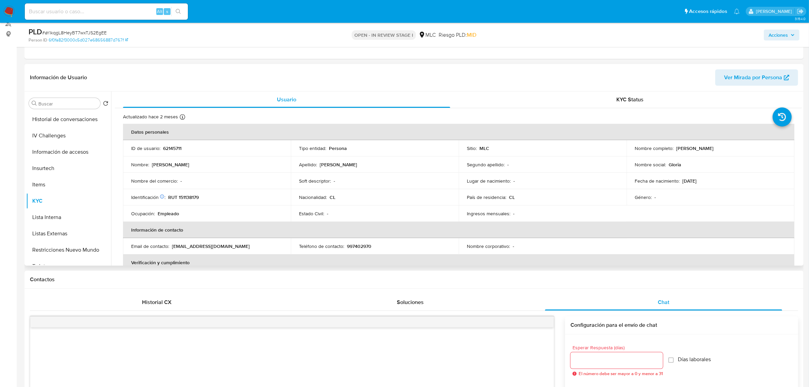
click at [708, 146] on p "Gloria Lorena Moya Gaete" at bounding box center [694, 148] width 37 height 6
click at [713, 148] on p "Gloria Lorena Moya Gaete" at bounding box center [694, 148] width 37 height 6
drag, startPoint x: 727, startPoint y: 154, endPoint x: 673, endPoint y: 149, distance: 54.6
click at [673, 149] on td "Nombre completo : Gloria Lorena Moya Gaete" at bounding box center [710, 148] width 168 height 16
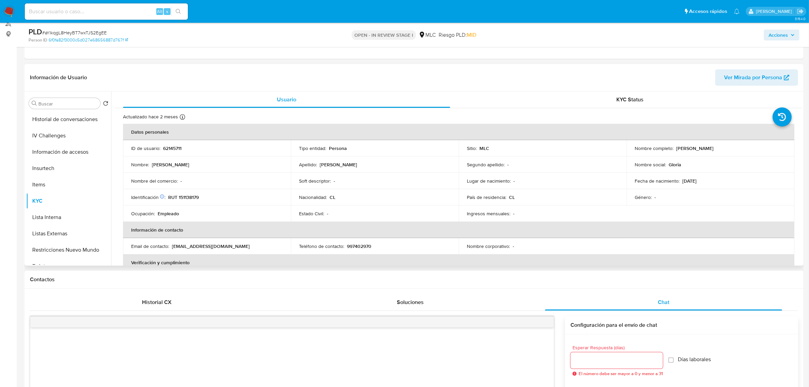
click at [731, 157] on td "Nombre social : Gloria" at bounding box center [710, 164] width 168 height 16
drag, startPoint x: 721, startPoint y: 151, endPoint x: 646, endPoint y: 189, distance: 83.9
click at [646, 189] on tbody "ID de usuario : 62145711 Tipo entidad : Persona Sitio : MLC Nombre completo : G…" at bounding box center [458, 181] width 671 height 82
click at [675, 167] on p "Gloria" at bounding box center [674, 164] width 13 height 6
click at [672, 164] on p "Gloria" at bounding box center [674, 164] width 13 height 6
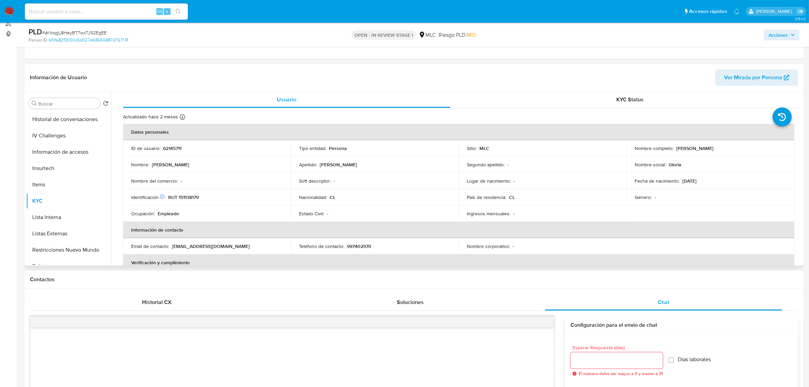
click at [670, 164] on p "Gloria" at bounding box center [674, 164] width 13 height 6
drag, startPoint x: 667, startPoint y: 148, endPoint x: 743, endPoint y: 154, distance: 76.3
click at [743, 154] on td "Nombre completo : Gloria Lorena Moya Gaete" at bounding box center [710, 148] width 168 height 16
click at [732, 153] on td "Nombre completo : Gloria Lorena Moya Gaete" at bounding box center [710, 148] width 168 height 16
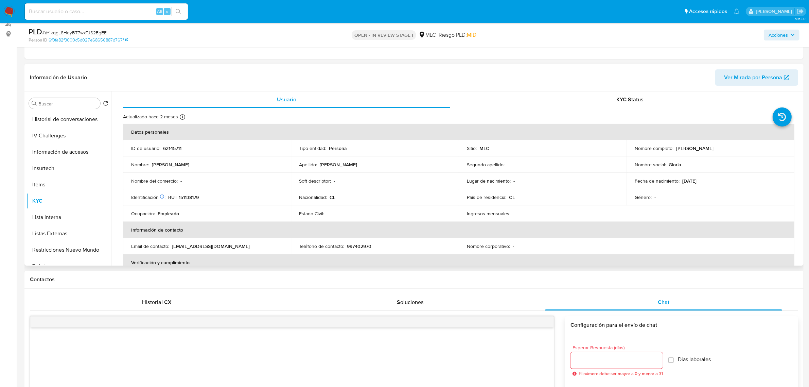
drag, startPoint x: 727, startPoint y: 150, endPoint x: 611, endPoint y: 150, distance: 115.5
click at [611, 150] on tr "ID de usuario : 62145711 Tipo entidad : Persona Sitio : MLC Nombre completo : G…" at bounding box center [458, 148] width 671 height 16
click at [742, 148] on div "Nombre completo : Gloria Lorena Moya Gaete" at bounding box center [710, 148] width 151 height 6
drag, startPoint x: 730, startPoint y: 148, endPoint x: 653, endPoint y: 147, distance: 77.8
click at [630, 150] on td "Nombre completo : Gloria Lorena Moya Gaete" at bounding box center [710, 148] width 168 height 16
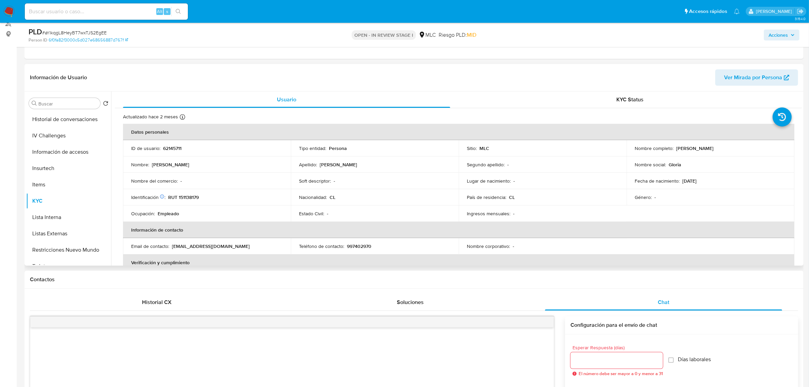
click at [713, 148] on p "Gloria Lorena Moya Gaete" at bounding box center [694, 148] width 37 height 6
drag, startPoint x: 742, startPoint y: 150, endPoint x: 625, endPoint y: 147, distance: 116.2
click at [626, 147] on td "Nombre completo : Gloria Lorena Moya Gaete" at bounding box center [710, 148] width 168 height 16
click at [637, 150] on p "Nombre completo :" at bounding box center [654, 148] width 39 height 6
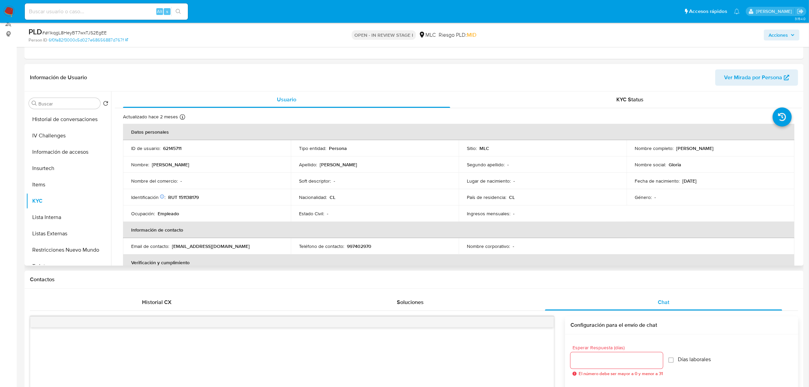
click at [669, 148] on p "Nombre completo :" at bounding box center [654, 148] width 39 height 6
click at [664, 150] on p "Nombre completo :" at bounding box center [654, 148] width 39 height 6
drag, startPoint x: 734, startPoint y: 149, endPoint x: 619, endPoint y: 149, distance: 115.1
click at [619, 162] on tbody "ID de usuario : 62145711 Tipo entidad : Persona Sitio : MLC Nombre completo : G…" at bounding box center [458, 181] width 671 height 82
click at [643, 149] on p "Nombre completo :" at bounding box center [654, 148] width 39 height 6
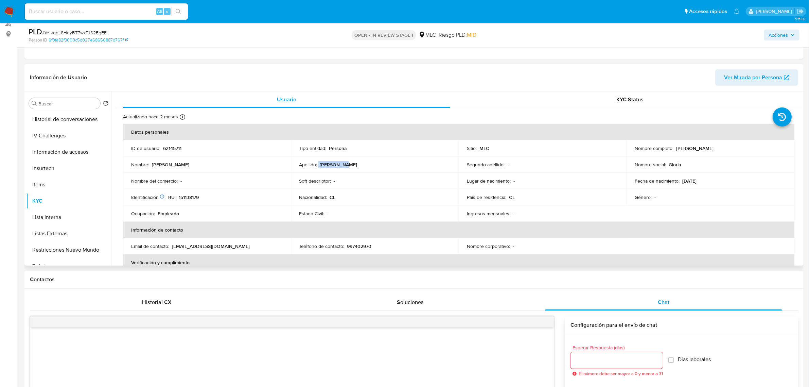
drag, startPoint x: 318, startPoint y: 164, endPoint x: 347, endPoint y: 172, distance: 30.3
click at [350, 169] on td "Apellido : Moya Gaete" at bounding box center [375, 164] width 168 height 16
click at [190, 201] on td "Identificación Nº de serie: 528857916 : RUT 151138179" at bounding box center [207, 197] width 168 height 16
click at [193, 199] on p "RUT 151138179" at bounding box center [183, 197] width 31 height 6
click at [194, 199] on p "RUT 151138179" at bounding box center [183, 197] width 31 height 6
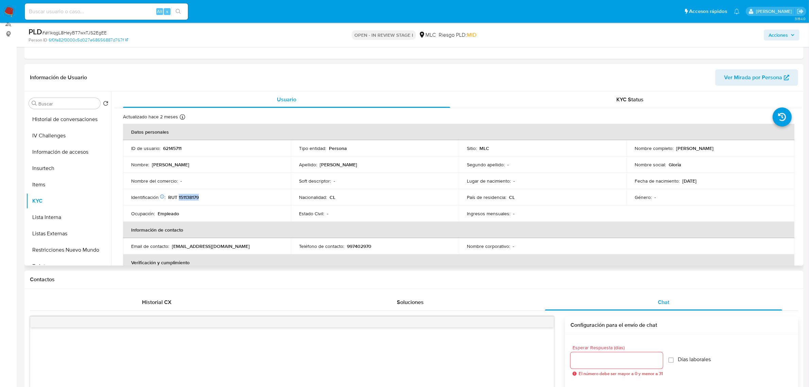
click at [194, 199] on p "RUT 151138179" at bounding box center [183, 197] width 31 height 6
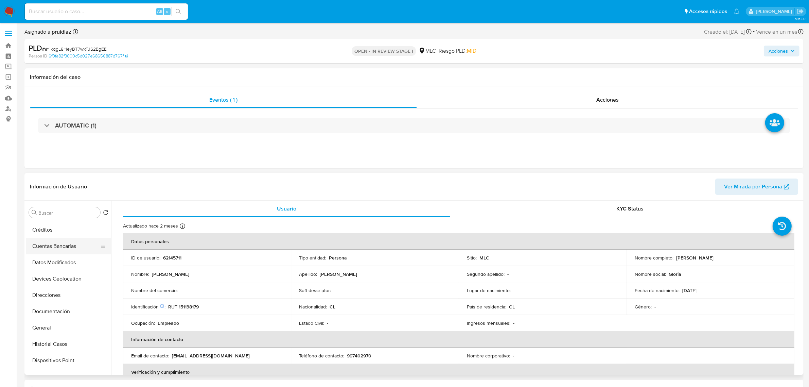
scroll to position [42, 0]
click at [46, 320] on button "Documentación" at bounding box center [65, 316] width 79 height 16
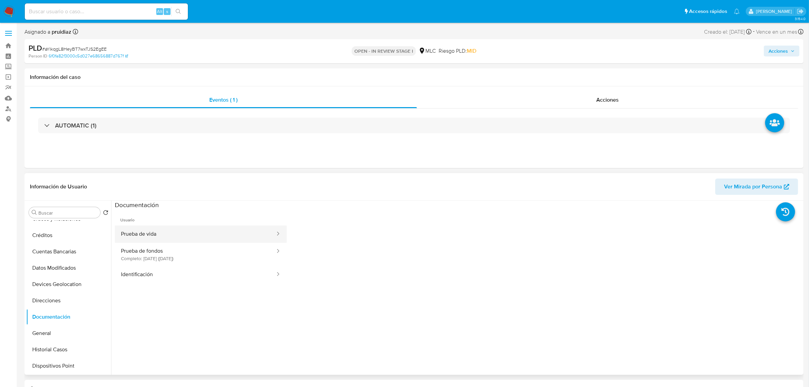
click at [189, 238] on button "Prueba de vida" at bounding box center [195, 233] width 161 height 17
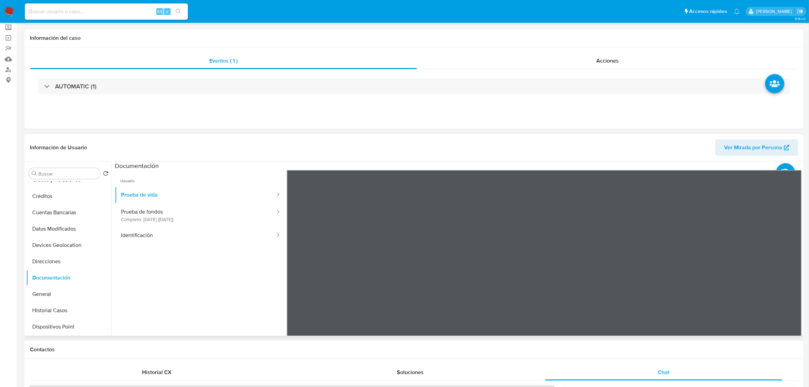
scroll to position [85, 0]
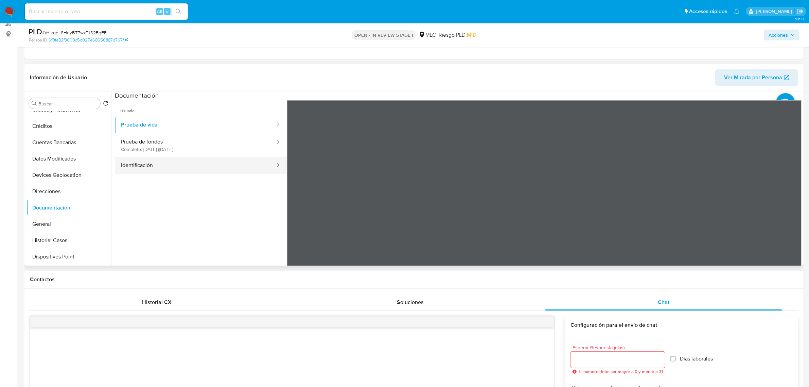
click at [172, 171] on button "Identificación" at bounding box center [195, 165] width 161 height 17
click at [783, 205] on div at bounding box center [544, 211] width 515 height 223
click at [788, 209] on icon at bounding box center [793, 210] width 14 height 14
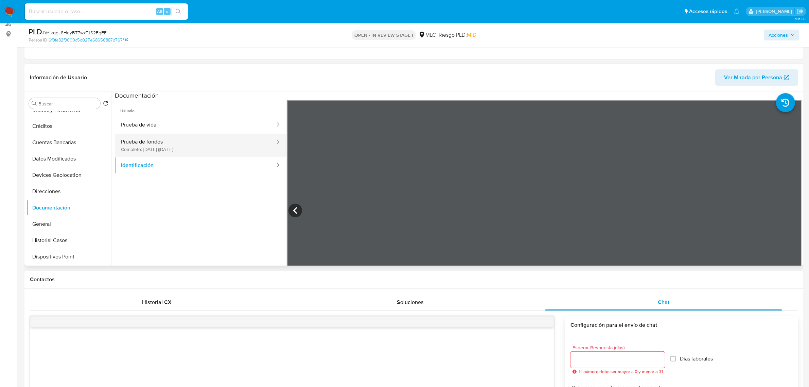
click at [156, 142] on button "Prueba de fondos Completo: 14/05/2025 (hace 3 meses)" at bounding box center [195, 144] width 161 height 23
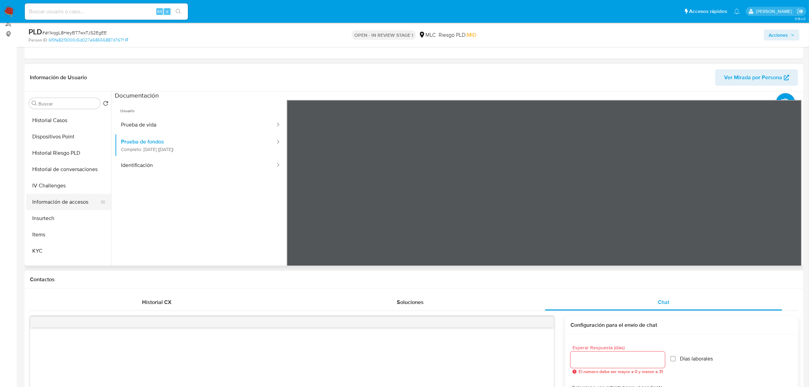
scroll to position [170, 0]
click at [36, 243] on button "KYC" at bounding box center [65, 243] width 79 height 16
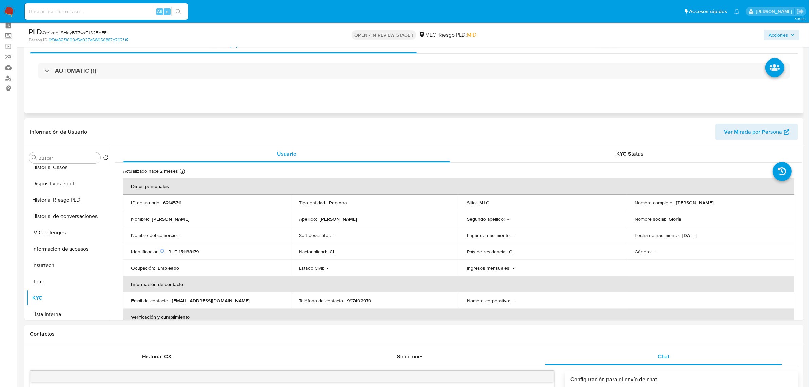
scroll to position [0, 0]
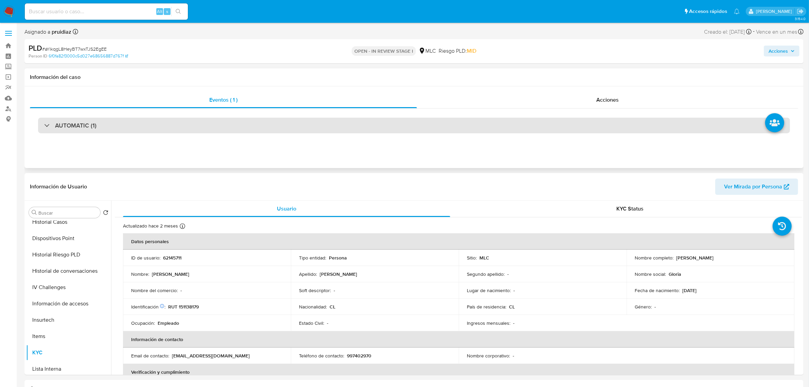
click at [80, 125] on h3 "AUTOMATIC (1)" at bounding box center [75, 125] width 41 height 7
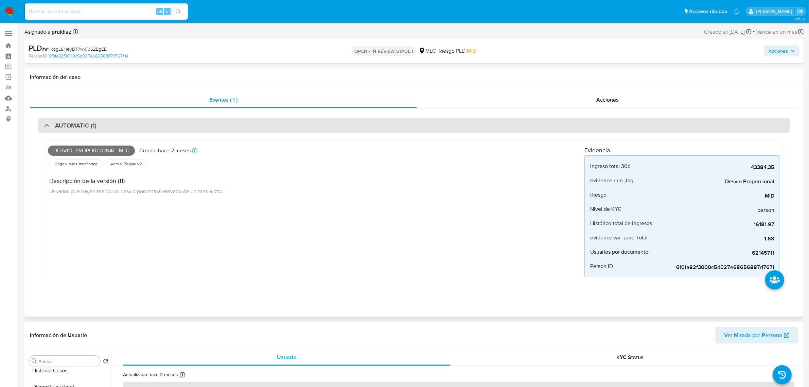
click at [128, 128] on div "AUTOMATIC (1)" at bounding box center [414, 126] width 752 height 16
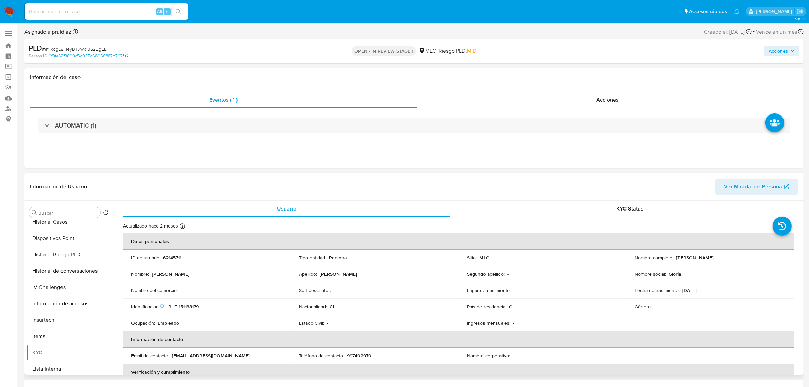
click at [194, 305] on p "RUT 151138179" at bounding box center [183, 306] width 31 height 6
copy p "151138179"
click at [60, 279] on button "Documentación" at bounding box center [65, 274] width 79 height 16
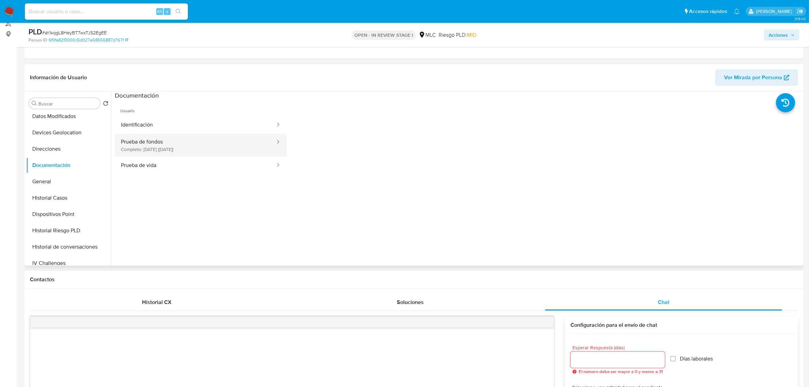
click at [181, 144] on button "Prueba de fondos Completo: 14/05/2025 (hace 3 meses)" at bounding box center [195, 144] width 161 height 23
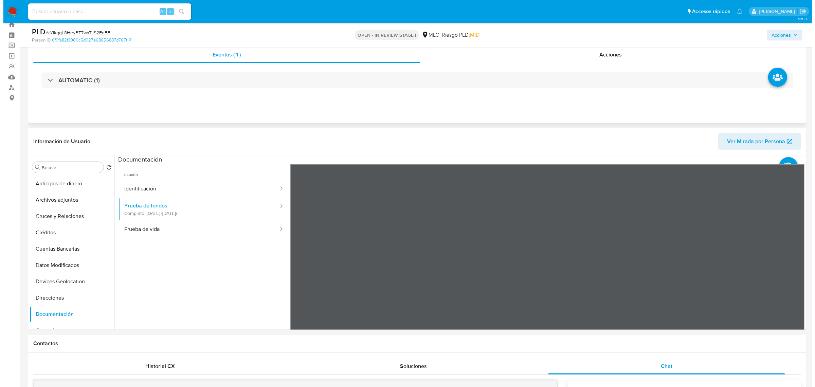
scroll to position [0, 0]
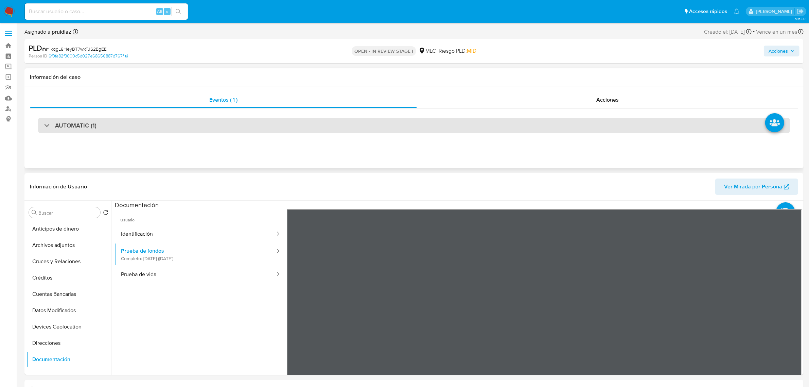
click at [83, 130] on div "AUTOMATIC (1)" at bounding box center [414, 126] width 752 height 16
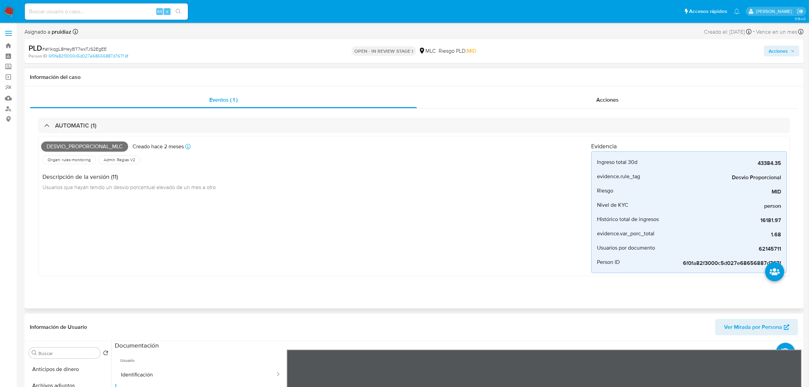
click at [74, 151] on span "Desvio_proporcional_mlc" at bounding box center [84, 146] width 87 height 10
click at [76, 148] on span "Desvio_proporcional_mlc" at bounding box center [84, 146] width 87 height 10
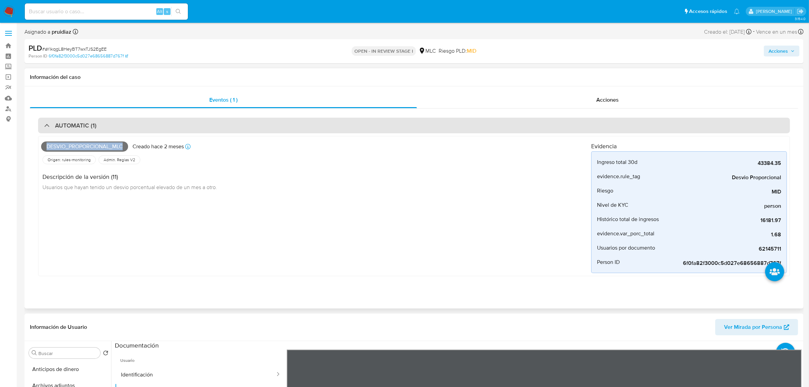
copy span "Desvio_proporcional_mlc"
click at [229, 125] on div "AUTOMATIC (1)" at bounding box center [414, 126] width 752 height 16
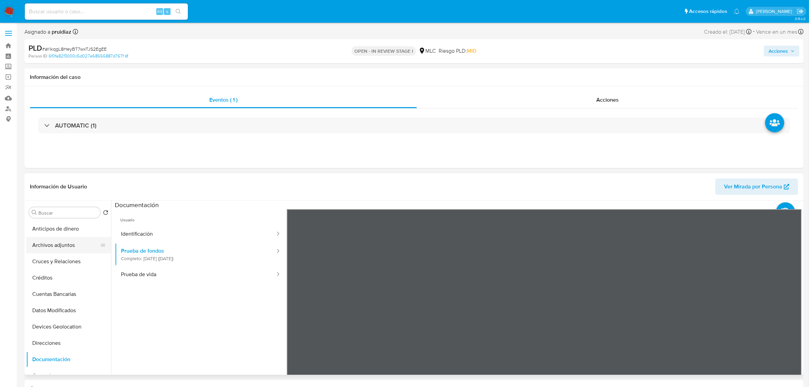
click at [56, 242] on button "Archivos adjuntos" at bounding box center [65, 245] width 79 height 16
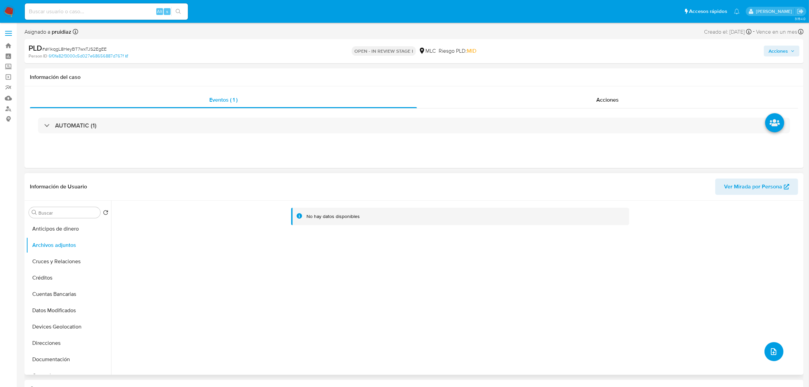
click at [774, 353] on icon "upload-file" at bounding box center [773, 351] width 8 height 8
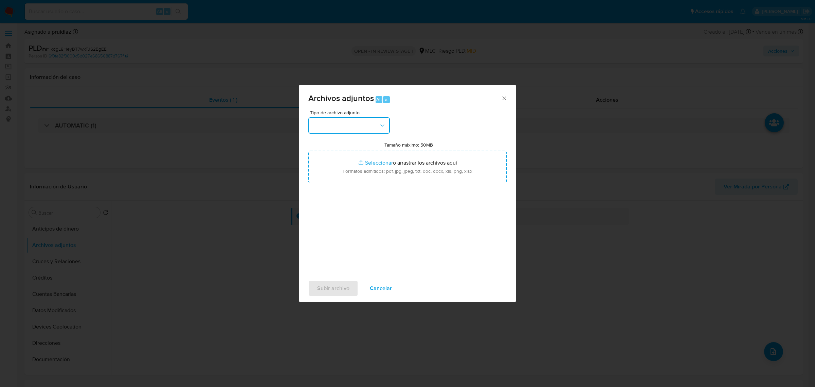
click at [357, 129] on button "button" at bounding box center [349, 125] width 82 height 16
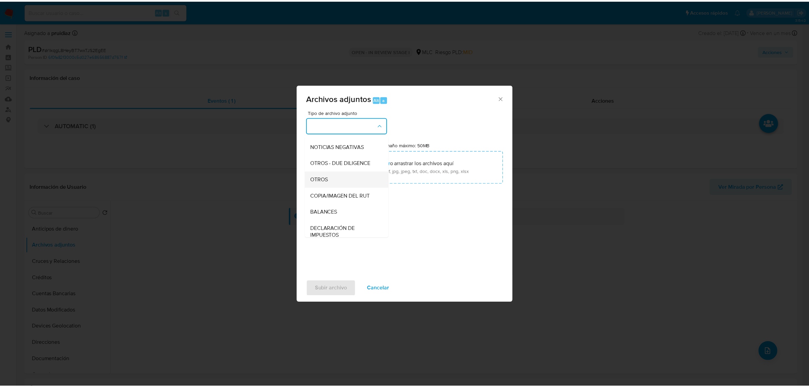
scroll to position [70, 0]
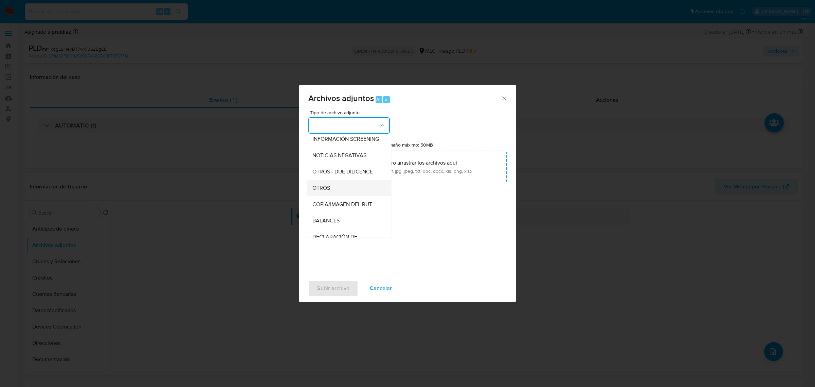
click at [323, 191] on span "OTROS" at bounding box center [321, 187] width 18 height 7
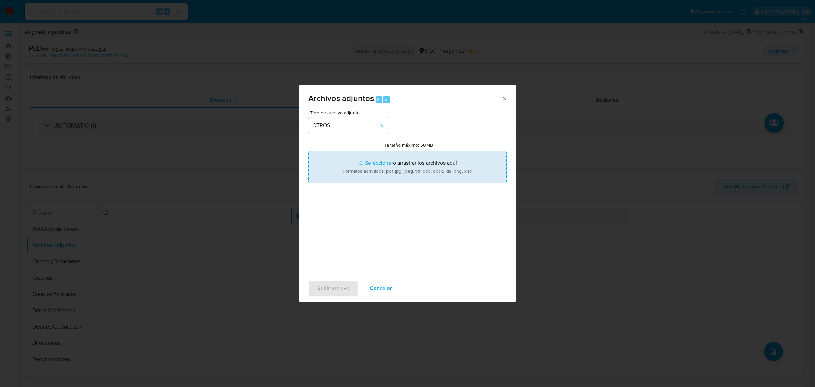
click at [375, 175] on input "Tamaño máximo: 50MB Seleccionar archivos" at bounding box center [407, 166] width 198 height 33
type input "C:\fakepath\62145711 - 15_08_2025.xlsx"
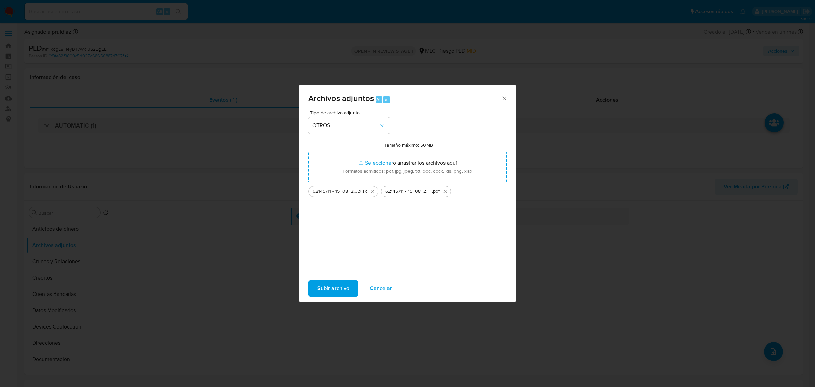
click at [334, 287] on span "Subir archivo" at bounding box center [333, 288] width 32 height 15
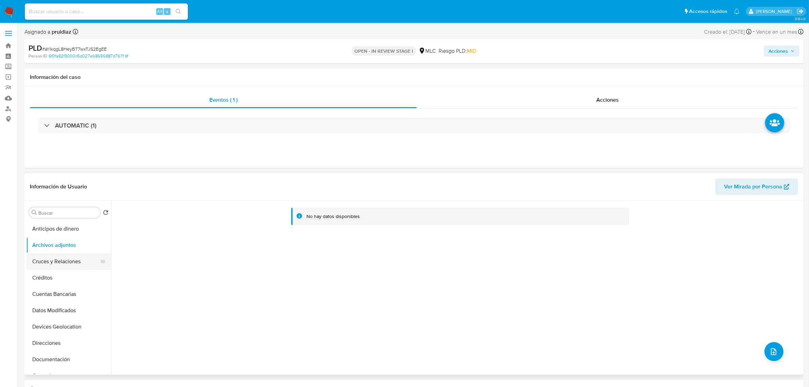
click at [69, 258] on button "Cruces y Relaciones" at bounding box center [65, 261] width 79 height 16
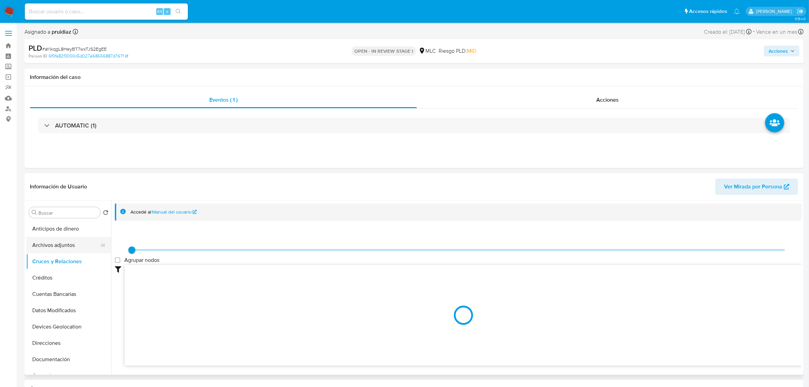
click at [68, 245] on button "Archivos adjuntos" at bounding box center [65, 245] width 79 height 16
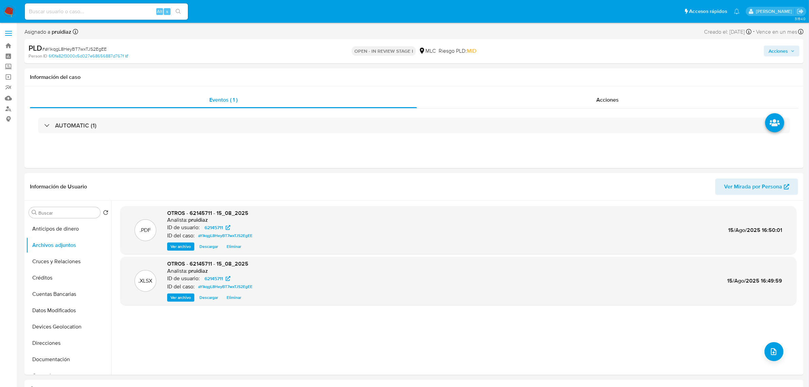
click at [783, 54] on span "Acciones" at bounding box center [777, 51] width 19 height 11
click at [609, 71] on span "Resolución del caso" at bounding box center [588, 73] width 49 height 8
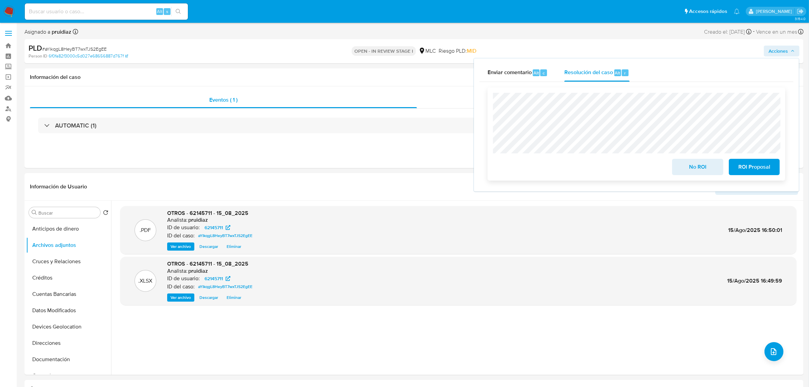
click at [715, 170] on button "No ROI" at bounding box center [697, 167] width 51 height 16
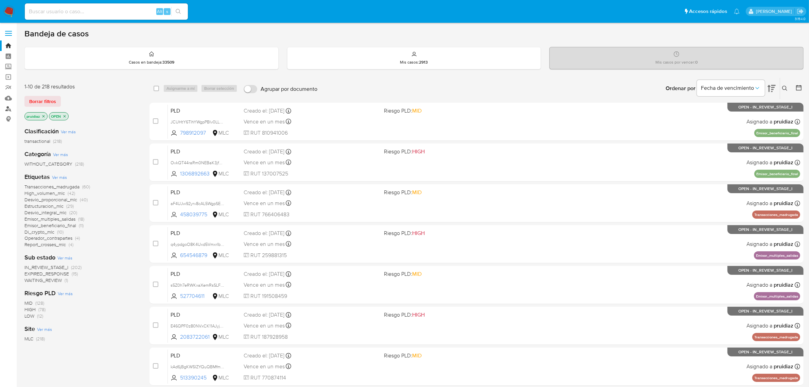
drag, startPoint x: 0, startPoint y: 0, endPoint x: 11, endPoint y: 109, distance: 109.9
click at [11, 109] on link "Buscador de personas" at bounding box center [40, 108] width 81 height 11
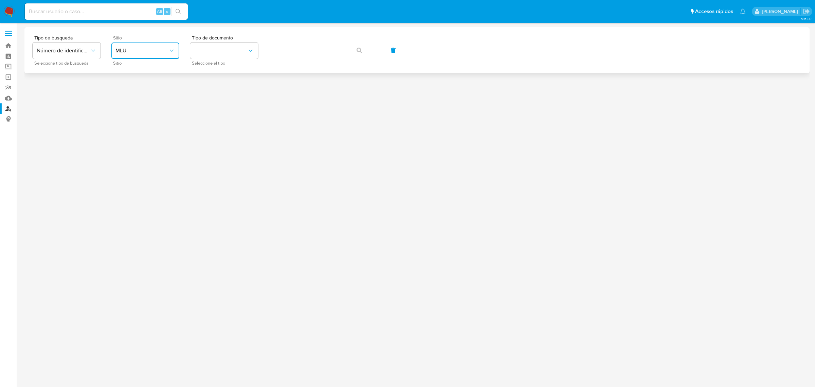
click at [144, 54] on button "MLU" at bounding box center [145, 50] width 68 height 16
click at [133, 160] on div "MLC" at bounding box center [143, 167] width 56 height 16
click at [216, 57] on button "identificationType" at bounding box center [224, 50] width 68 height 16
click at [221, 73] on div "RUT RUT" at bounding box center [222, 72] width 56 height 23
click at [226, 50] on span "RUT" at bounding box center [220, 50] width 53 height 7
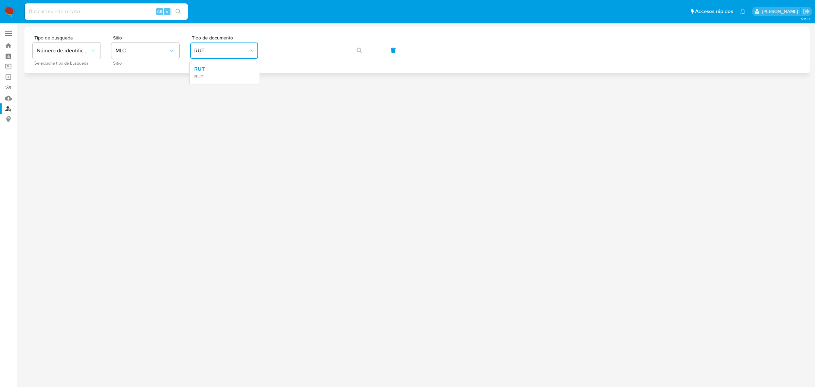
click at [266, 55] on div "Tipo de busqueda Número de identificación Seleccione tipo de búsqueda Sitio MLC…" at bounding box center [417, 50] width 769 height 30
click at [362, 50] on icon "button" at bounding box center [359, 50] width 5 height 5
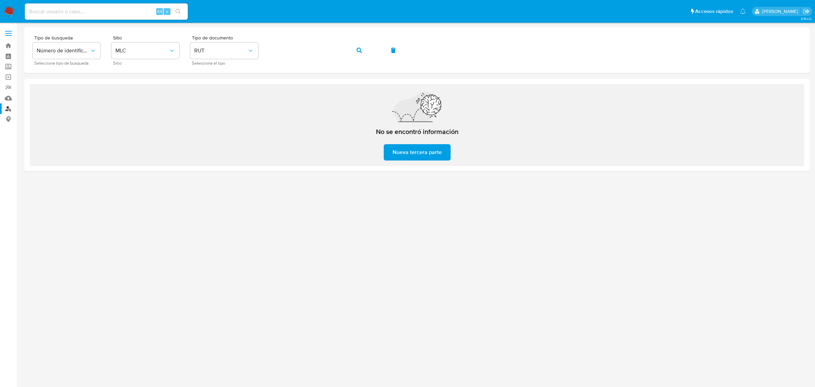
click at [10, 13] on img at bounding box center [9, 12] width 12 height 12
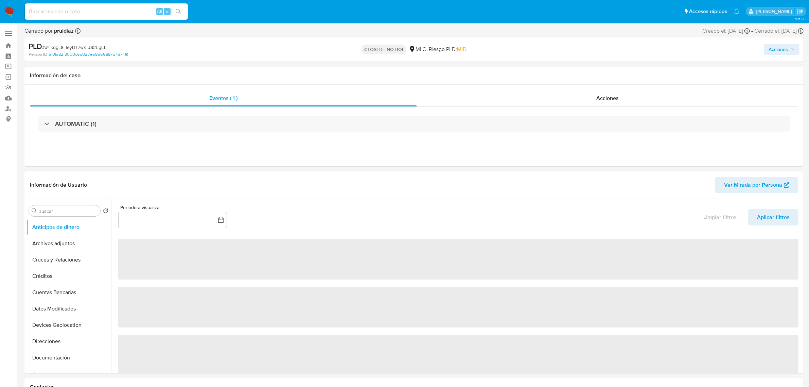
select select "10"
